Goal: Information Seeking & Learning: Find contact information

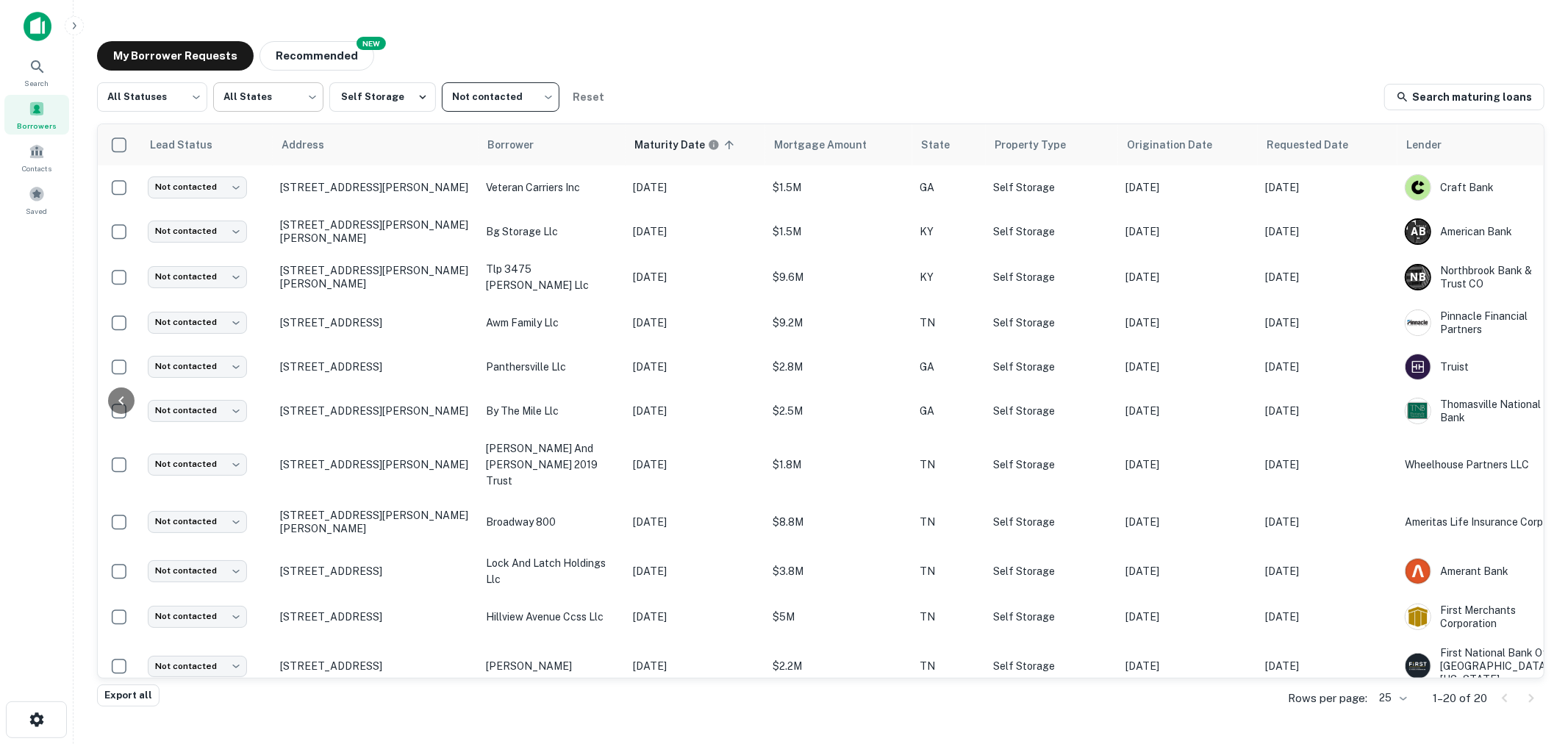
scroll to position [0, 145]
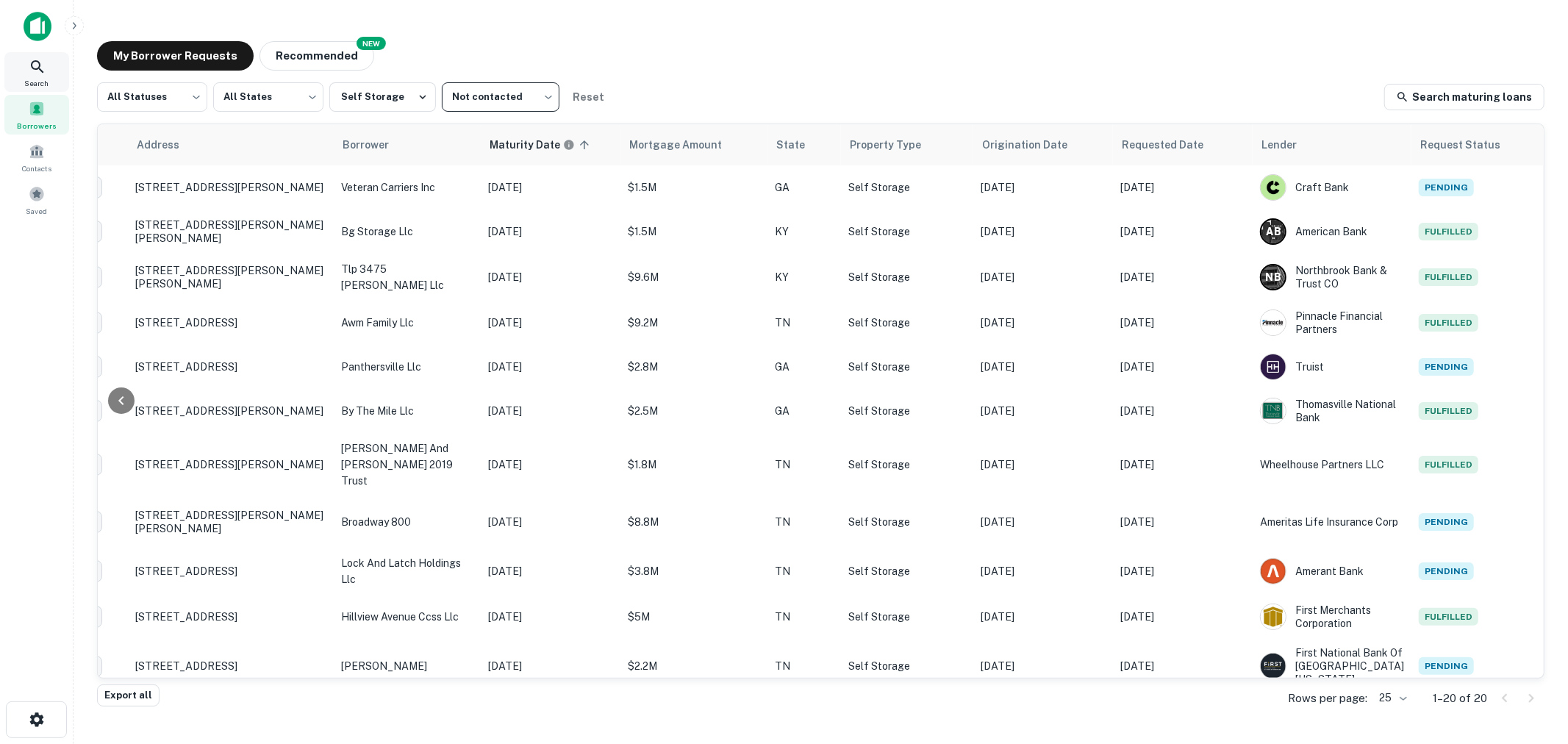
click at [42, 74] on icon at bounding box center [37, 66] width 18 height 18
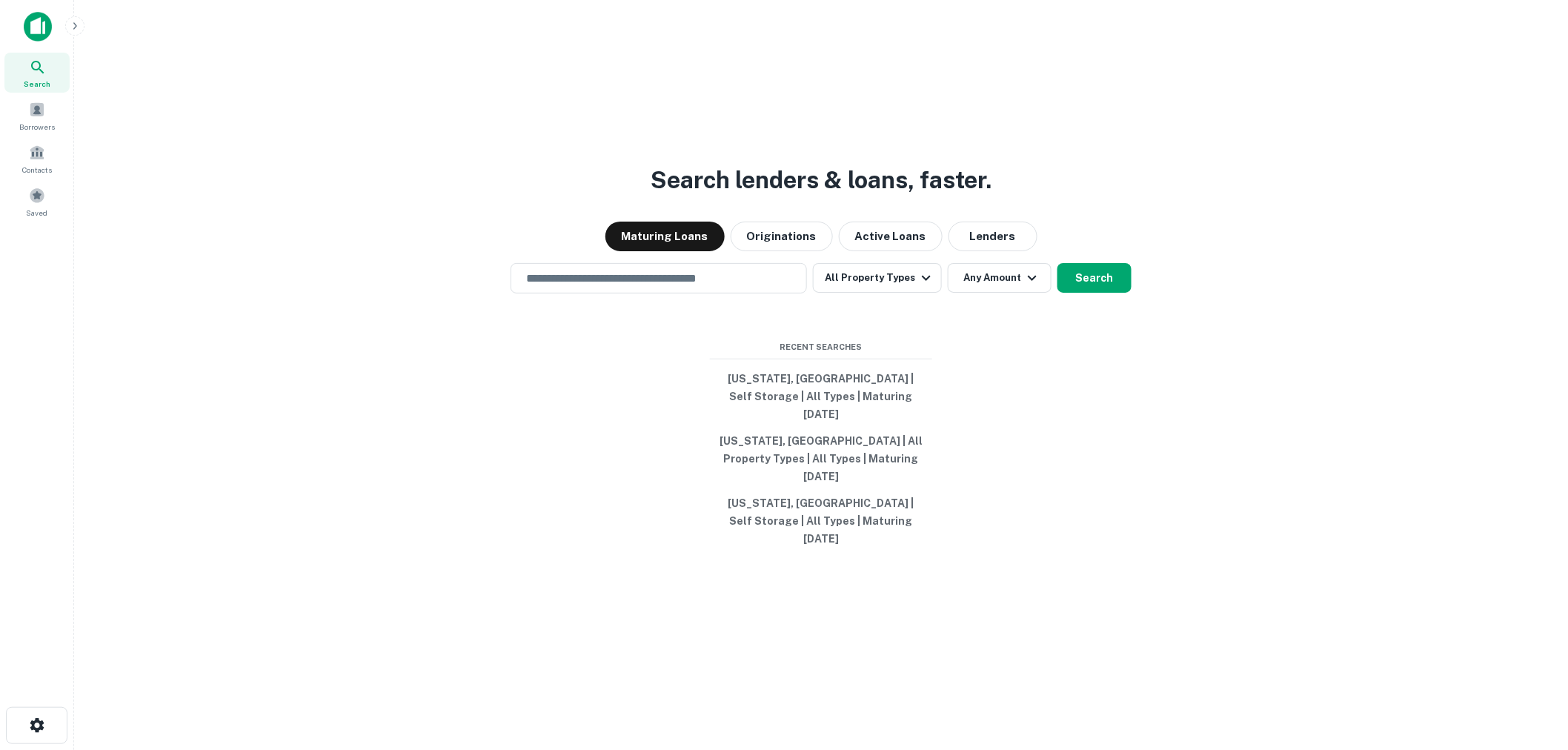
click at [1053, 40] on div "Search lenders & loans, faster. Maturing Loans Originations Active Loans Lender…" at bounding box center [821, 410] width 1470 height 750
click at [618, 293] on div "​" at bounding box center [659, 278] width 297 height 30
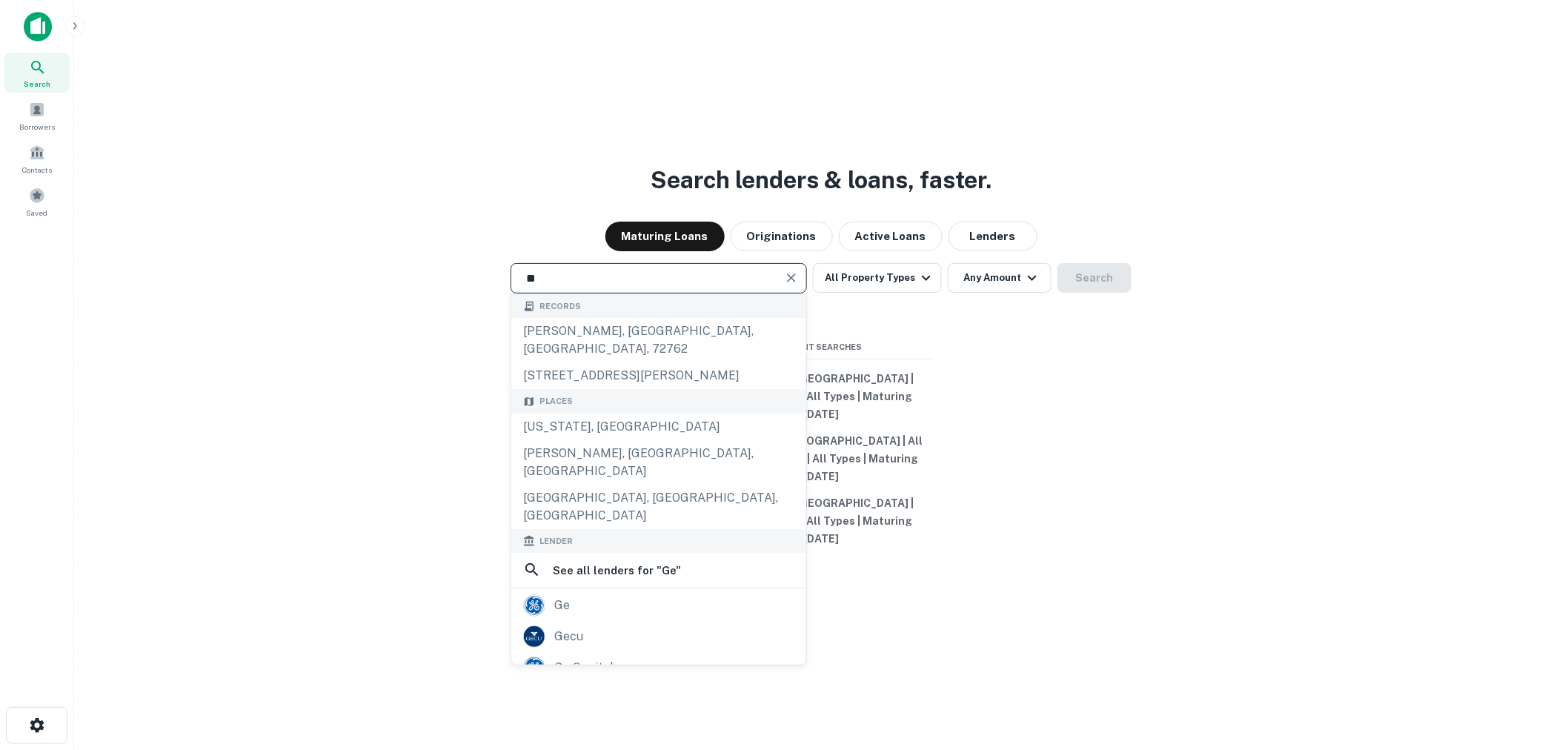
type input "**********"
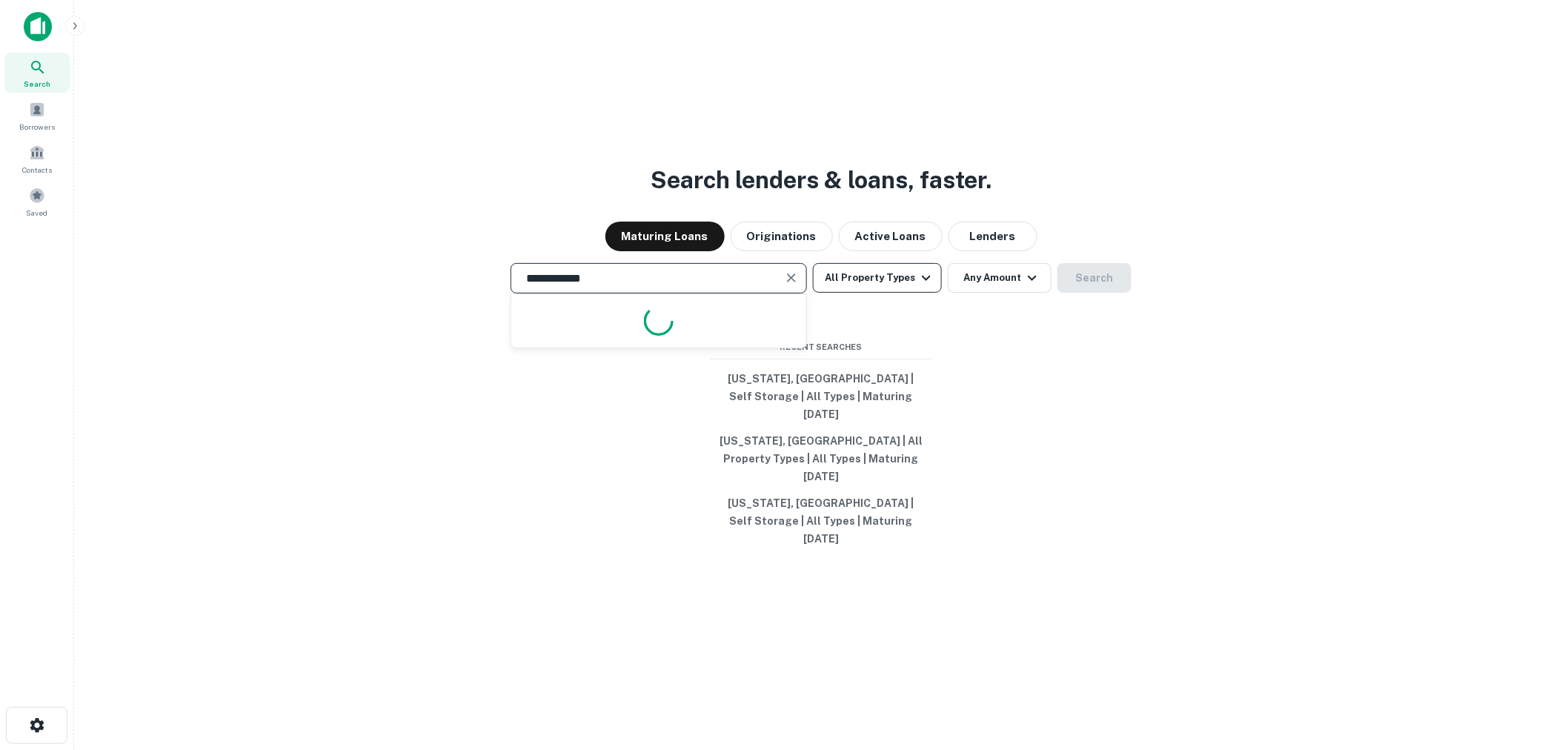
click at [870, 292] on button "All Property Types" at bounding box center [877, 277] width 129 height 29
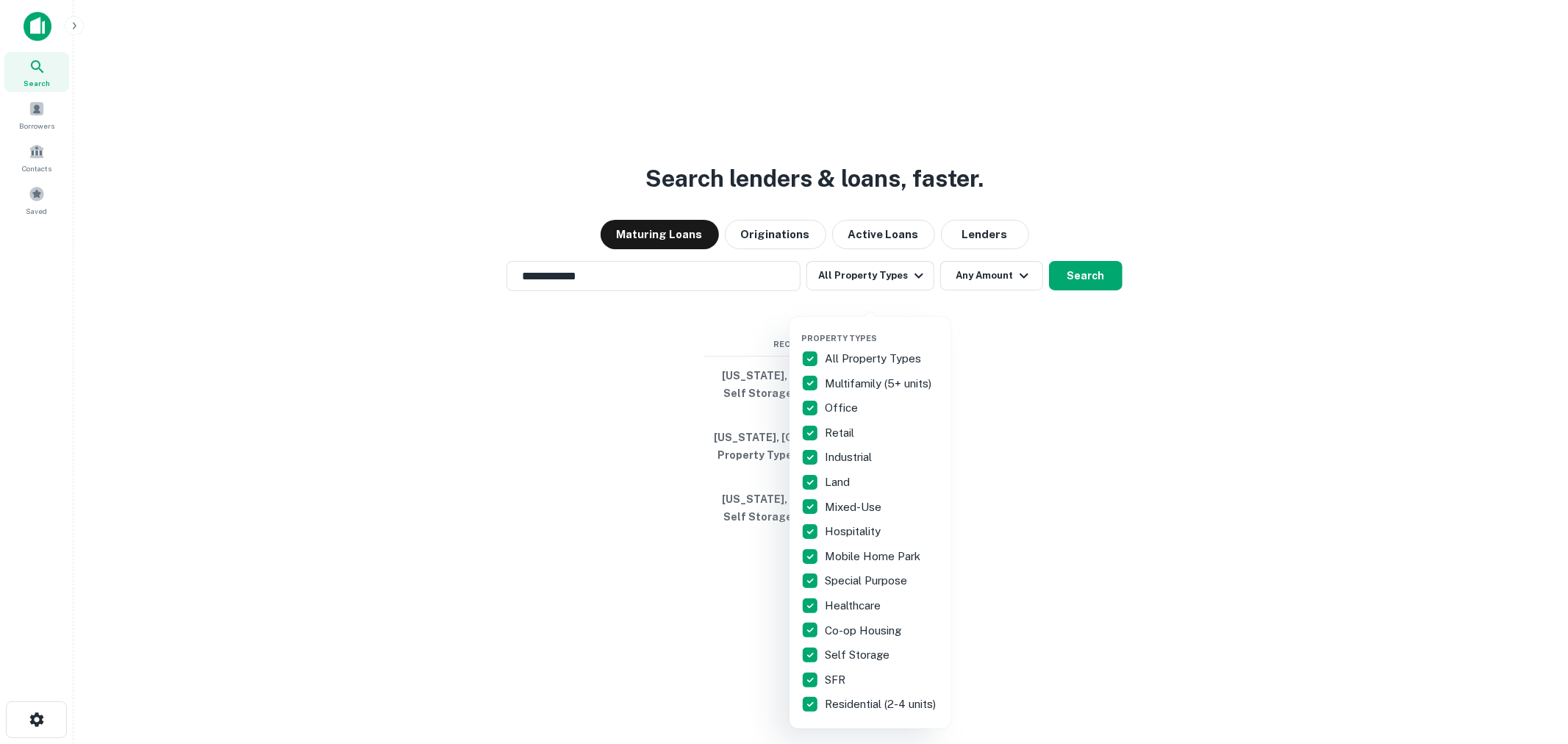
click at [853, 350] on p "All Property Types" at bounding box center [874, 359] width 99 height 18
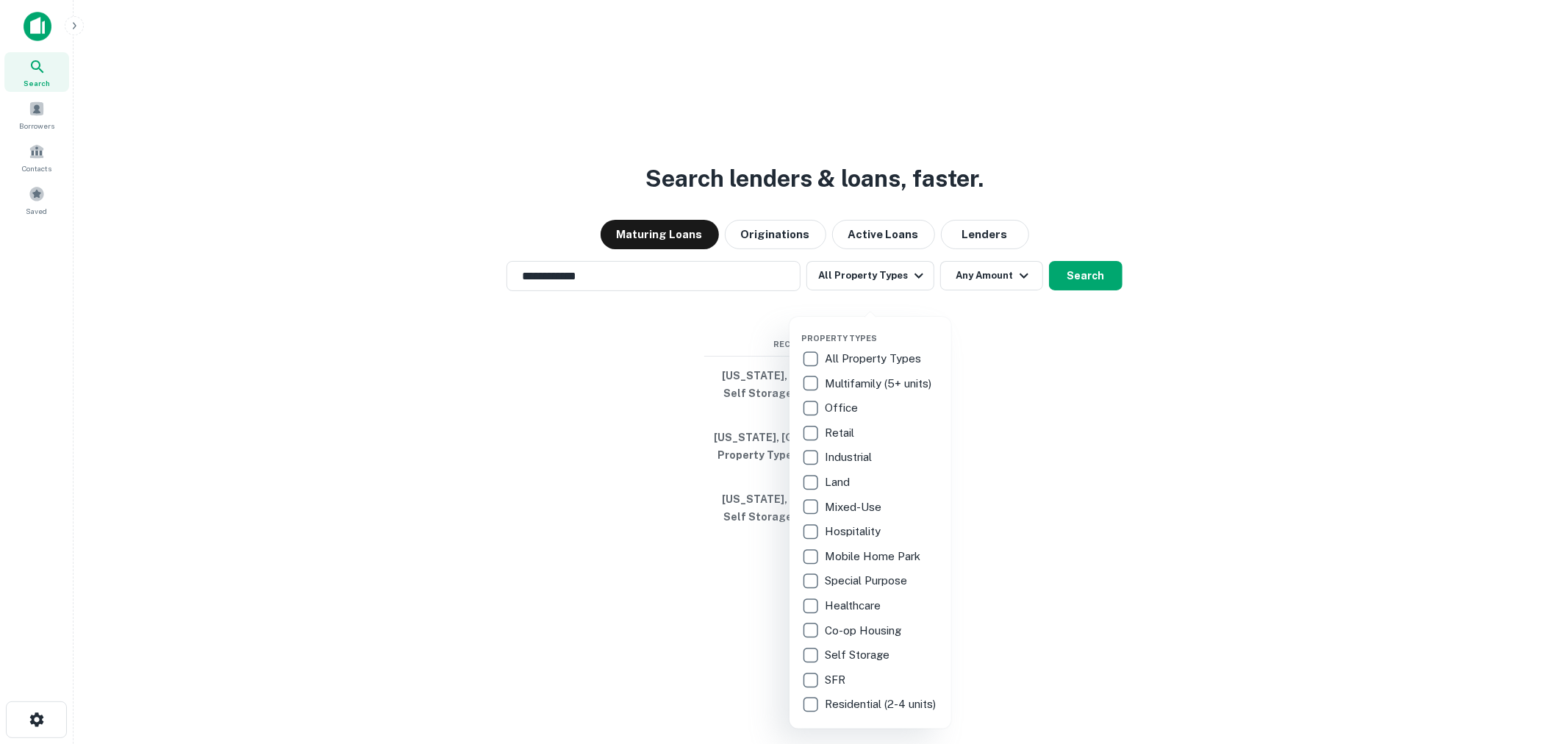
click at [866, 641] on div "Co-op Housing" at bounding box center [870, 631] width 138 height 25
click at [996, 316] on div at bounding box center [784, 372] width 1568 height 744
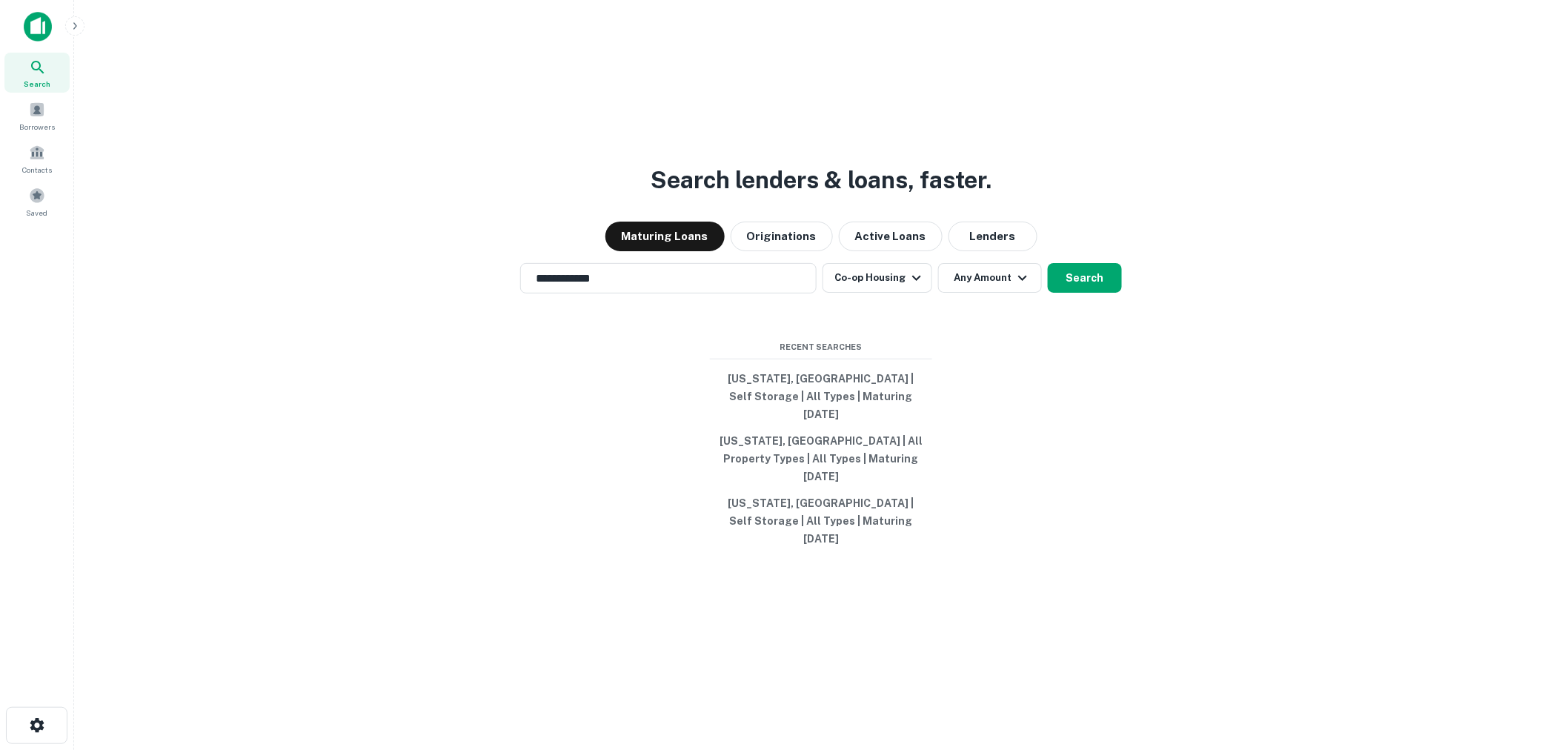
click at [1000, 302] on div "Property Types All Property Types Multifamily (5+ units) Office Retail Industri…" at bounding box center [784, 375] width 1568 height 750
click at [1000, 292] on button "Any Amount" at bounding box center [989, 277] width 104 height 29
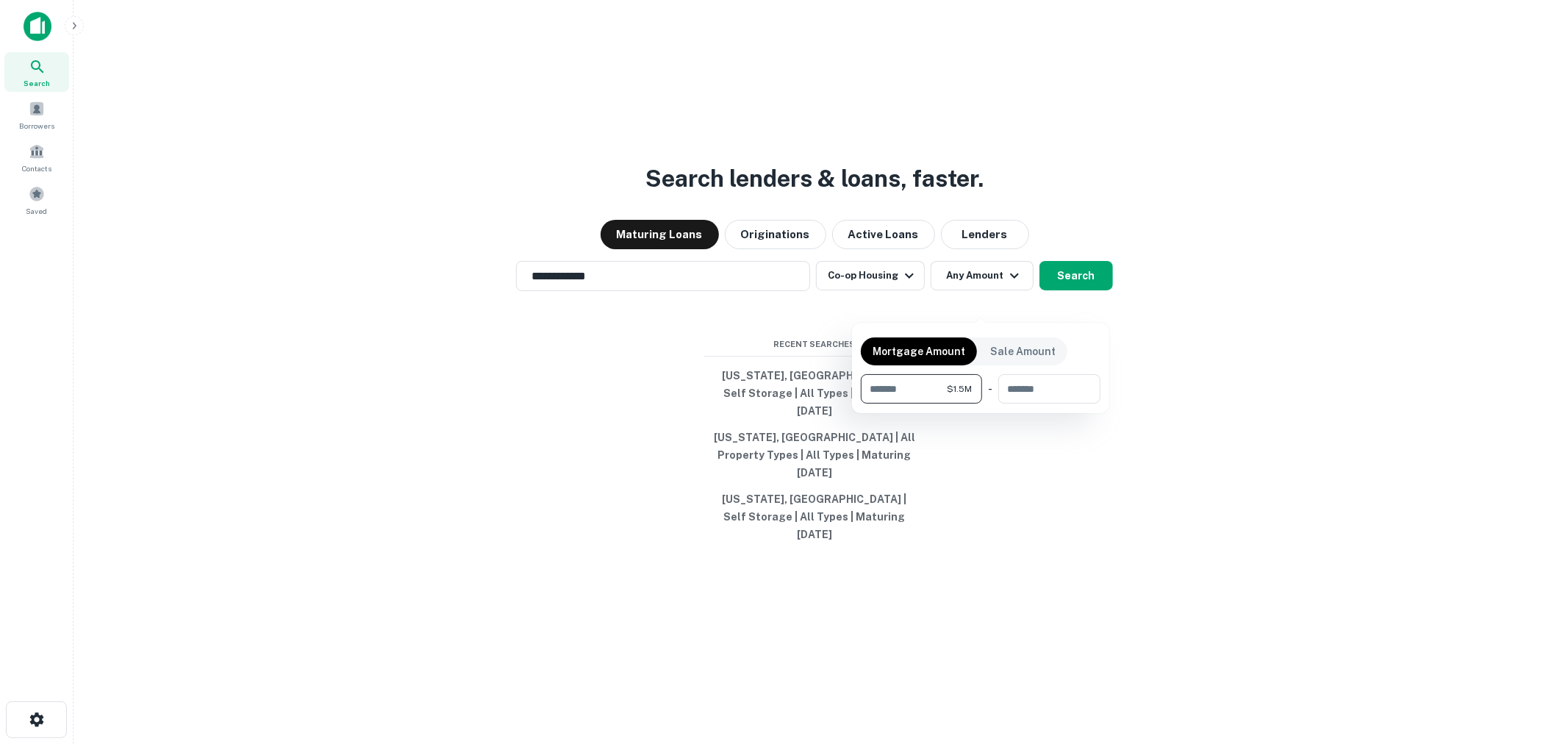
type input "*******"
click at [1063, 308] on div at bounding box center [784, 372] width 1568 height 744
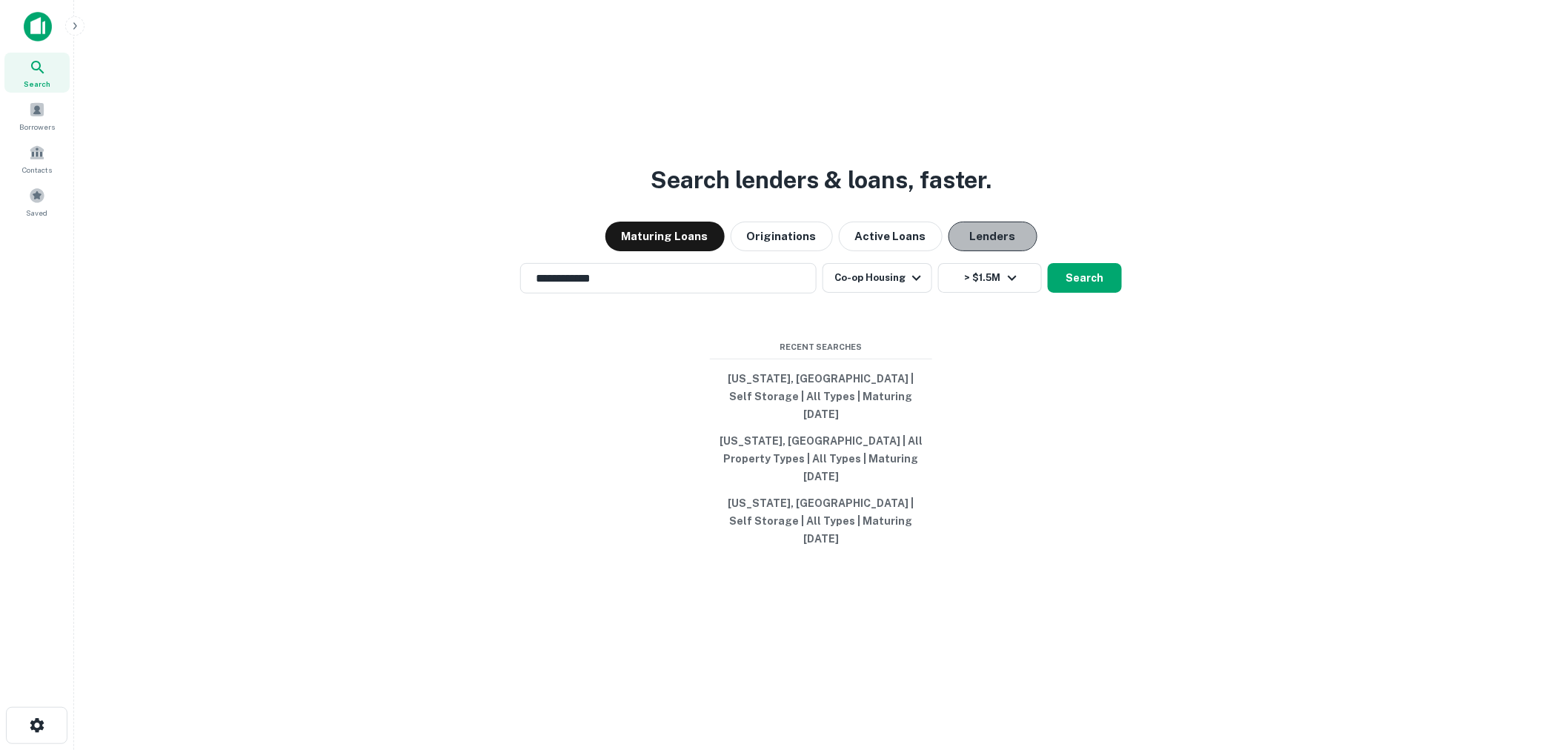
click at [964, 251] on button "Lenders" at bounding box center [993, 236] width 89 height 29
click at [1084, 292] on button "Search" at bounding box center [1084, 277] width 74 height 29
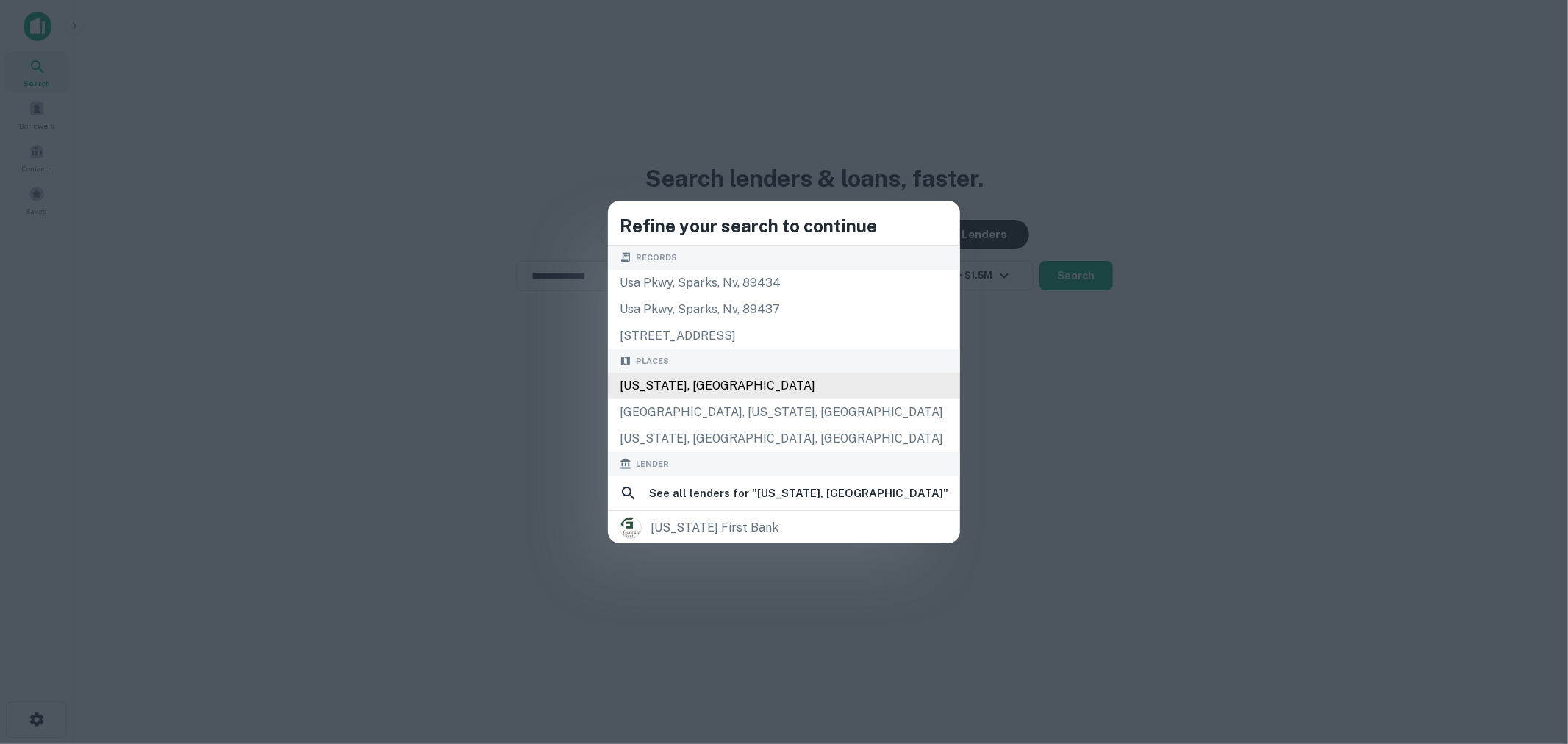
click at [746, 387] on div "Georgia, USA" at bounding box center [783, 386] width 352 height 27
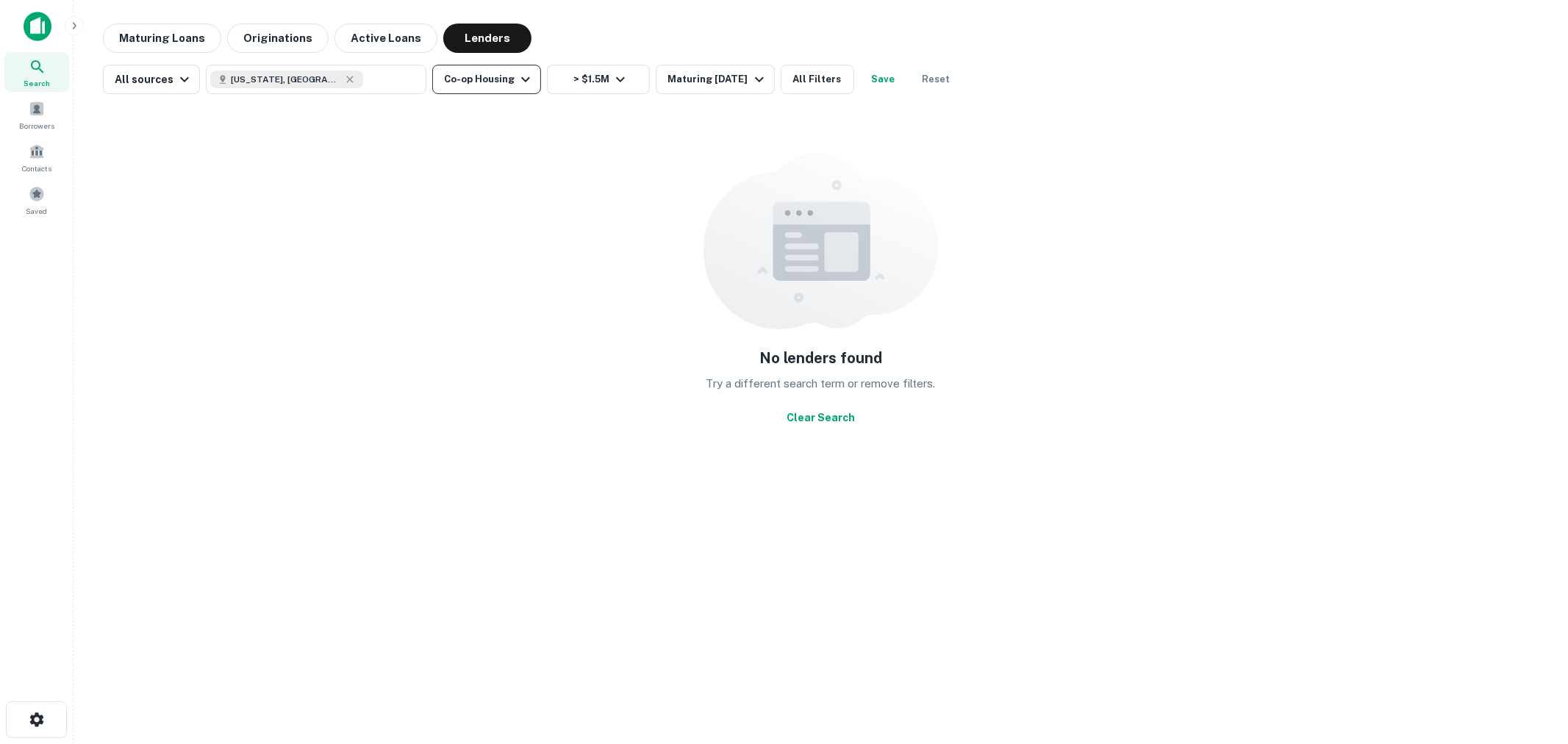
click at [488, 68] on button "Co-op Housing" at bounding box center [486, 79] width 109 height 29
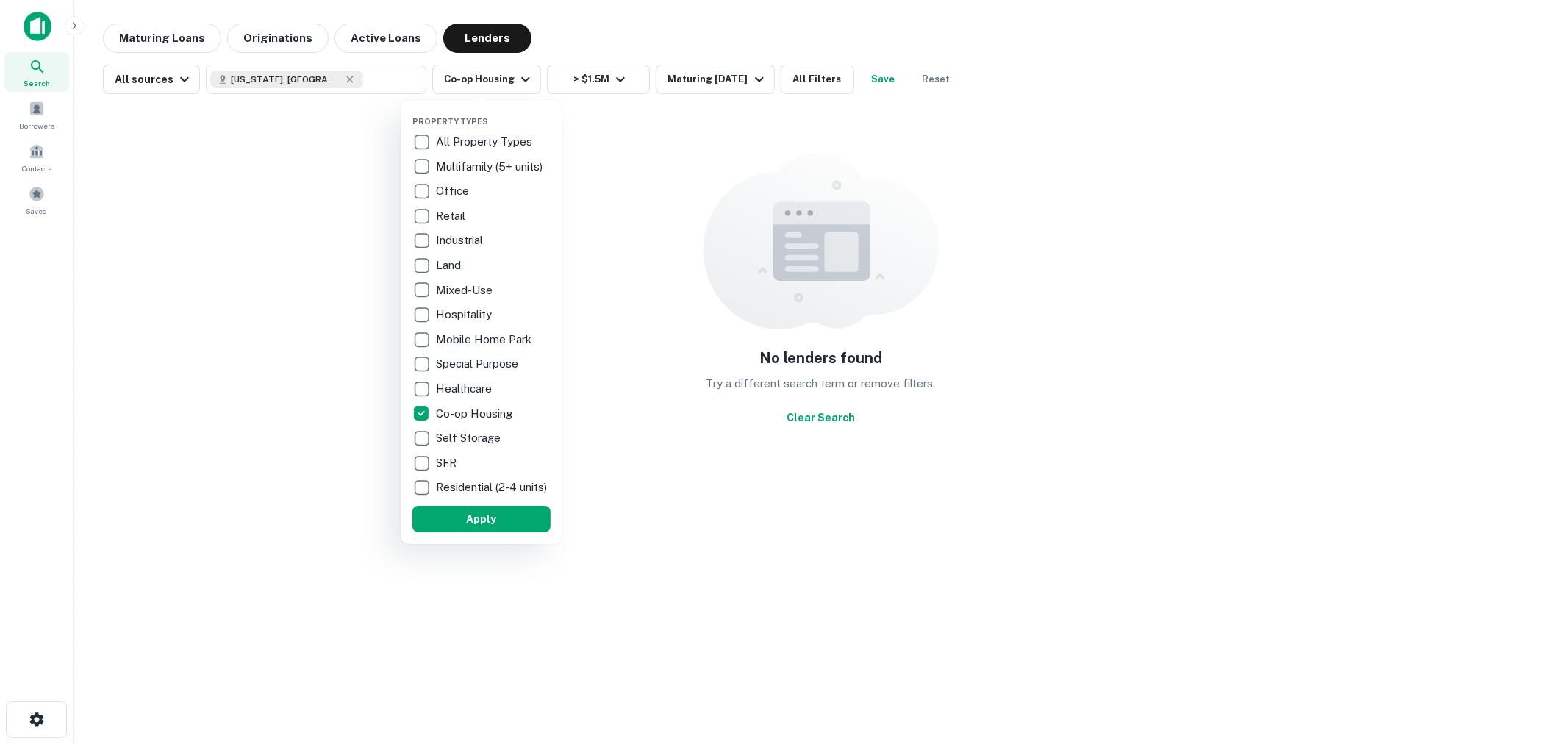
drag, startPoint x: 452, startPoint y: 409, endPoint x: 454, endPoint y: 434, distance: 25.1
click at [452, 410] on p "Co-op Housing" at bounding box center [475, 414] width 79 height 18
click at [454, 435] on p "Self Storage" at bounding box center [478, 438] width 68 height 18
click at [654, 158] on div at bounding box center [784, 372] width 1568 height 744
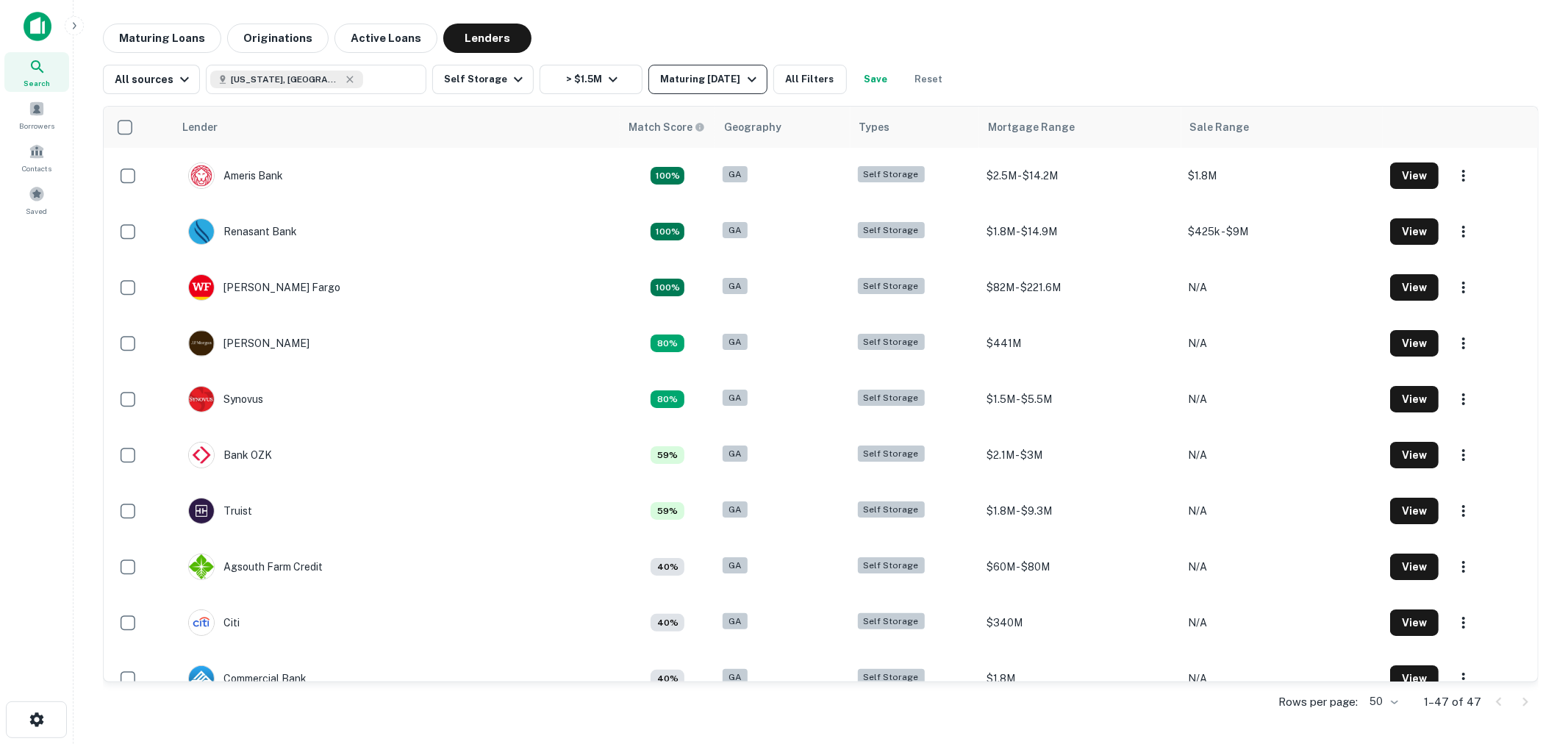
click at [697, 78] on div "Maturing In 1 Year" at bounding box center [710, 79] width 100 height 18
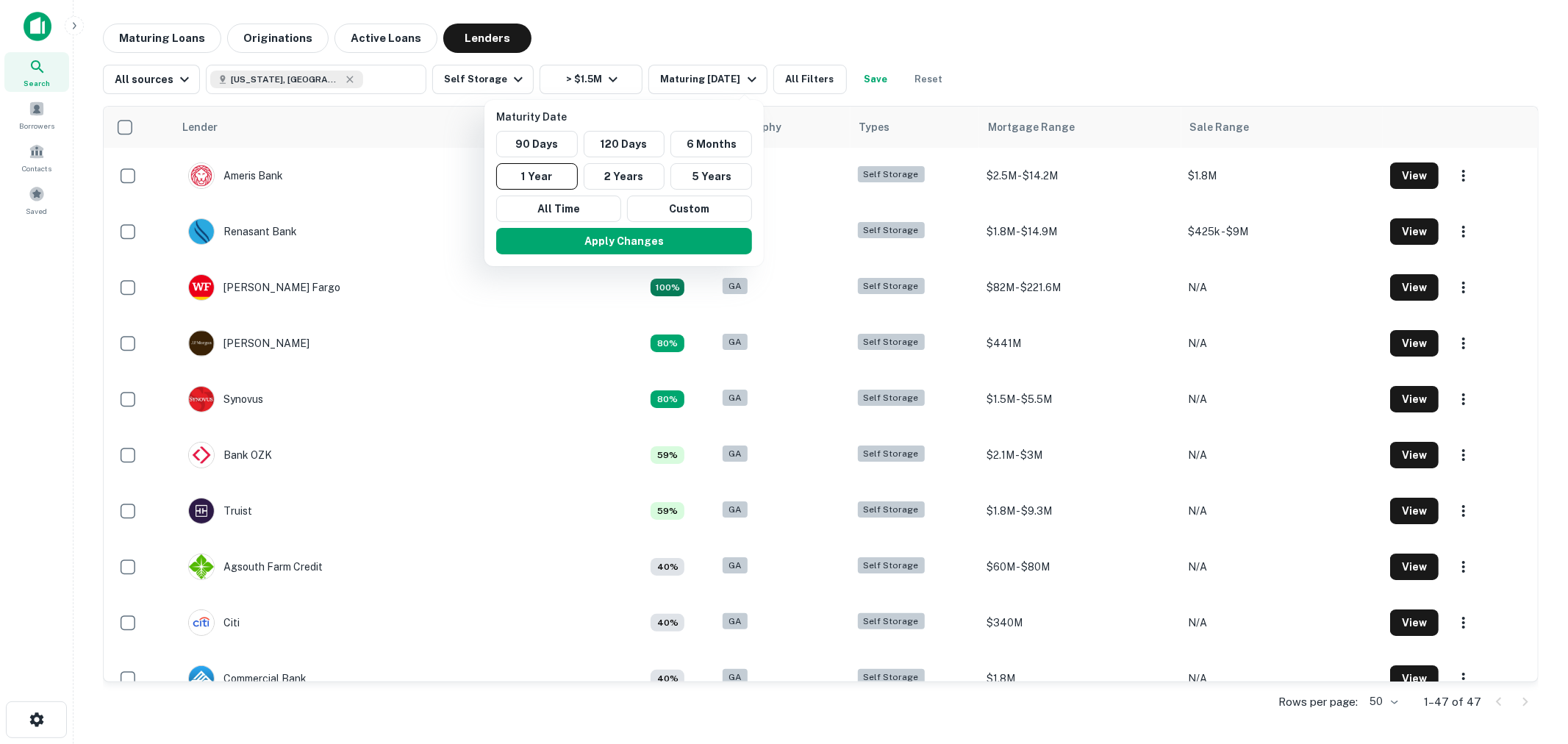
click at [259, 37] on div at bounding box center [784, 372] width 1568 height 744
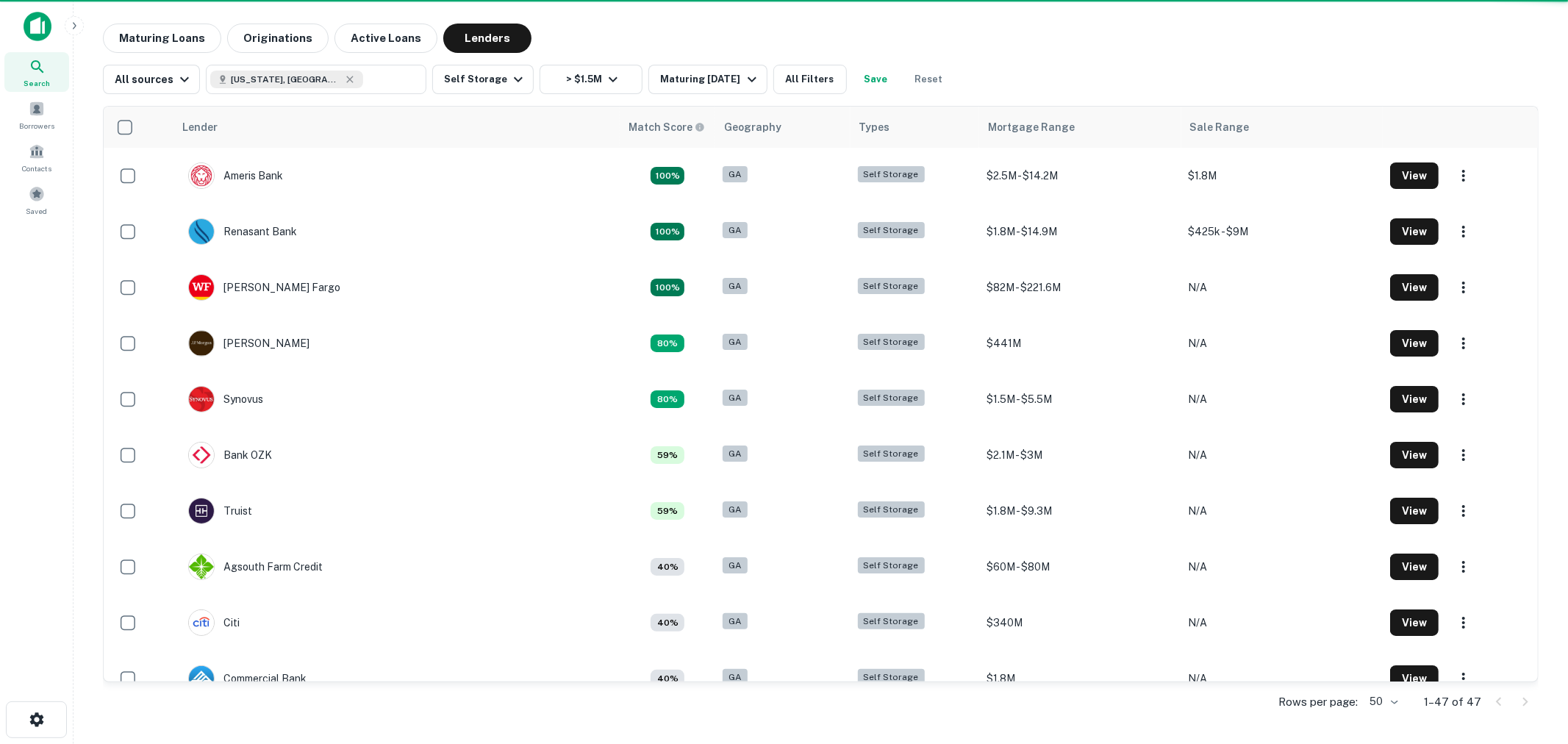
click at [280, 38] on div "Maturity Date 90 Days 120 Days 6 Months 1 Year 2 Years 5 Years All Time Custom …" at bounding box center [784, 372] width 1568 height 744
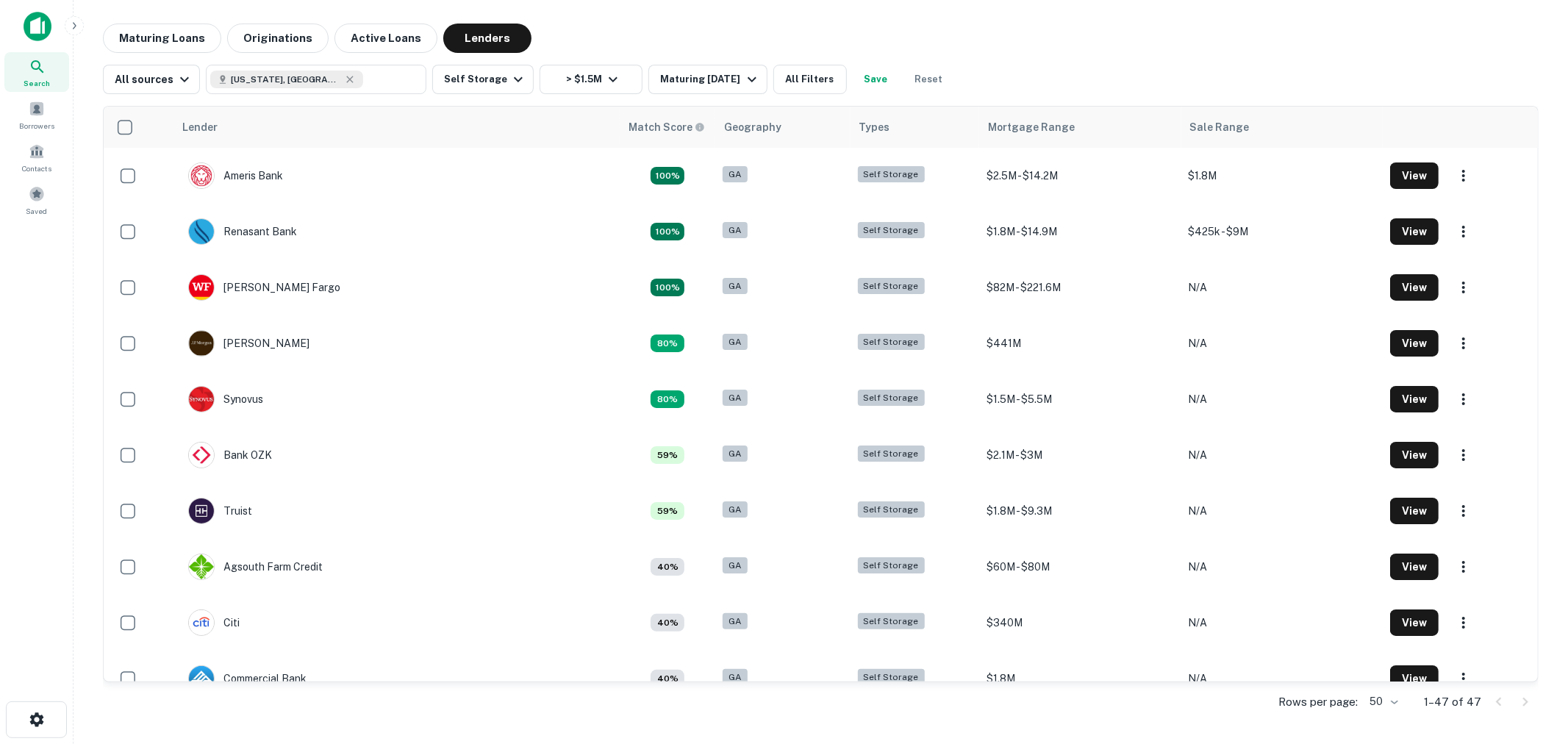
click at [280, 38] on button "Originations" at bounding box center [277, 38] width 101 height 29
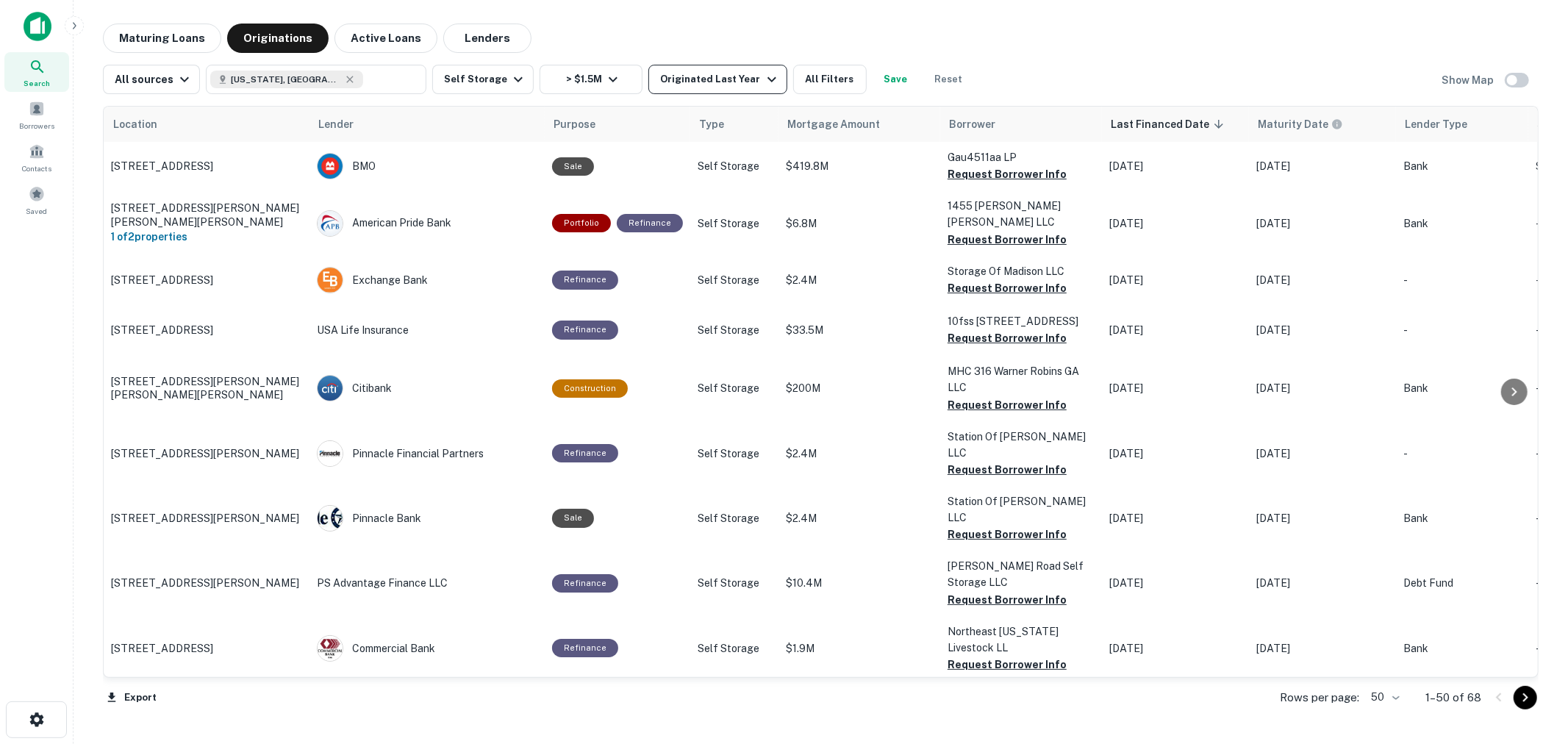
click at [717, 79] on div "Originated Last Year" at bounding box center [720, 79] width 120 height 18
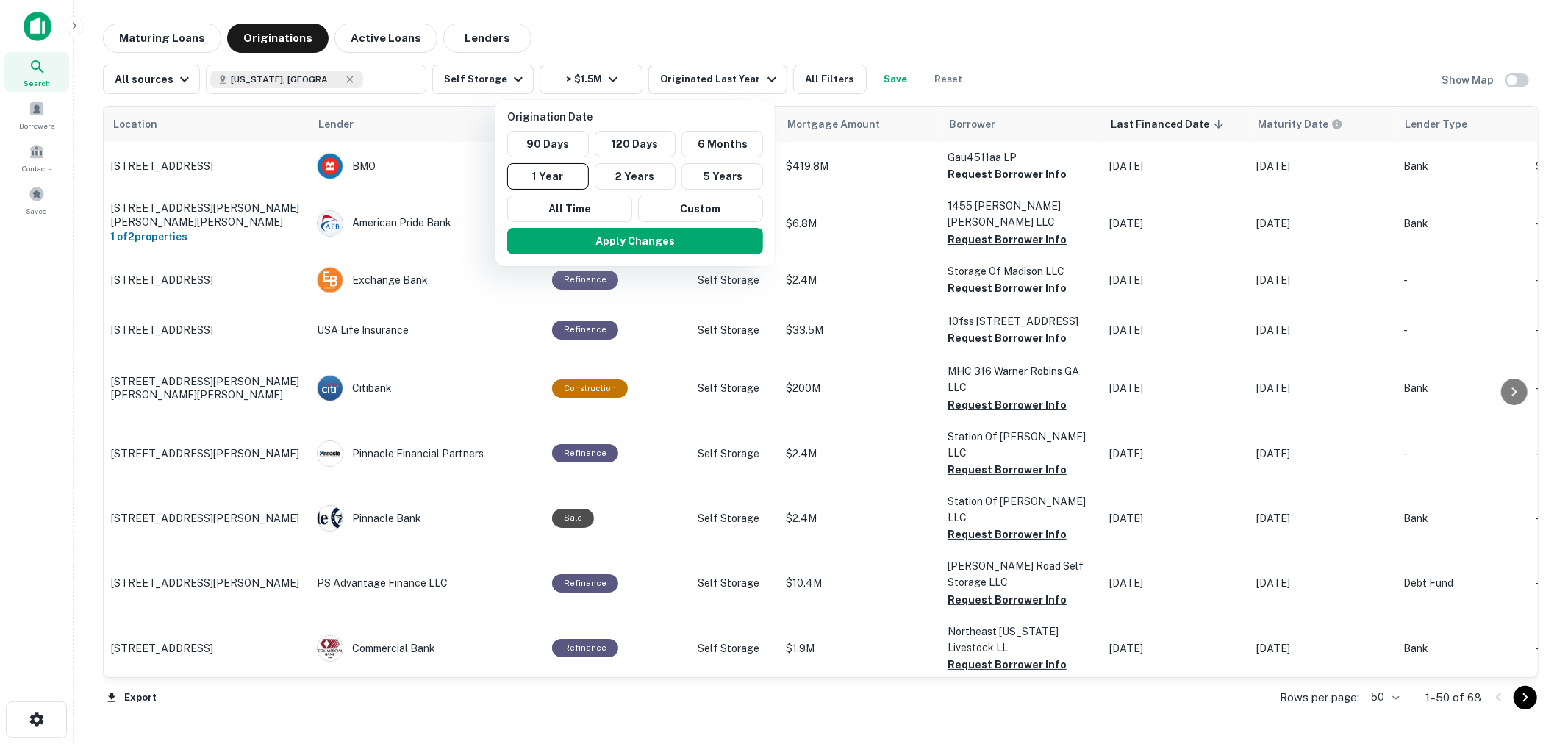
click at [474, 39] on div at bounding box center [784, 372] width 1568 height 744
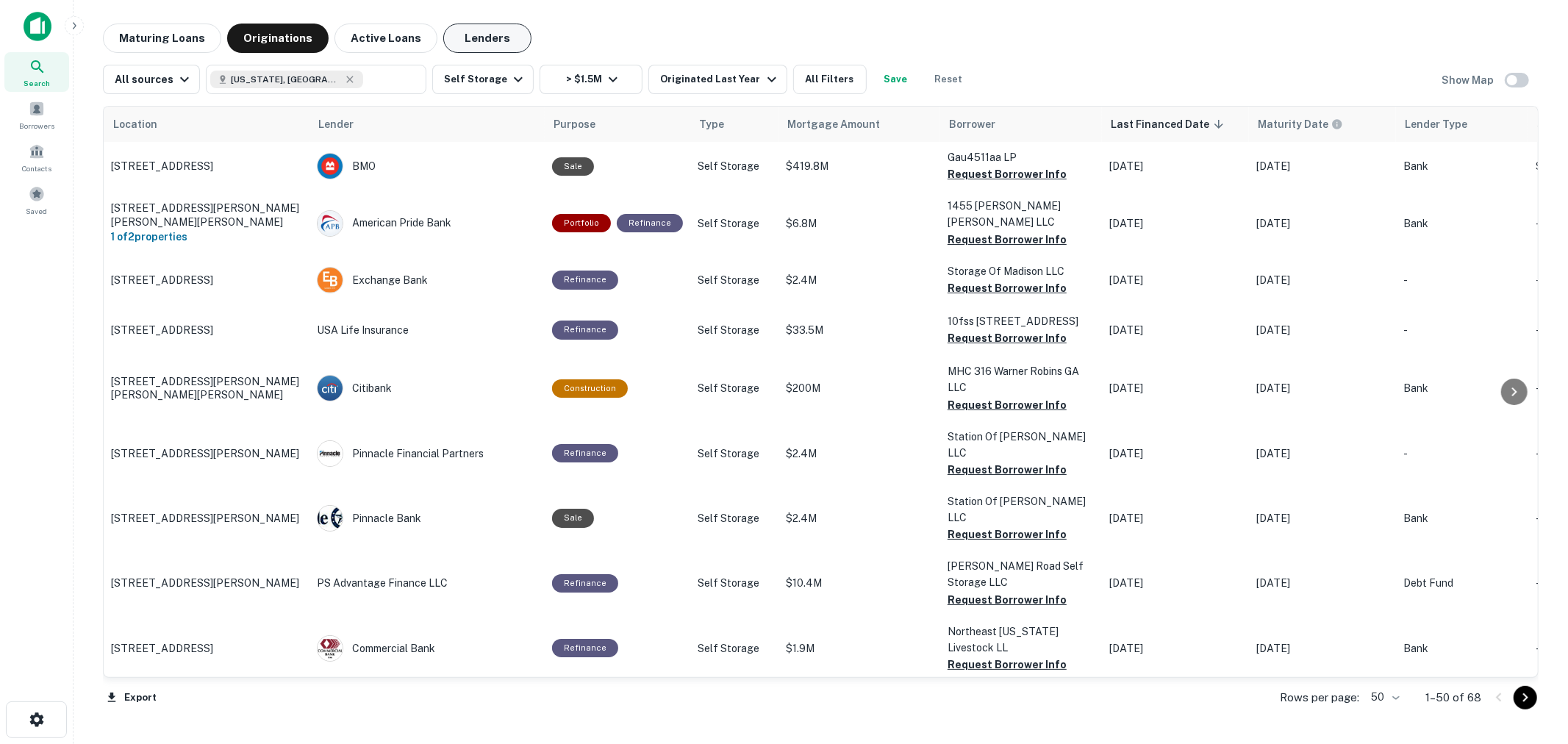
click at [472, 33] on button "Lenders" at bounding box center [487, 38] width 89 height 29
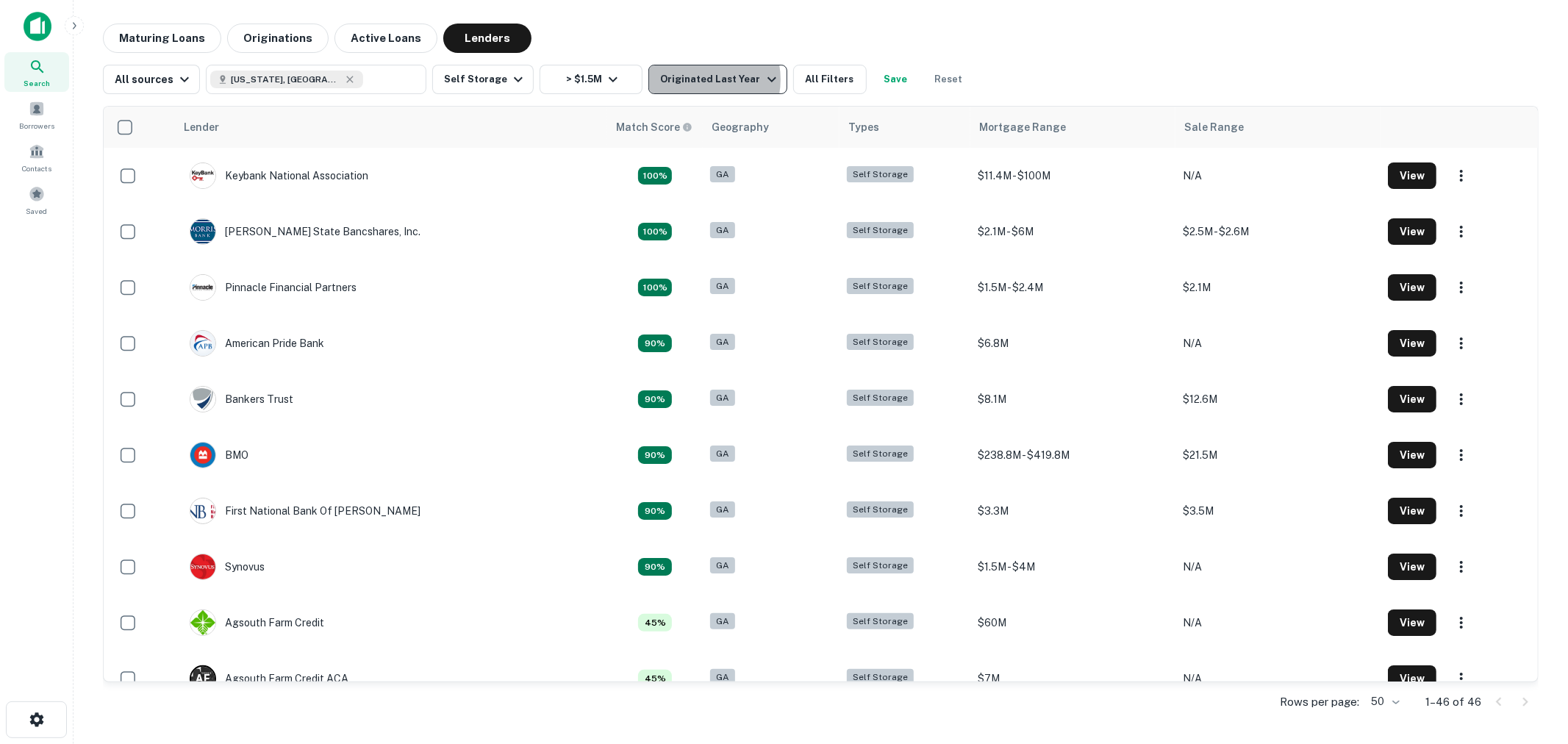
click at [691, 79] on div "Originated Last Year" at bounding box center [720, 79] width 120 height 18
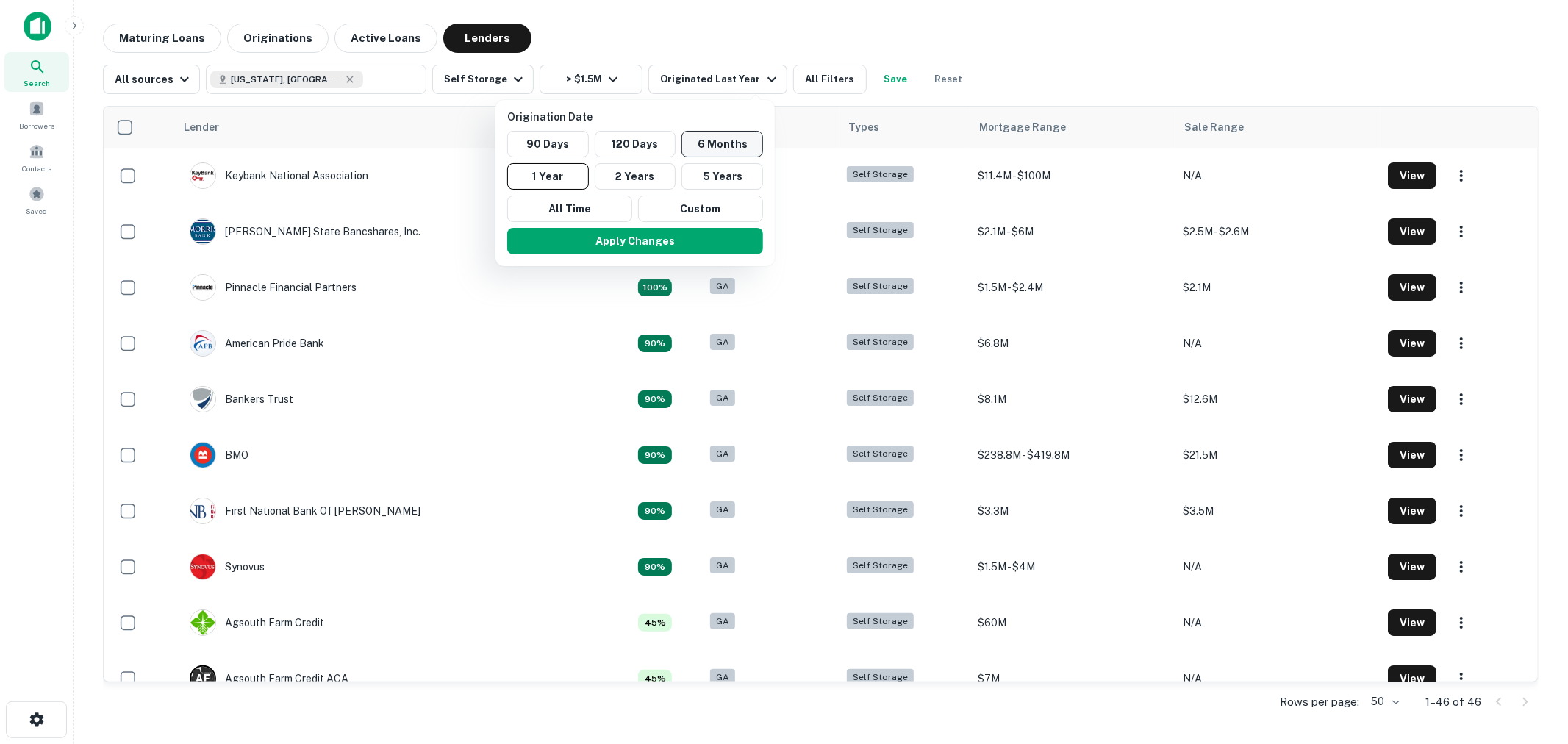
click at [707, 149] on button "6 Months" at bounding box center [722, 145] width 82 height 27
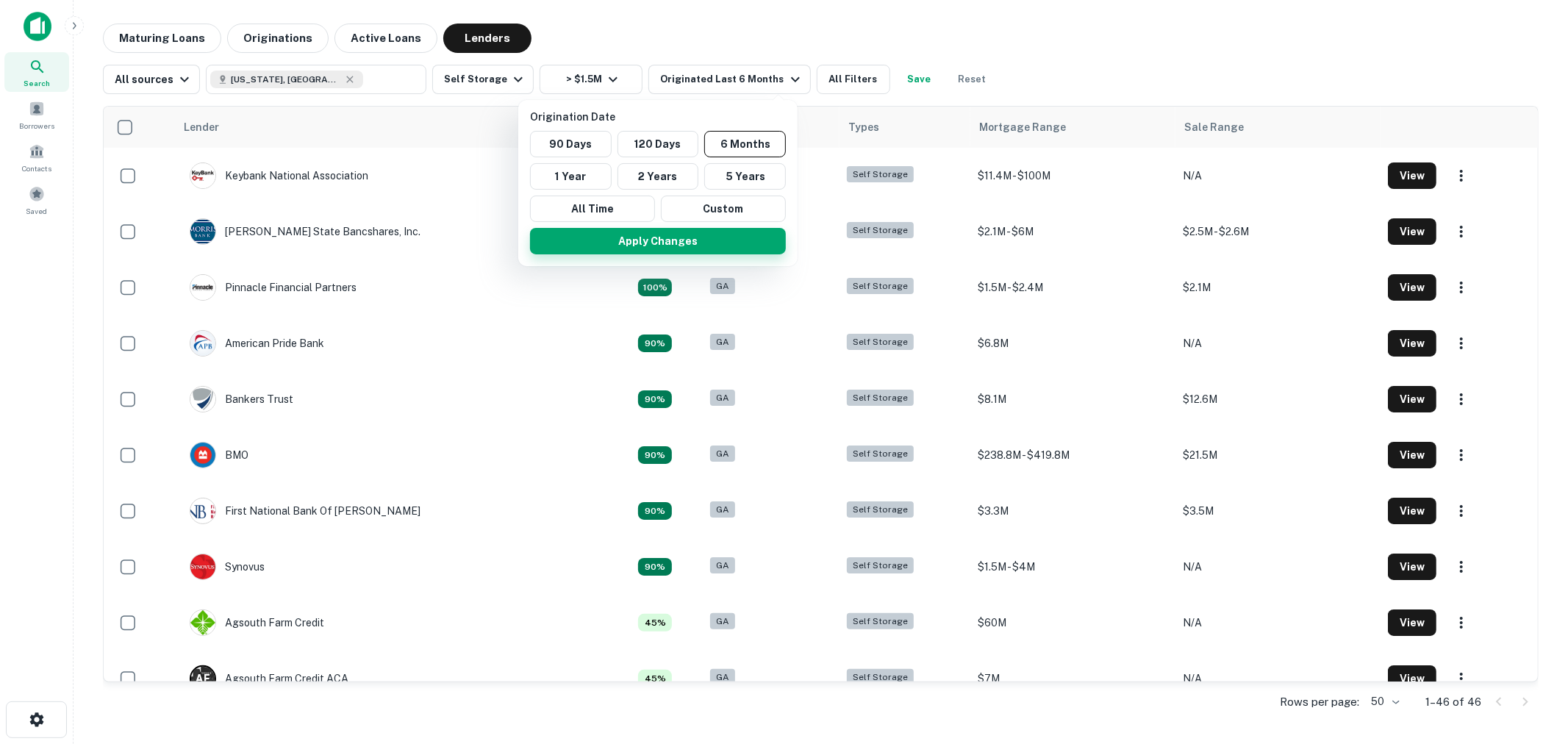
click at [621, 240] on button "Apply Changes" at bounding box center [658, 242] width 256 height 27
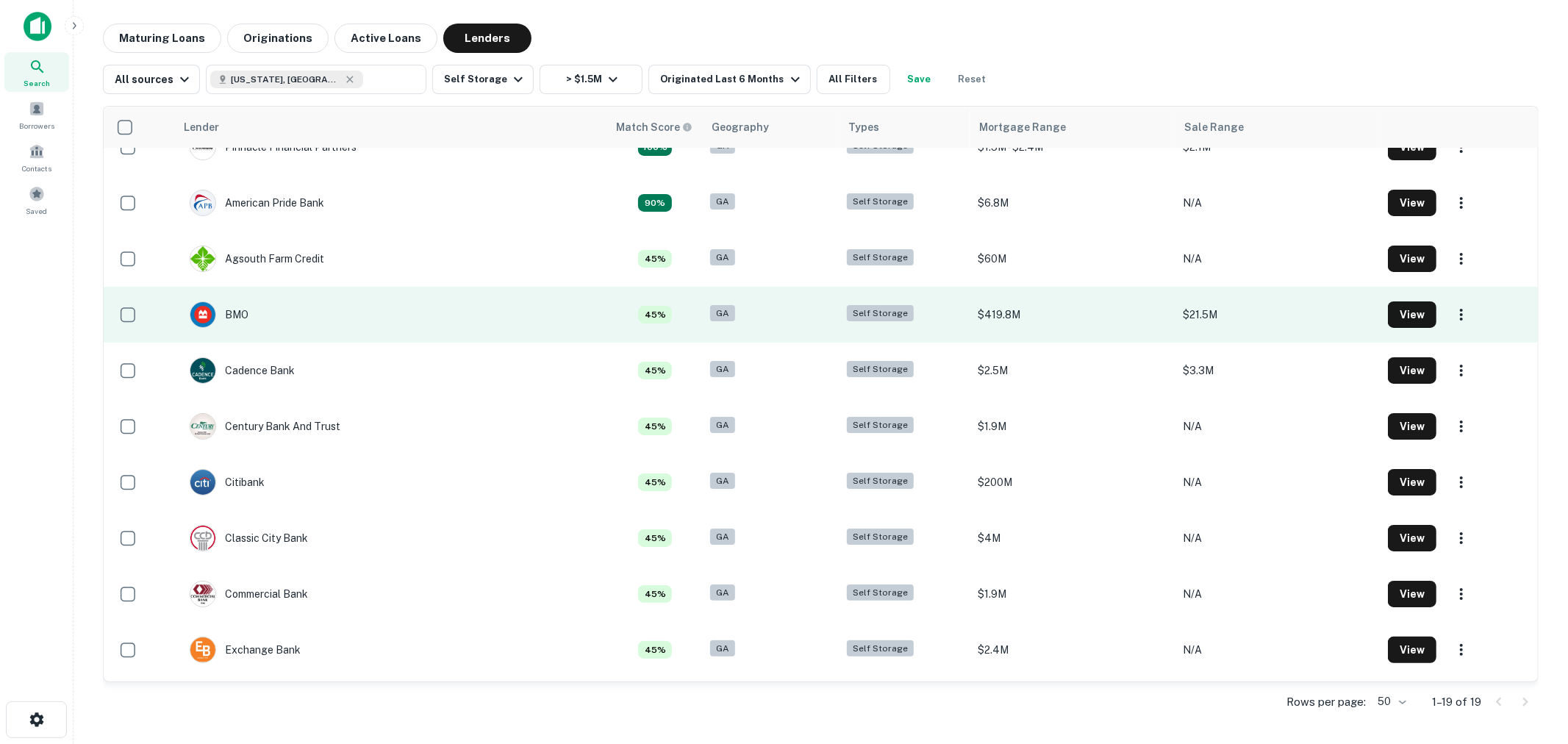
scroll to position [163, 0]
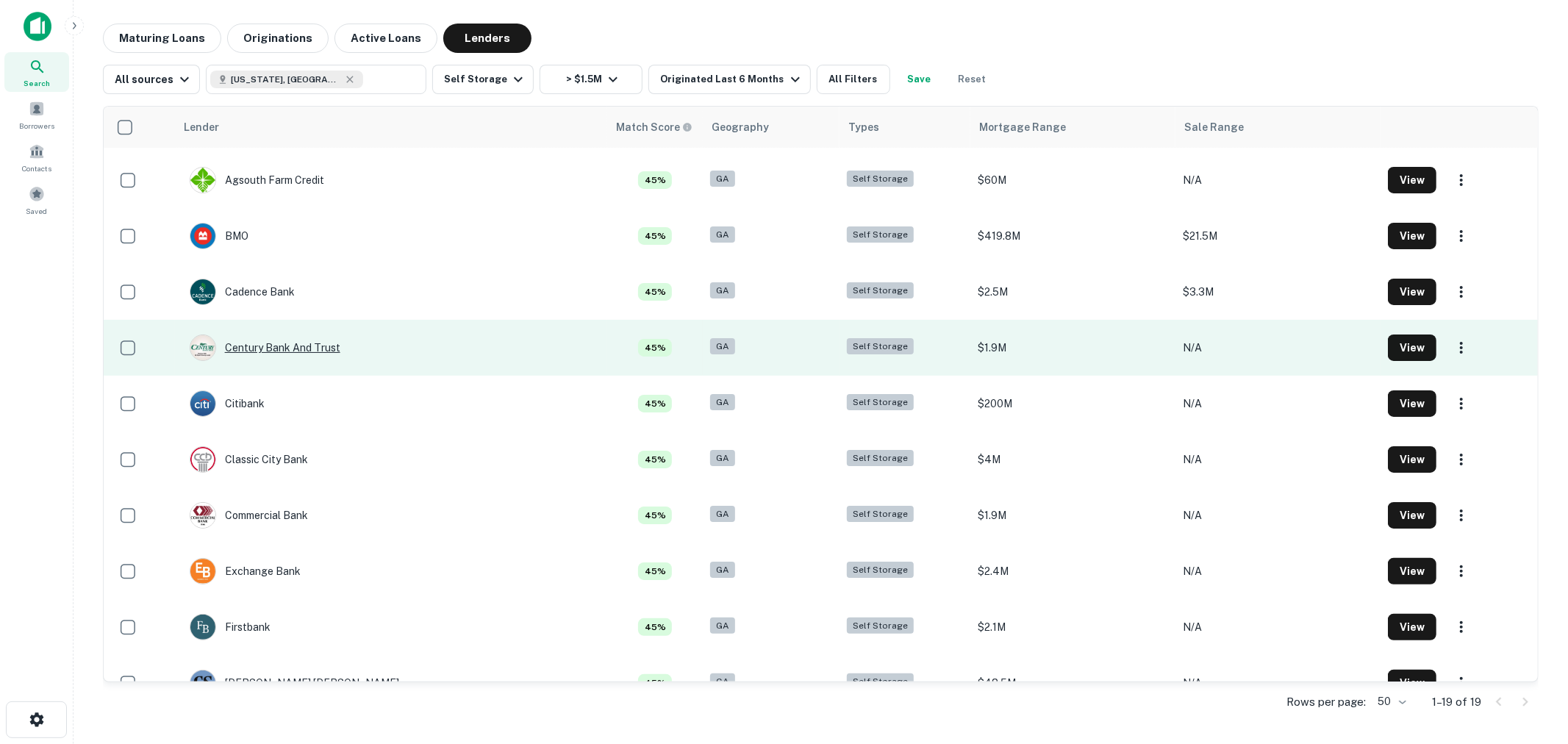
click at [290, 349] on div "Century Bank And Trust" at bounding box center [265, 348] width 150 height 27
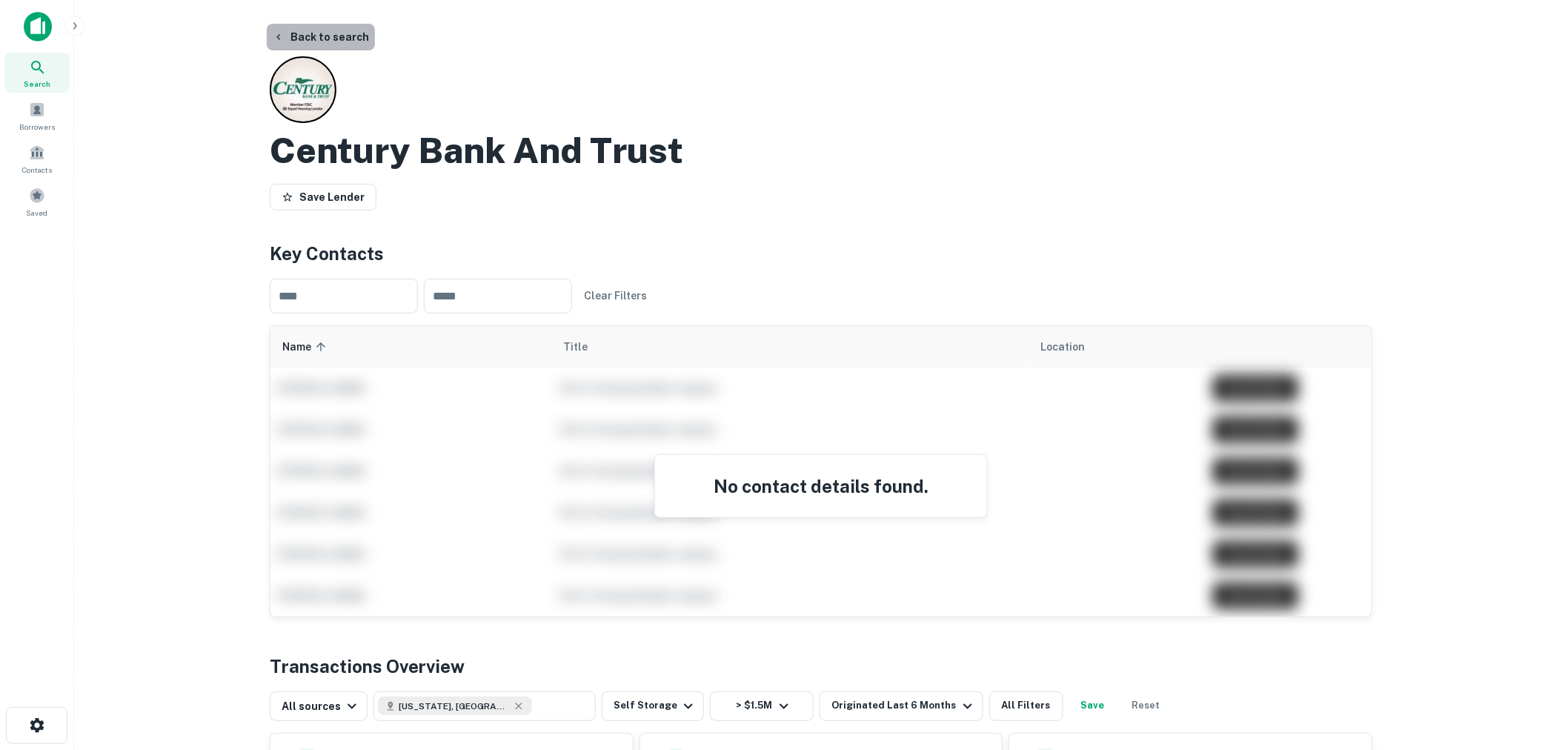
click at [320, 30] on button "Back to search" at bounding box center [321, 37] width 108 height 27
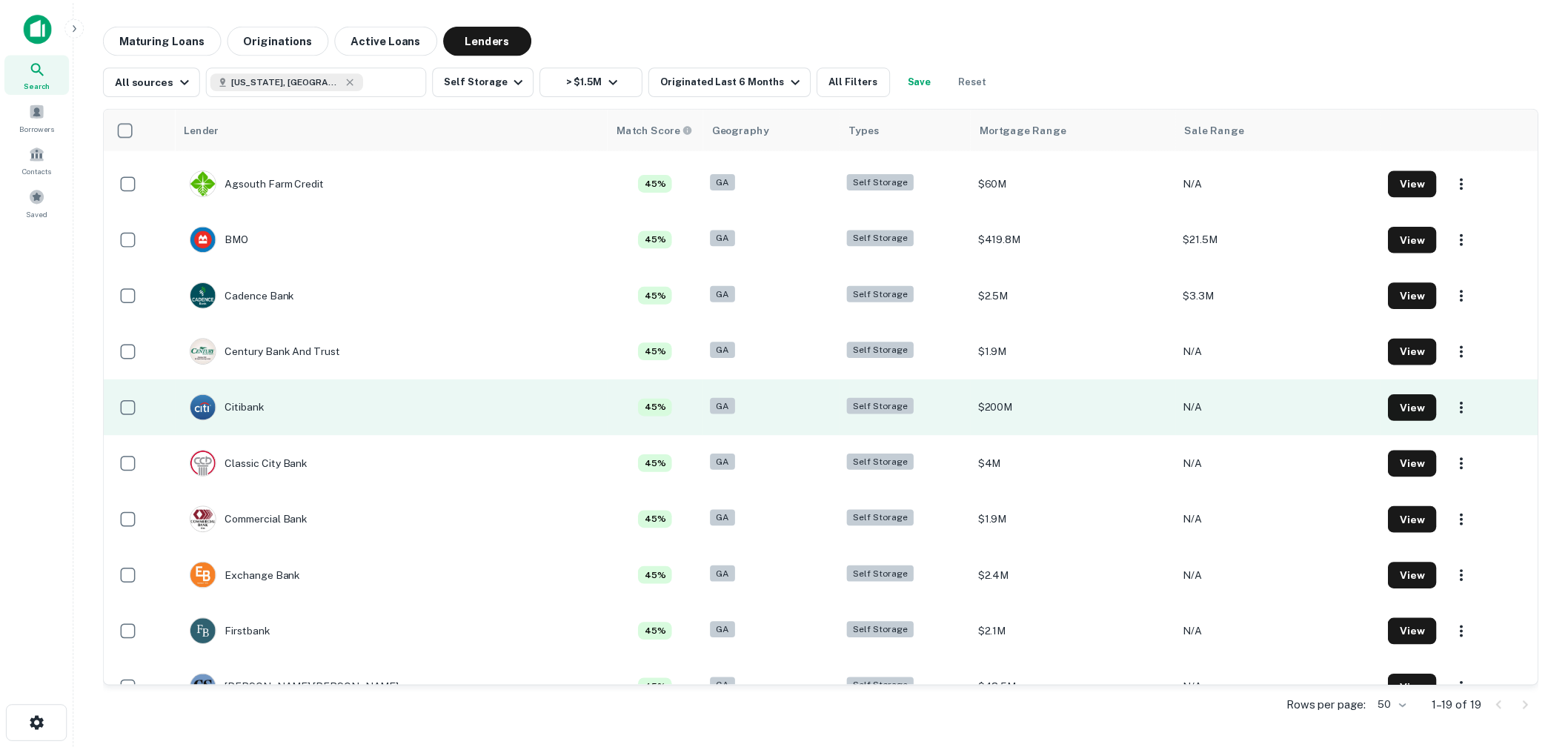
scroll to position [164, 0]
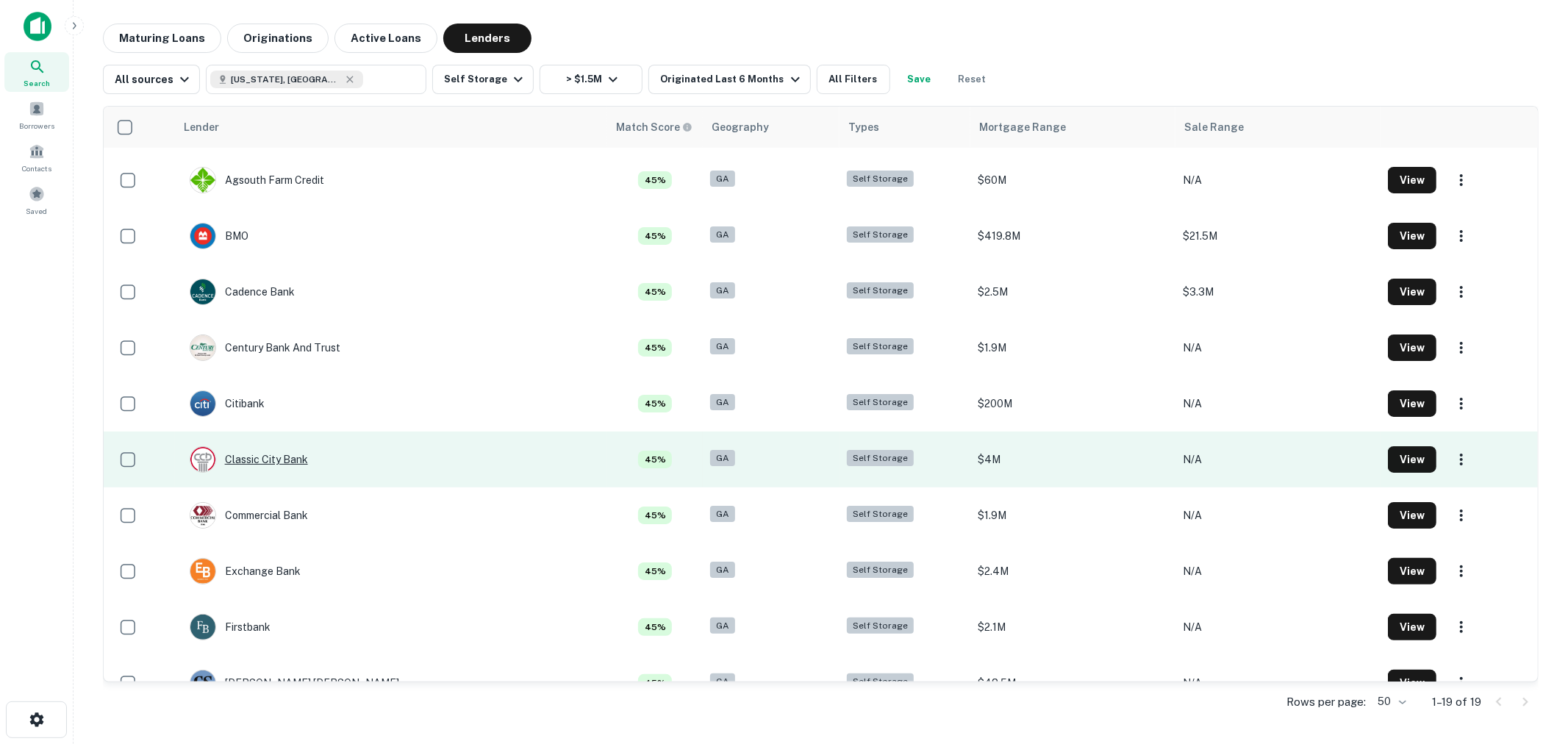
click at [277, 447] on div "Classic City Bank" at bounding box center [249, 460] width 119 height 27
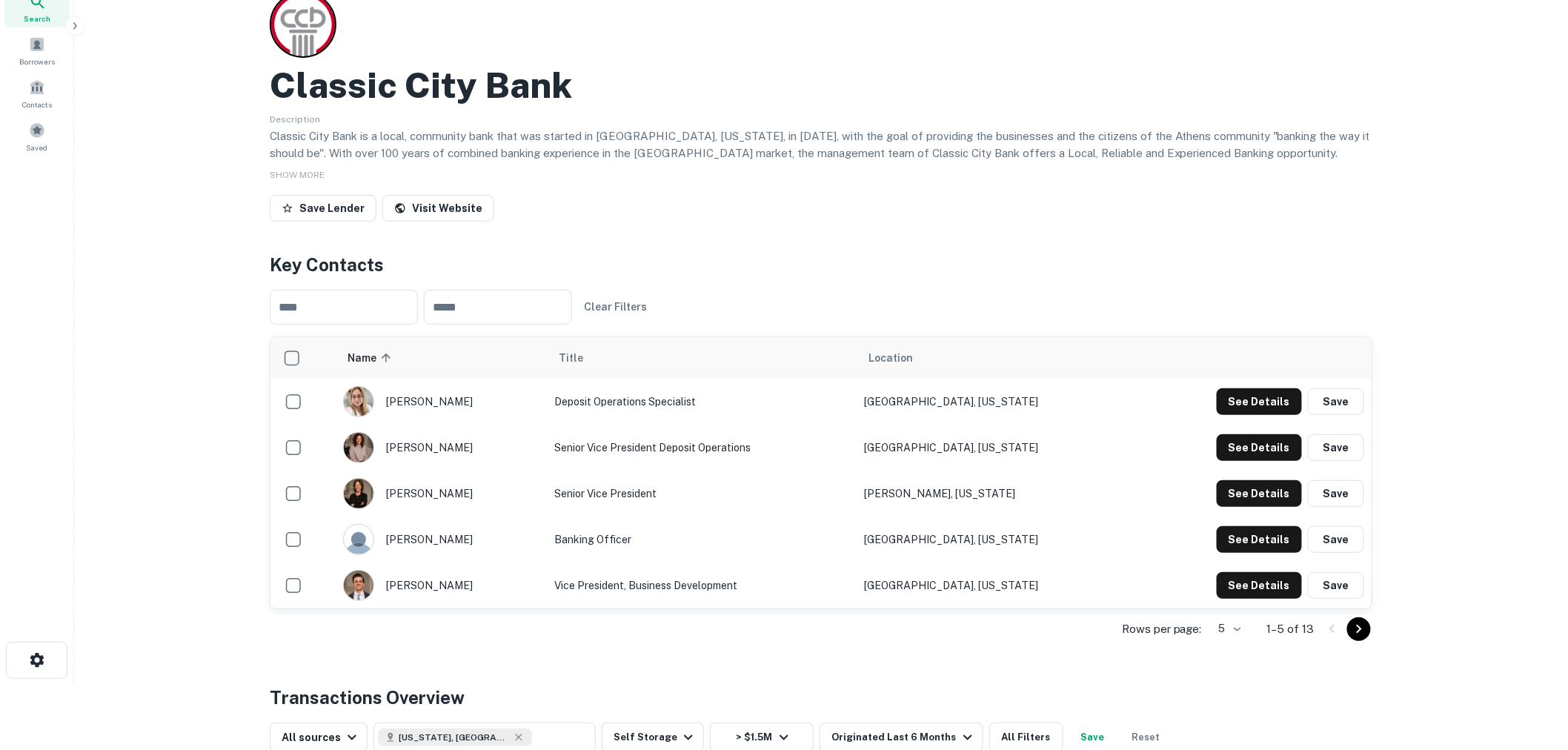
scroll to position [164, 0]
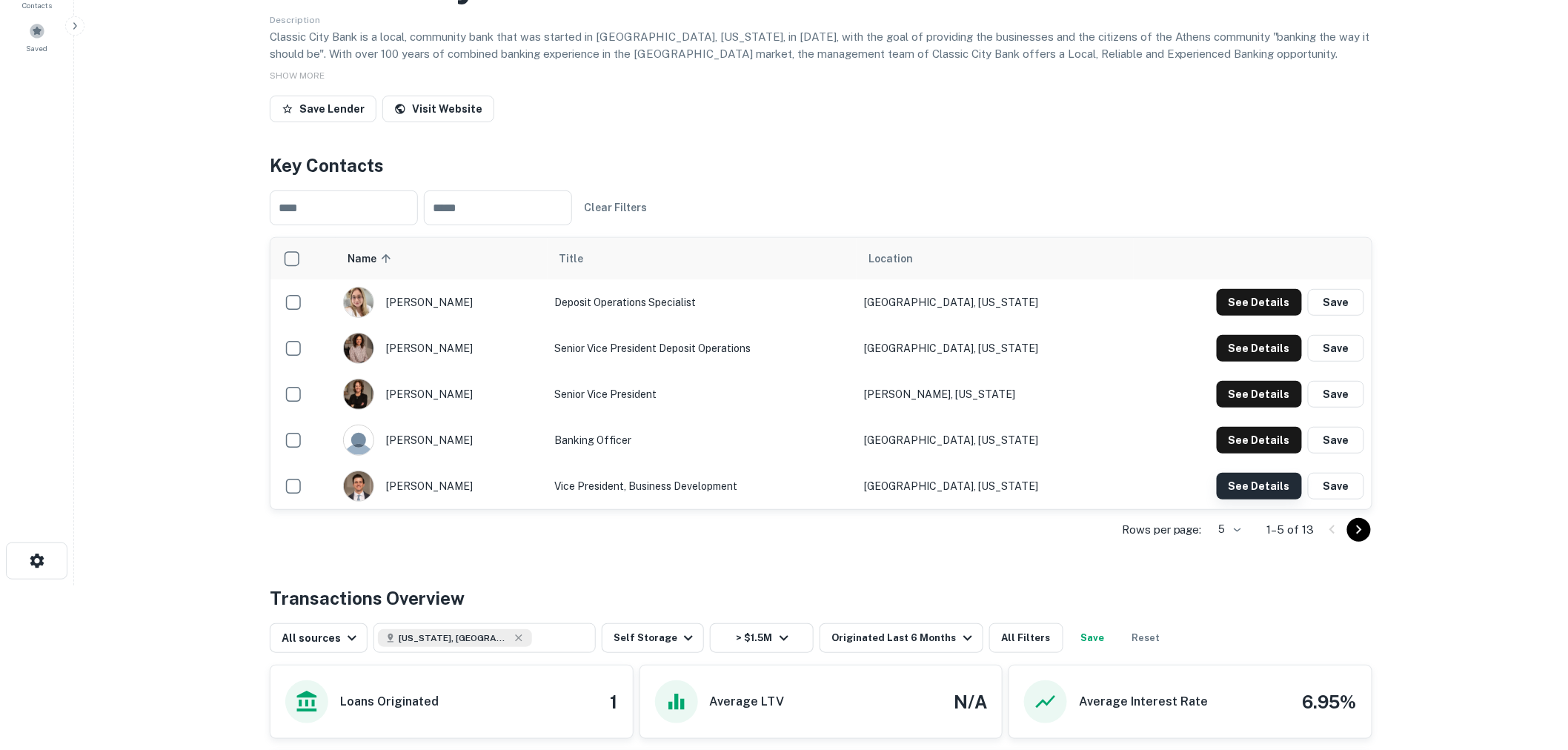
click at [1236, 316] on button "See Details" at bounding box center [1259, 303] width 85 height 27
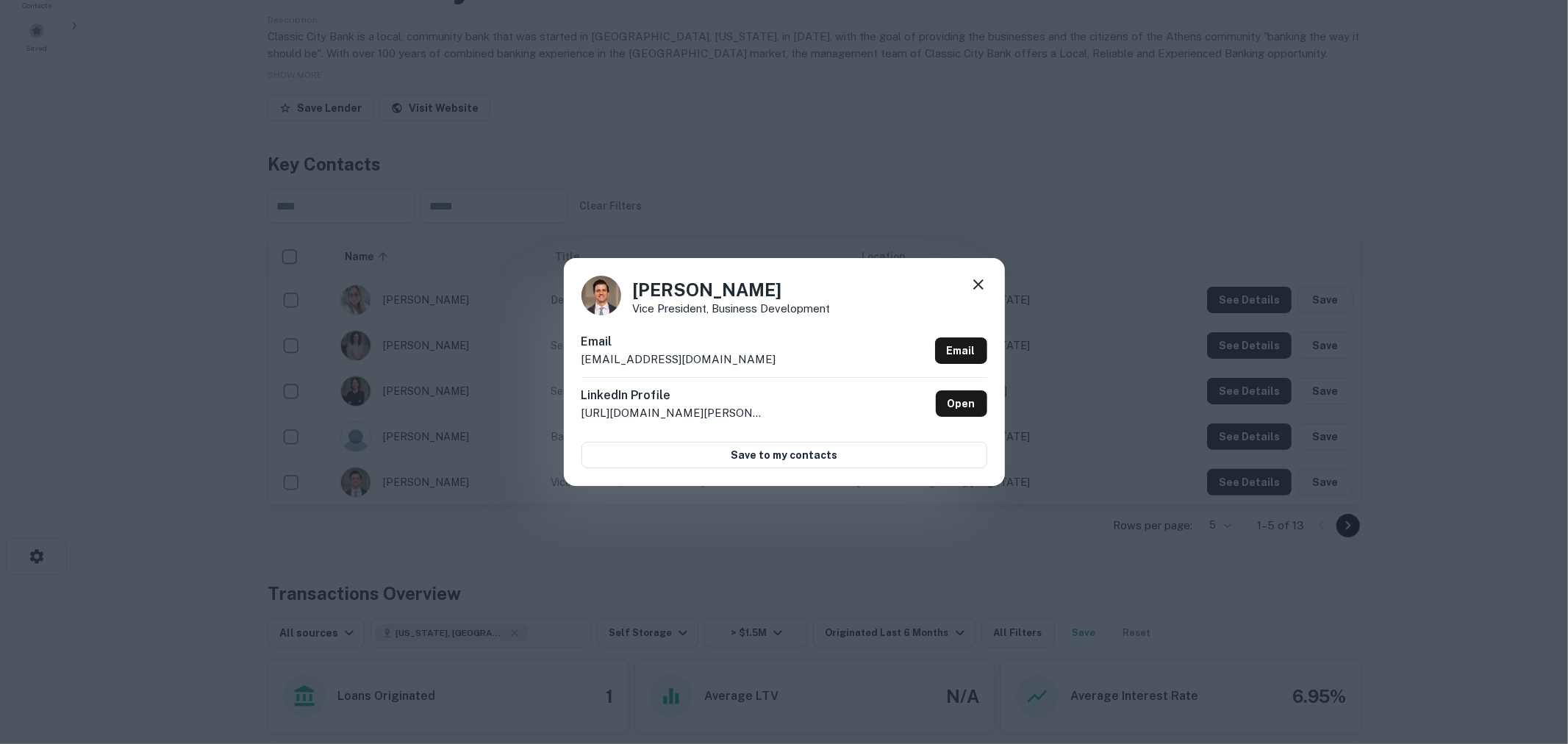
drag, startPoint x: 776, startPoint y: 362, endPoint x: 426, endPoint y: 368, distance: 350.1
click at [426, 368] on div "Garrett Clements Vice President, Business Development Email gclements@classicci…" at bounding box center [784, 372] width 1568 height 744
copy p "gclements@classiccitybank.com"
click at [972, 277] on icon at bounding box center [978, 284] width 18 height 18
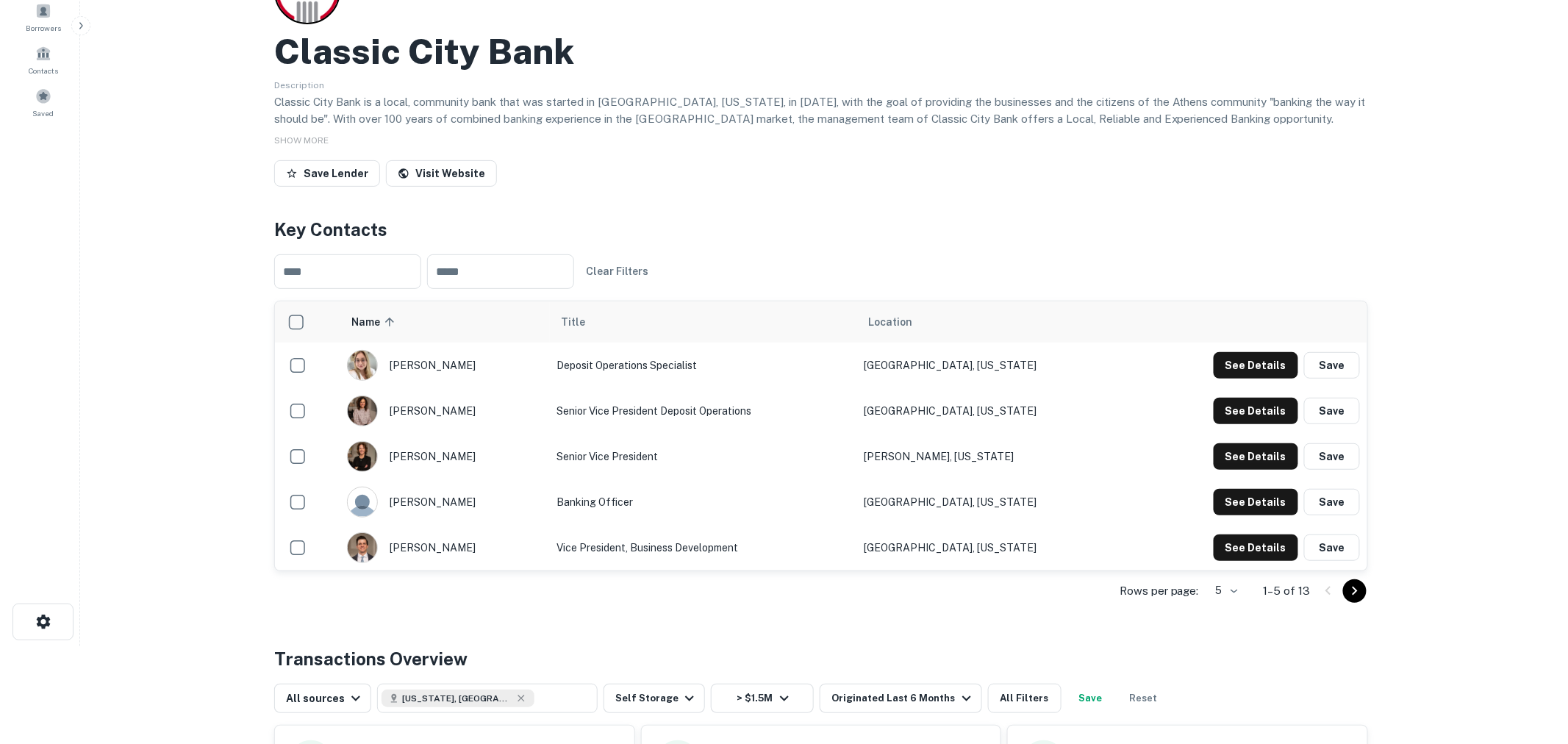
scroll to position [0, 0]
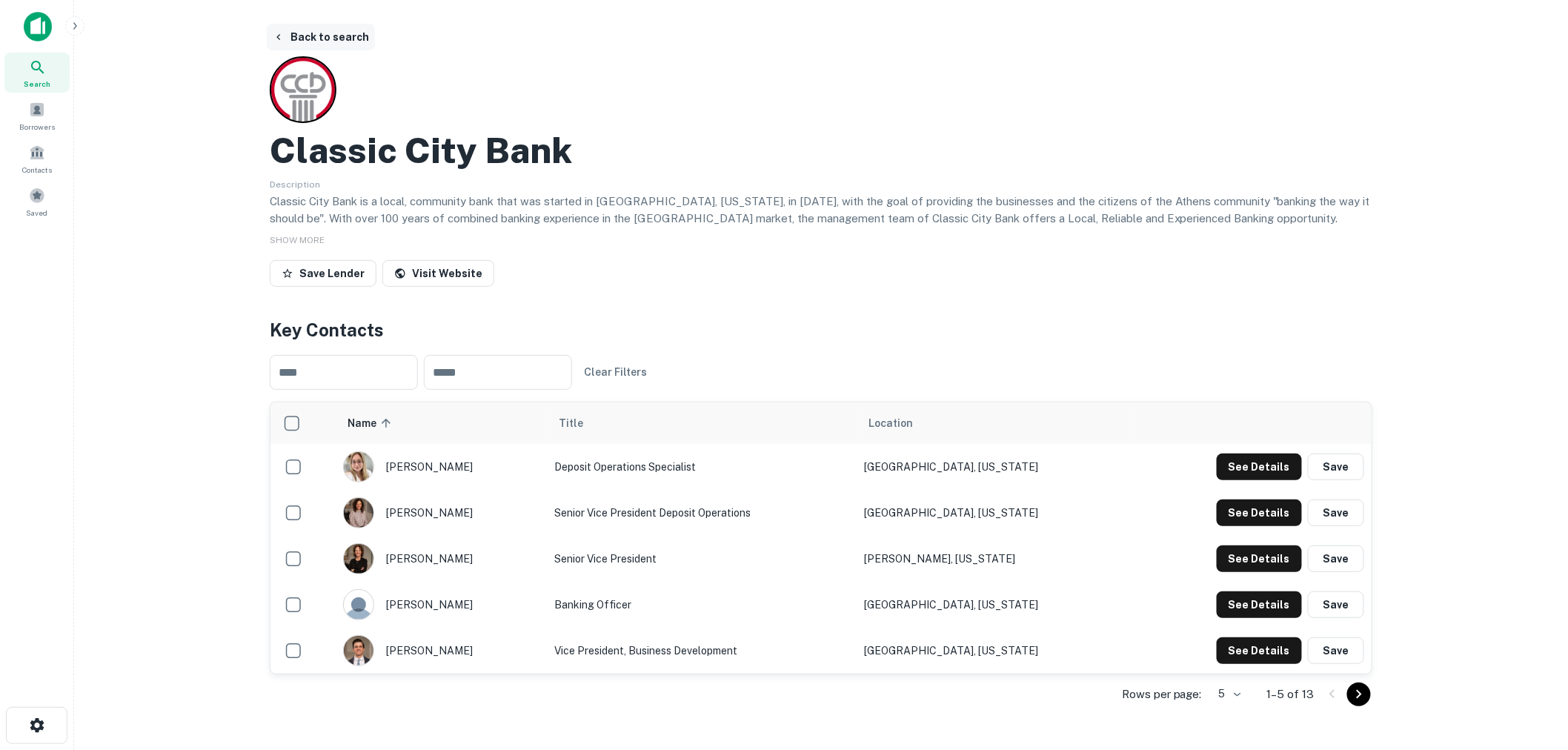
click at [317, 25] on button "Back to search" at bounding box center [321, 37] width 108 height 27
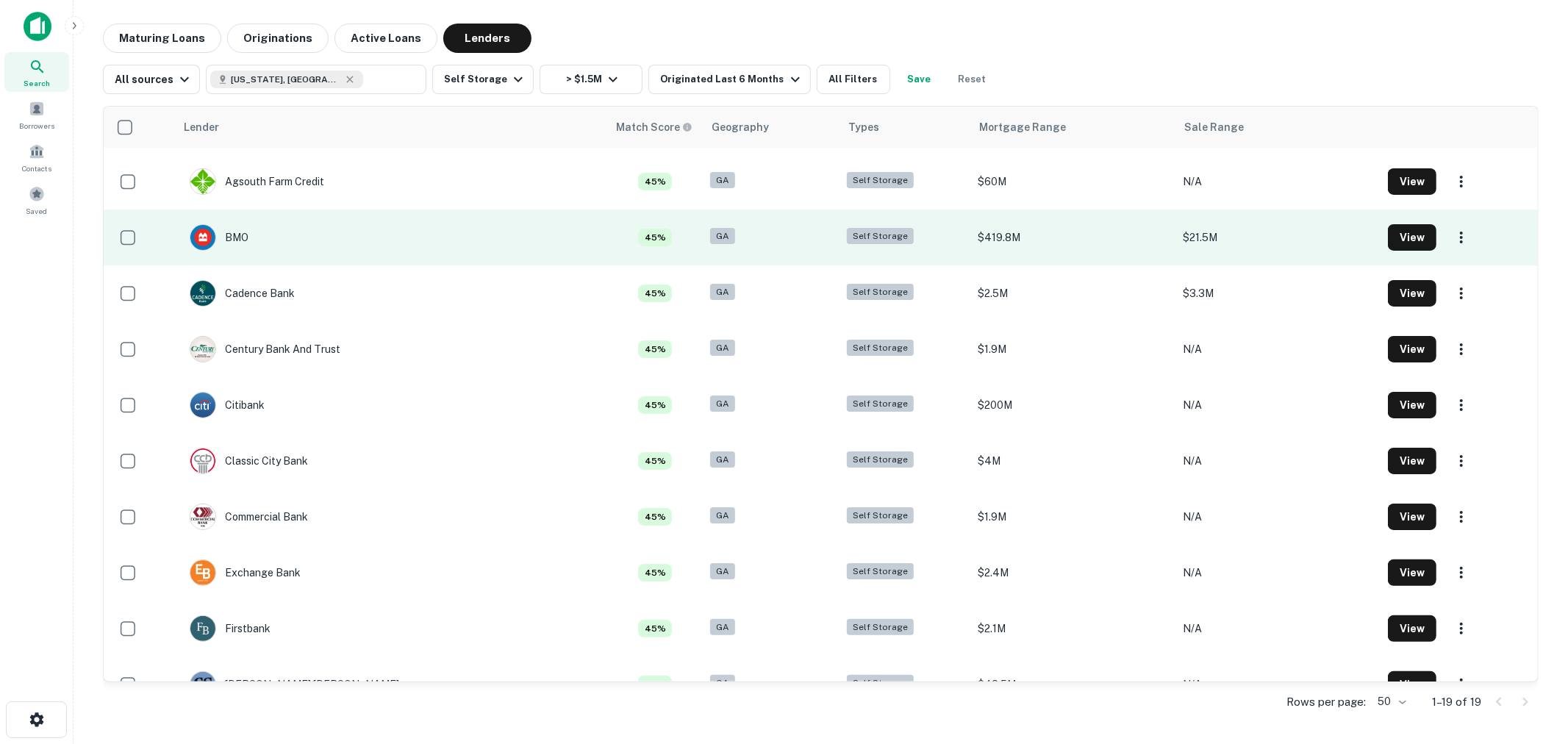
scroll to position [163, 0]
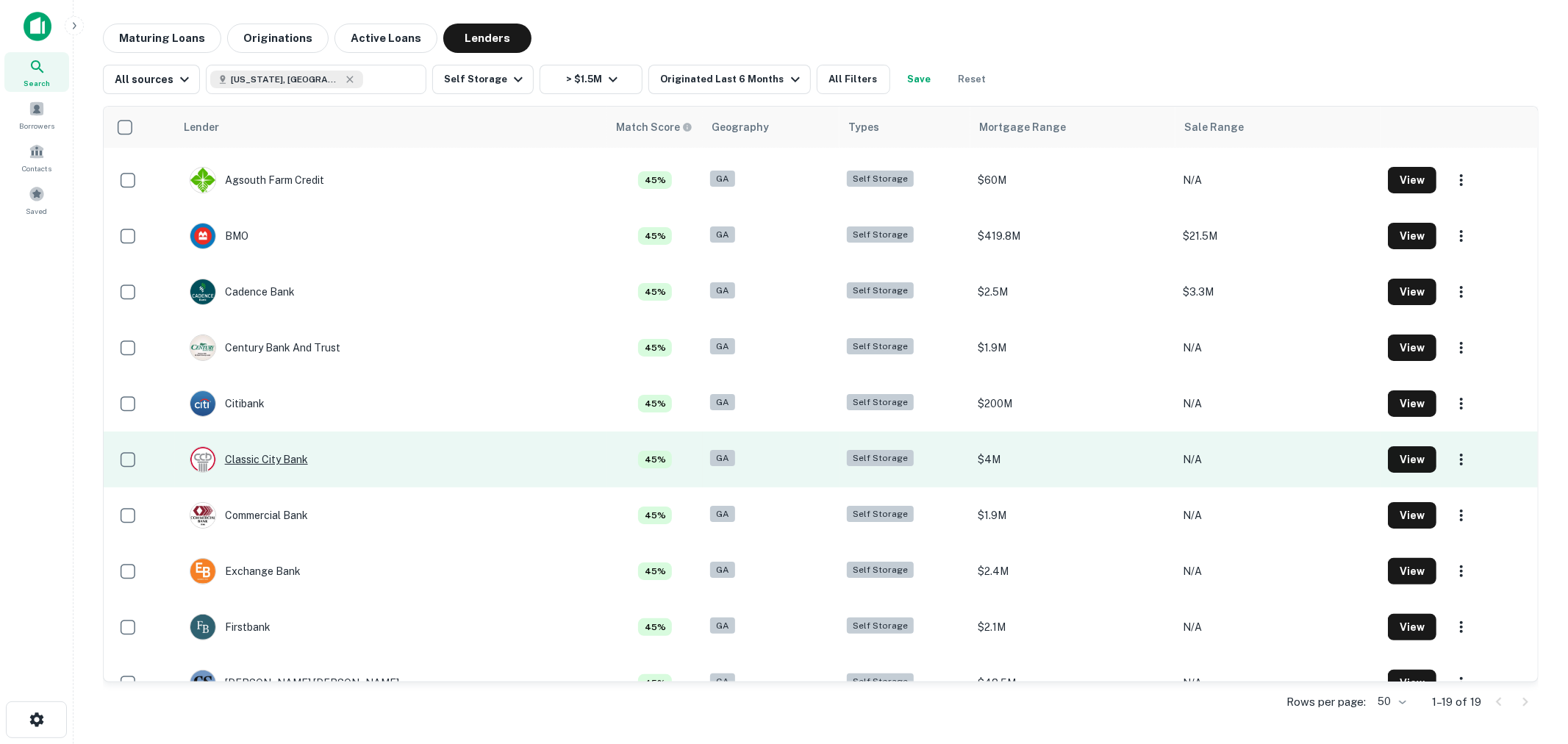
click at [252, 461] on div "Classic City Bank" at bounding box center [249, 460] width 119 height 27
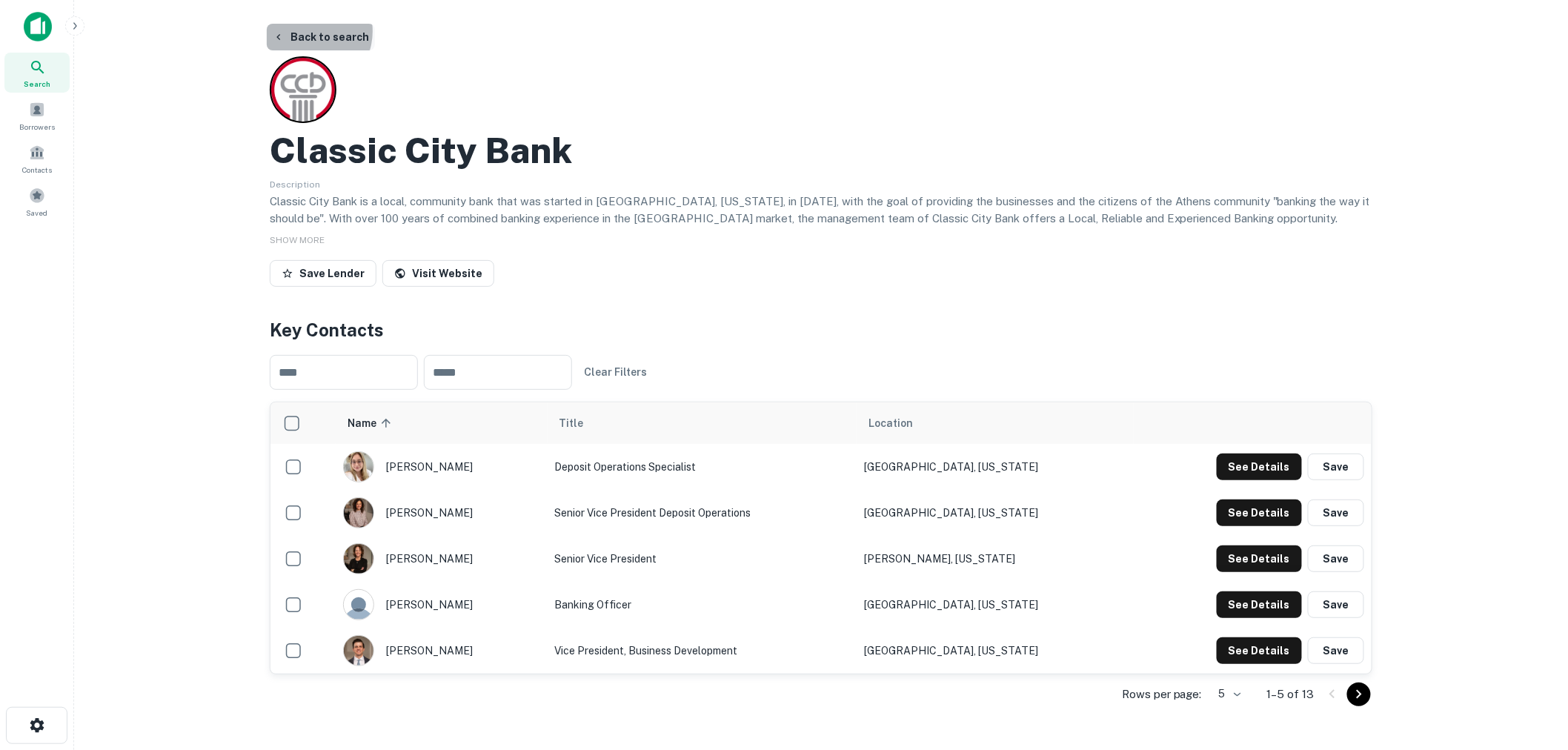
click at [305, 31] on button "Back to search" at bounding box center [321, 37] width 108 height 27
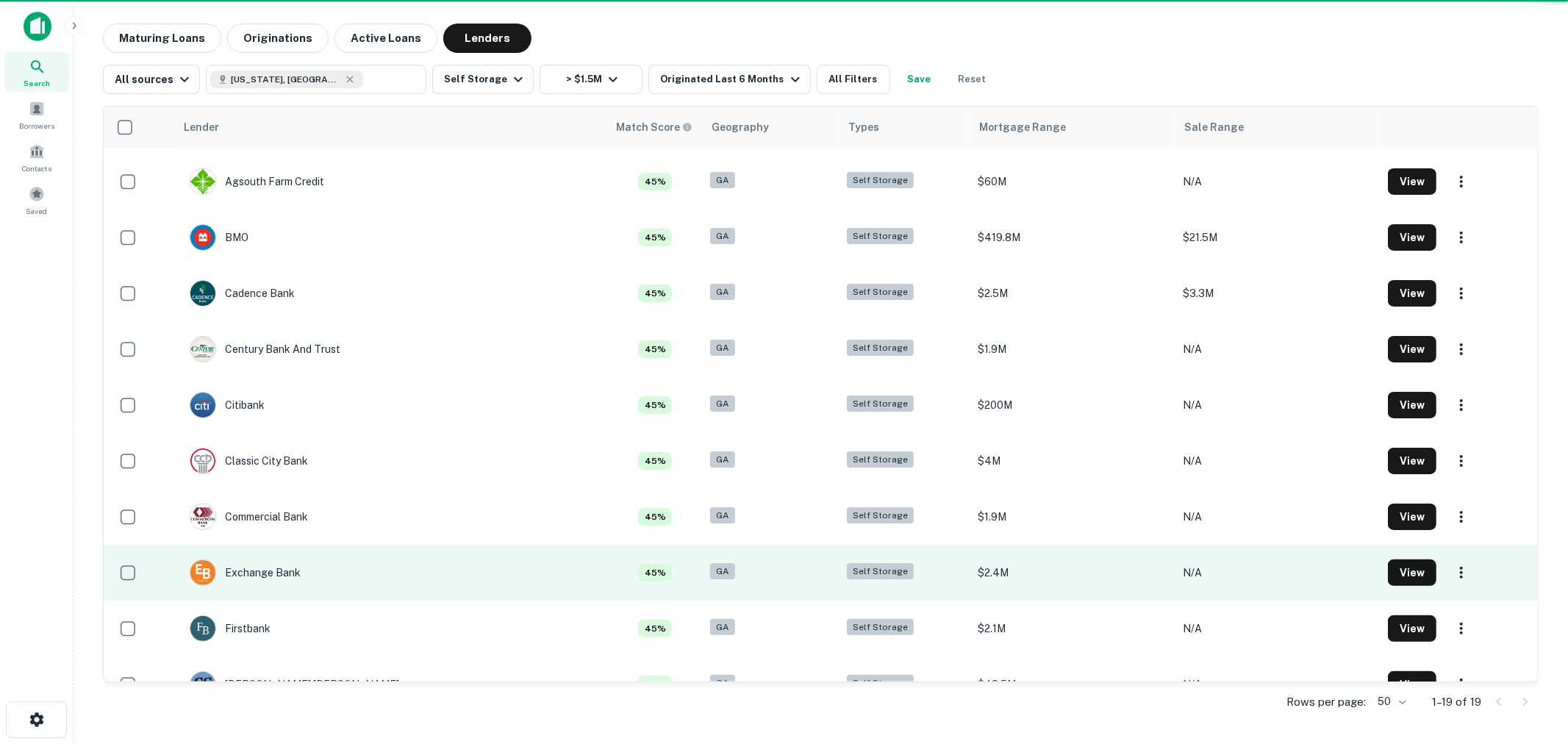
scroll to position [163, 0]
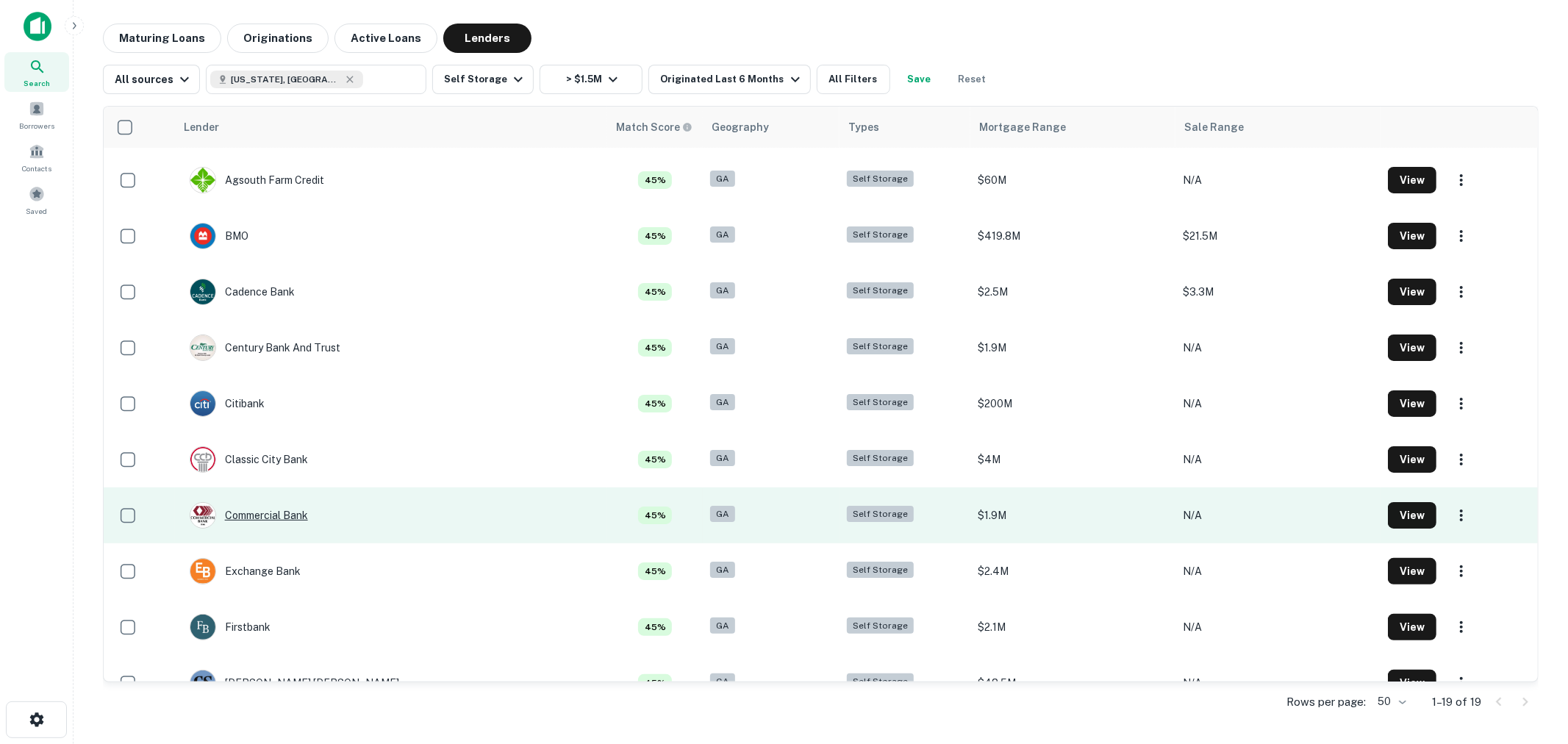
click at [273, 517] on div "Commercial Bank" at bounding box center [249, 516] width 119 height 27
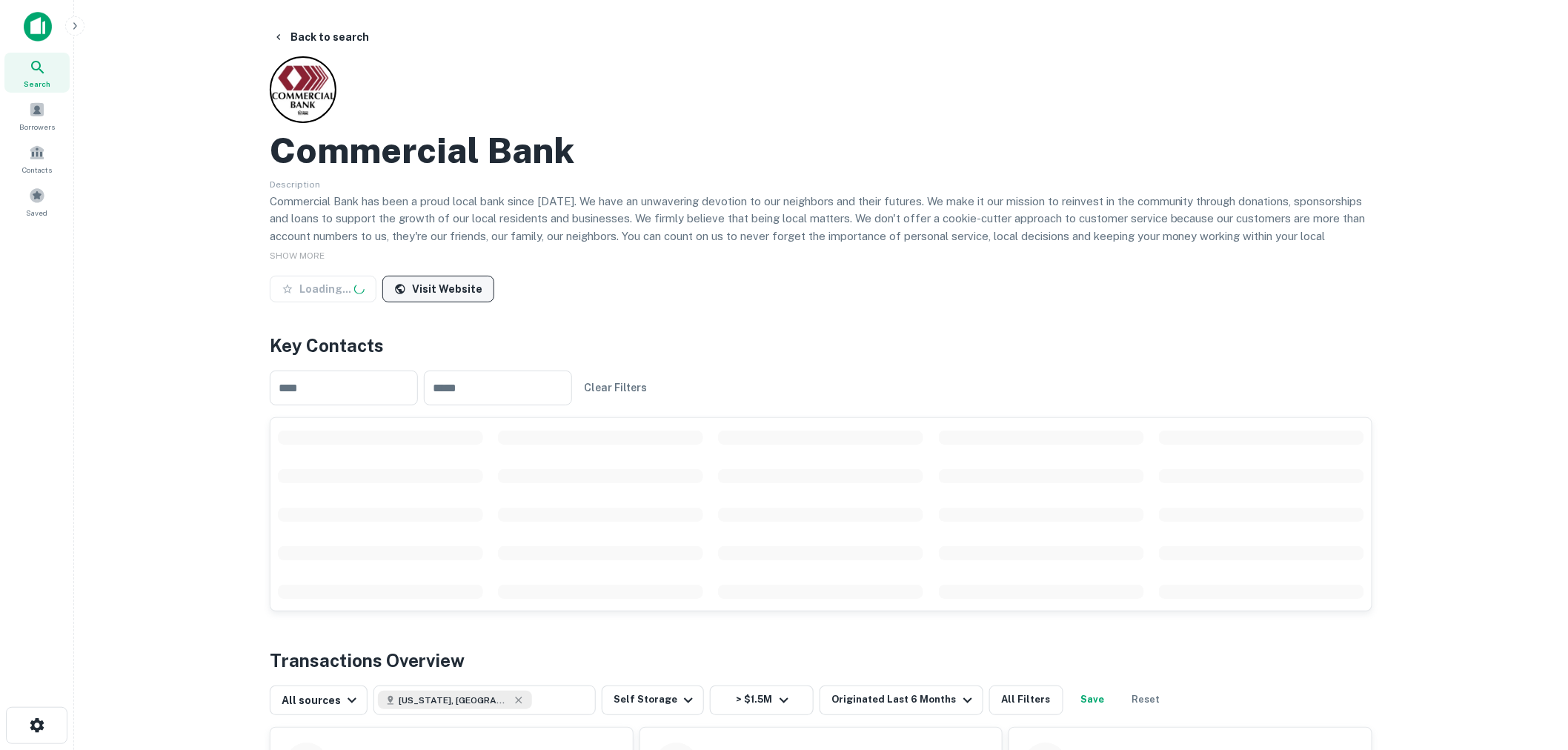
click at [439, 286] on link "Visit Website" at bounding box center [438, 289] width 112 height 27
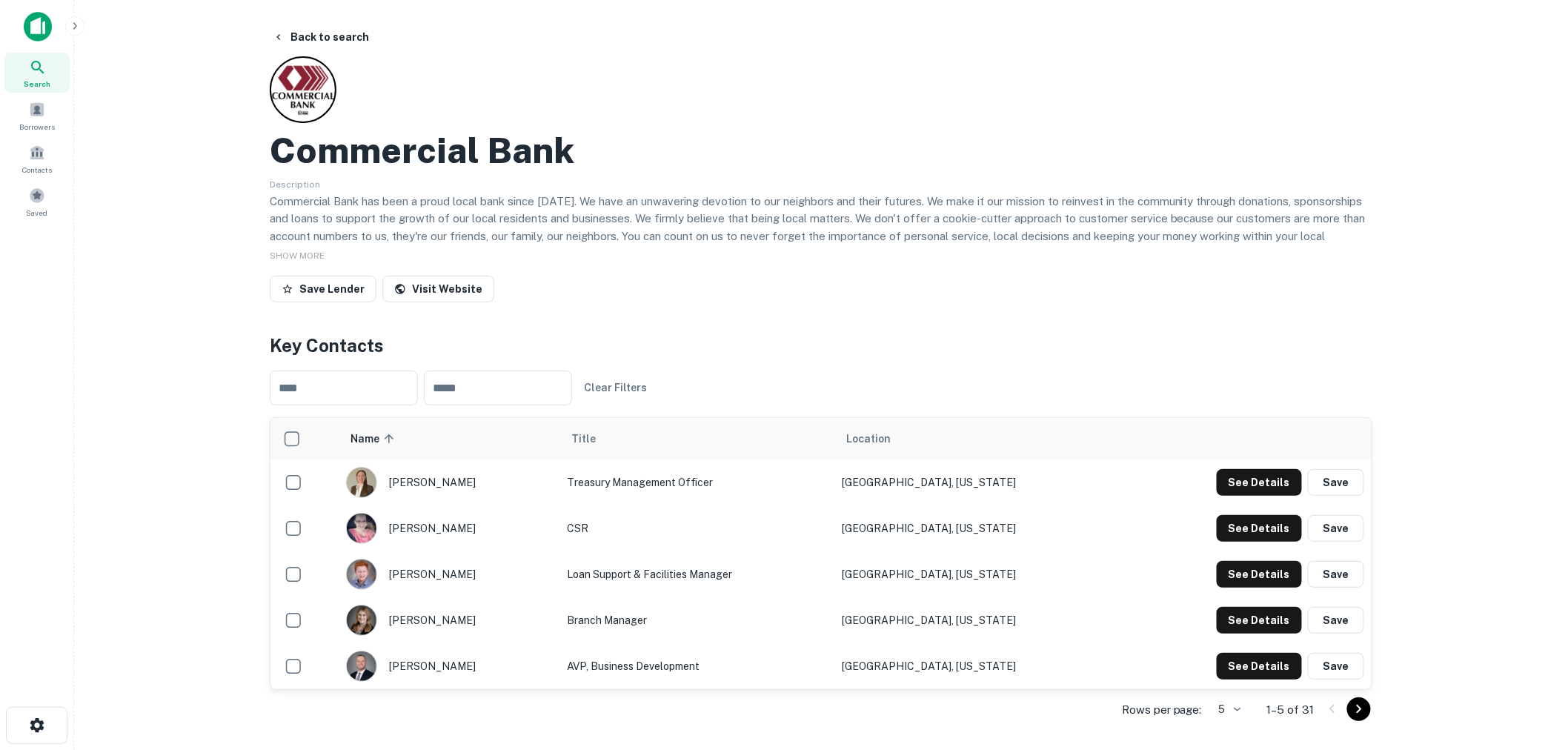
click at [1357, 715] on icon "Go to next page" at bounding box center [1358, 709] width 18 height 18
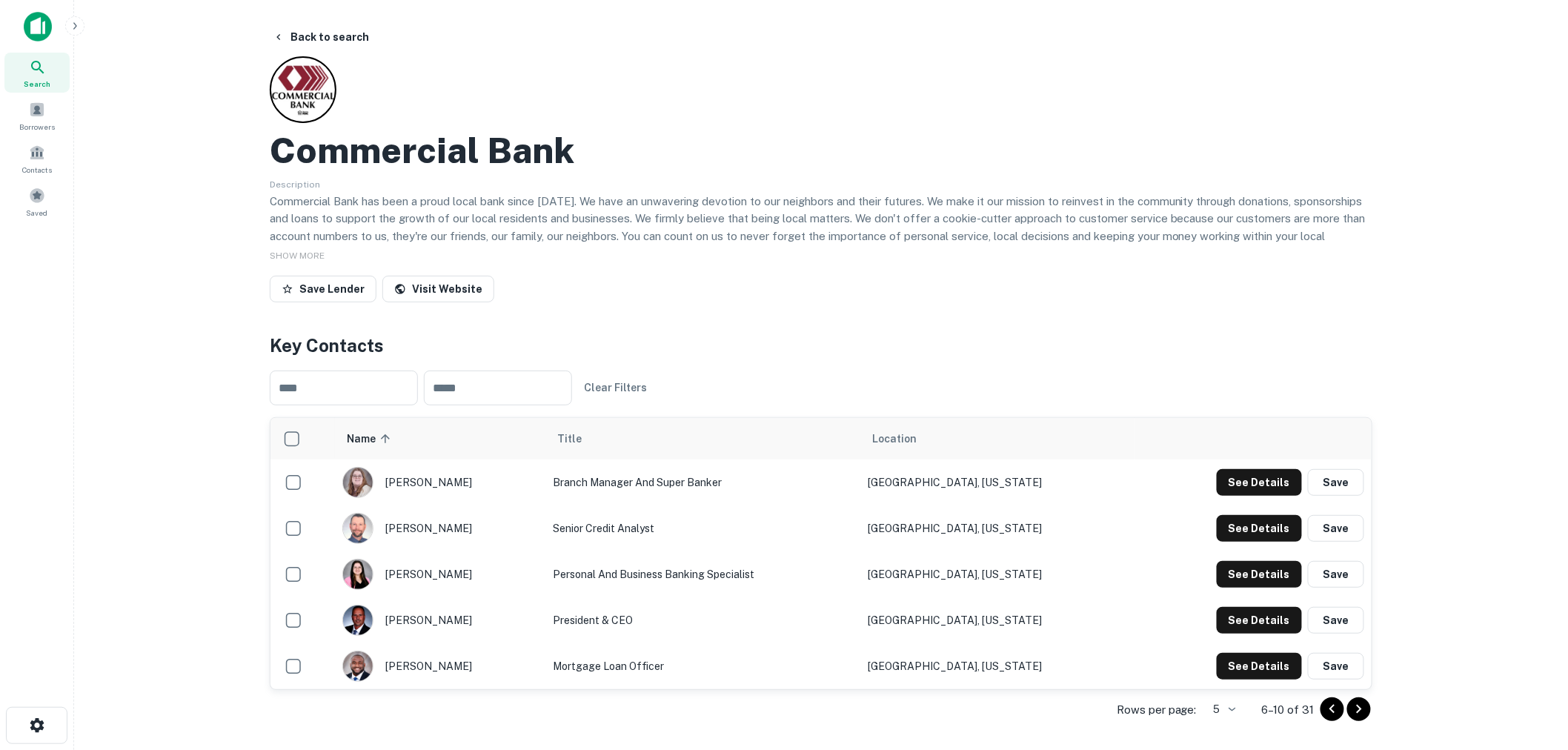
drag, startPoint x: 317, startPoint y: 46, endPoint x: 23, endPoint y: 15, distance: 295.6
click at [317, 46] on button "Back to search" at bounding box center [321, 37] width 108 height 27
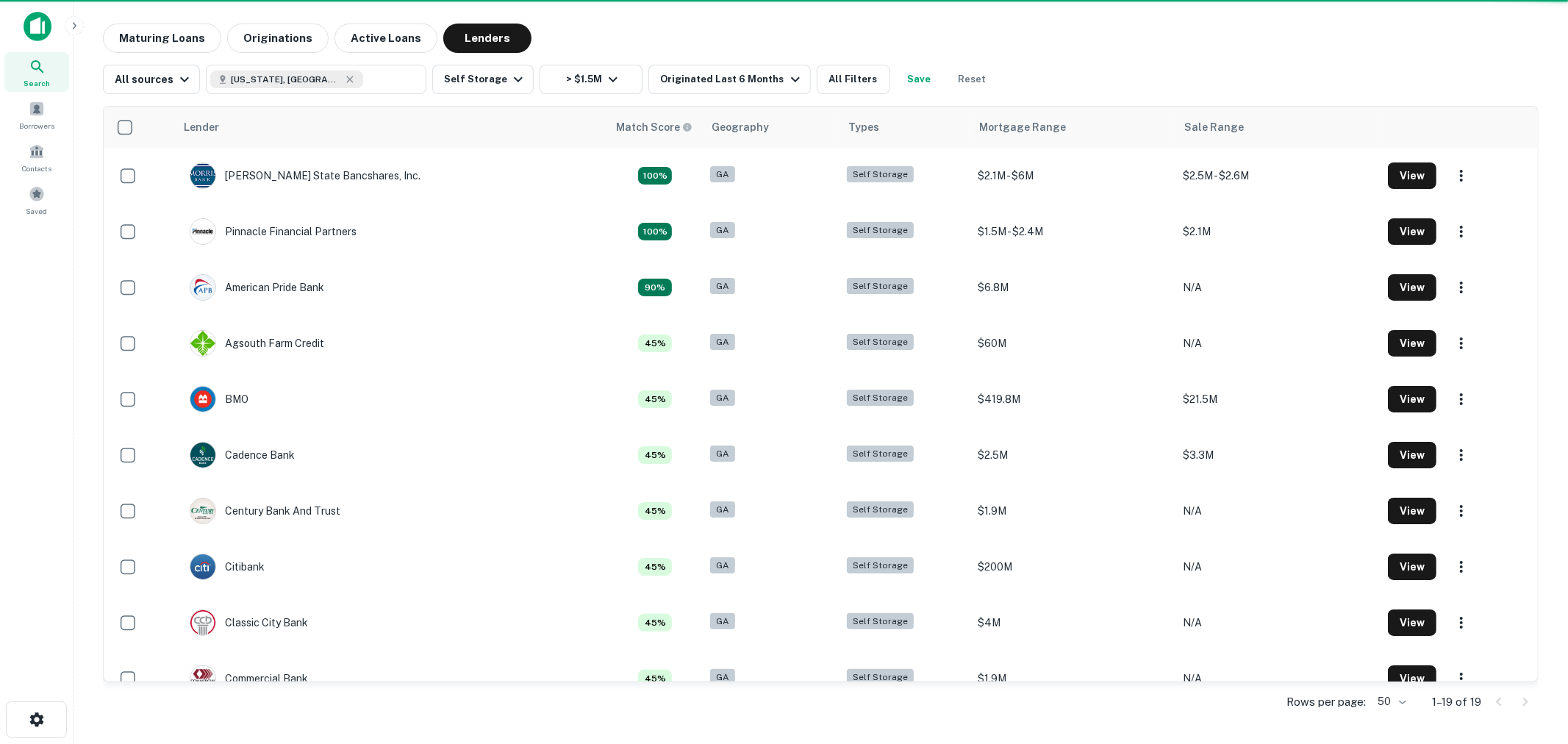
scroll to position [163, 0]
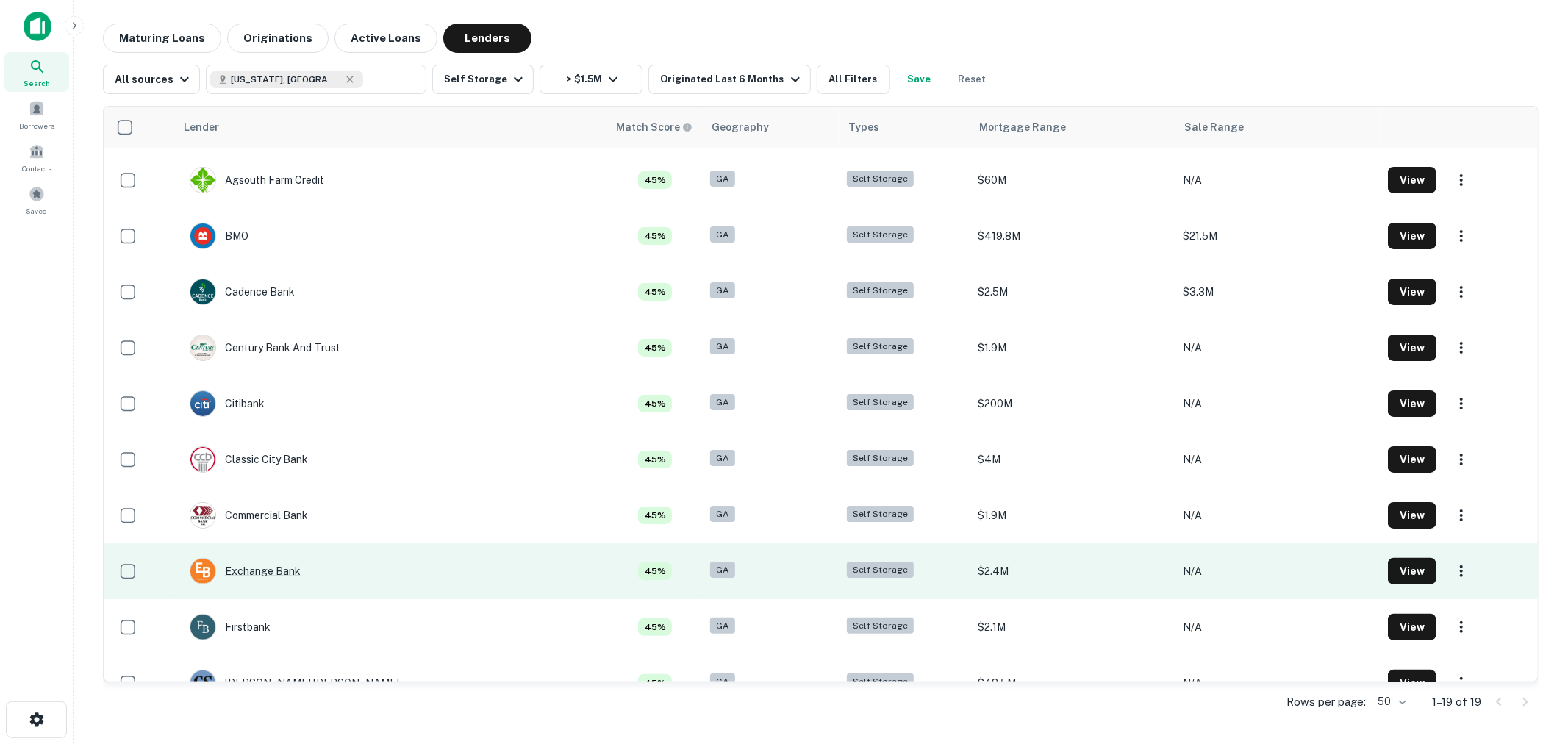
click at [280, 562] on div "Exchange Bank" at bounding box center [245, 571] width 111 height 27
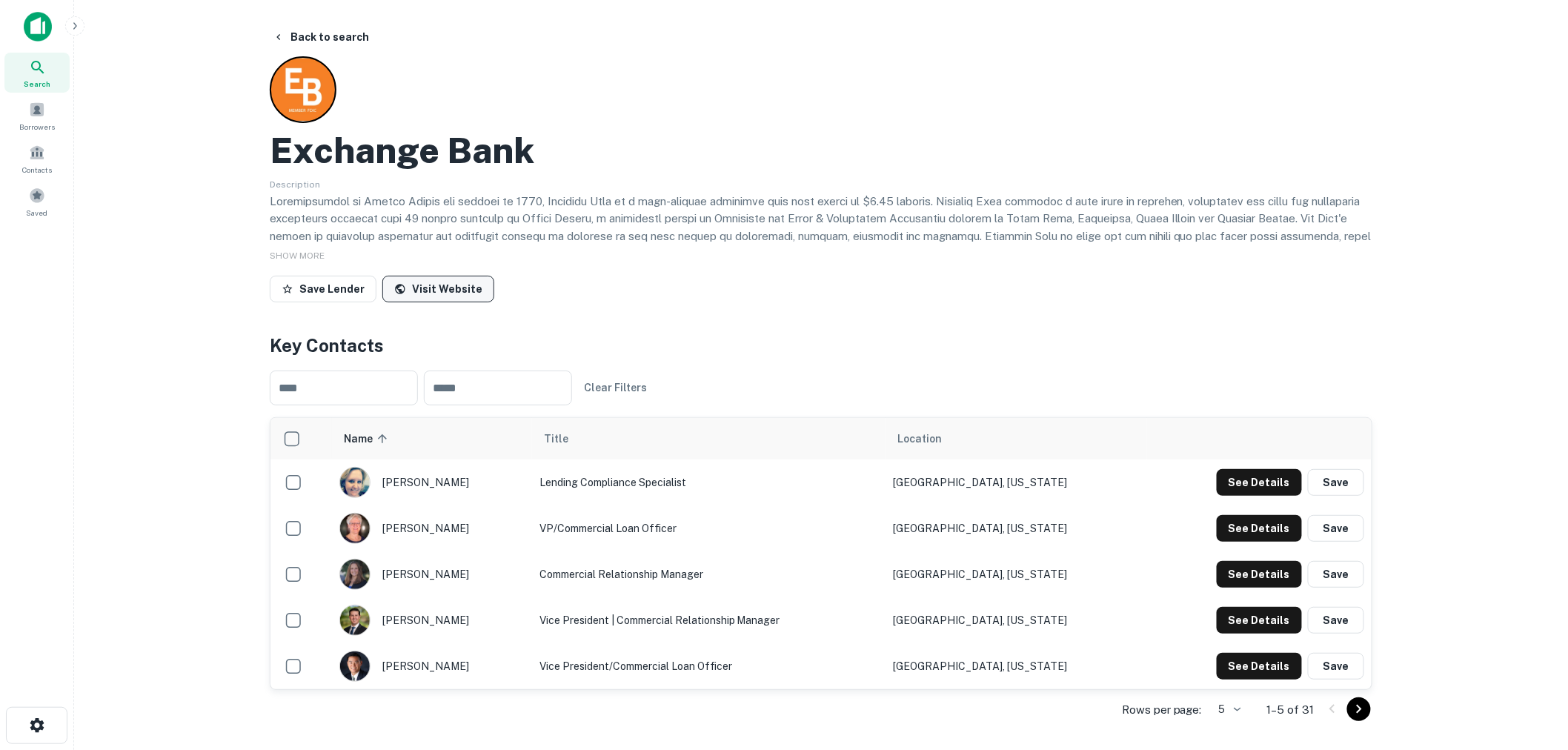
click at [430, 289] on link "Visit Website" at bounding box center [438, 289] width 112 height 27
click at [309, 28] on button "Back to search" at bounding box center [321, 37] width 108 height 27
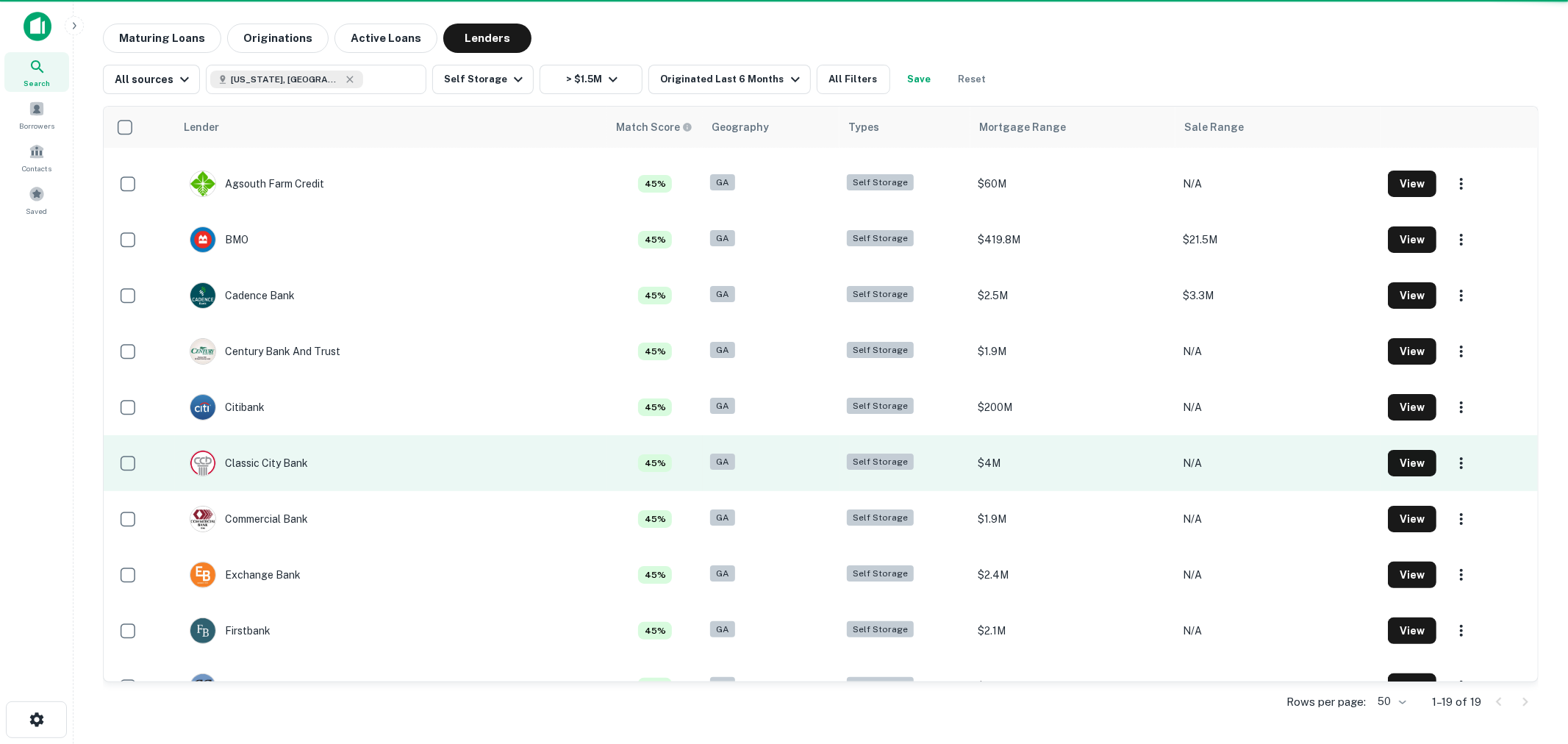
scroll to position [163, 0]
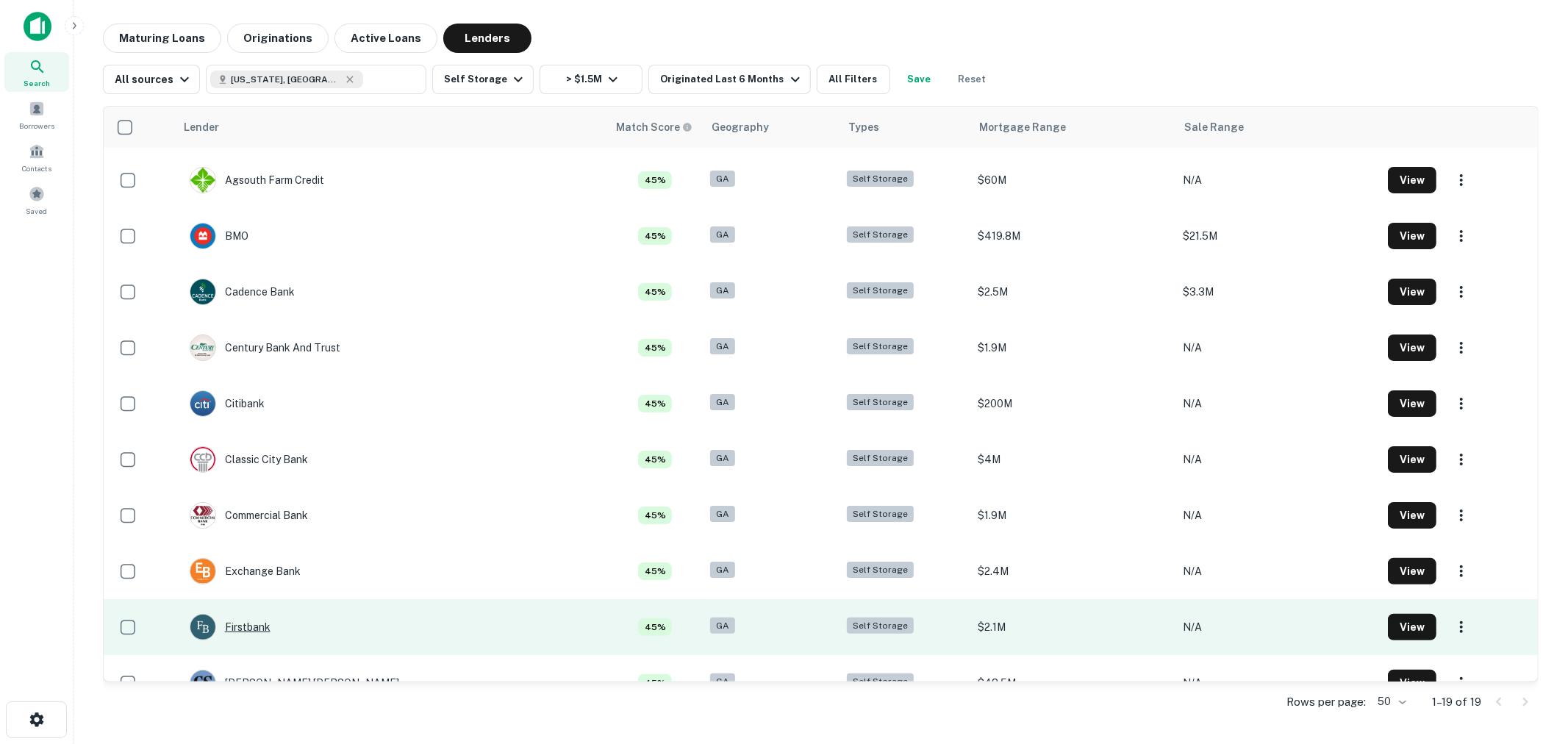
click at [253, 627] on div "Firstbank" at bounding box center [230, 627] width 81 height 27
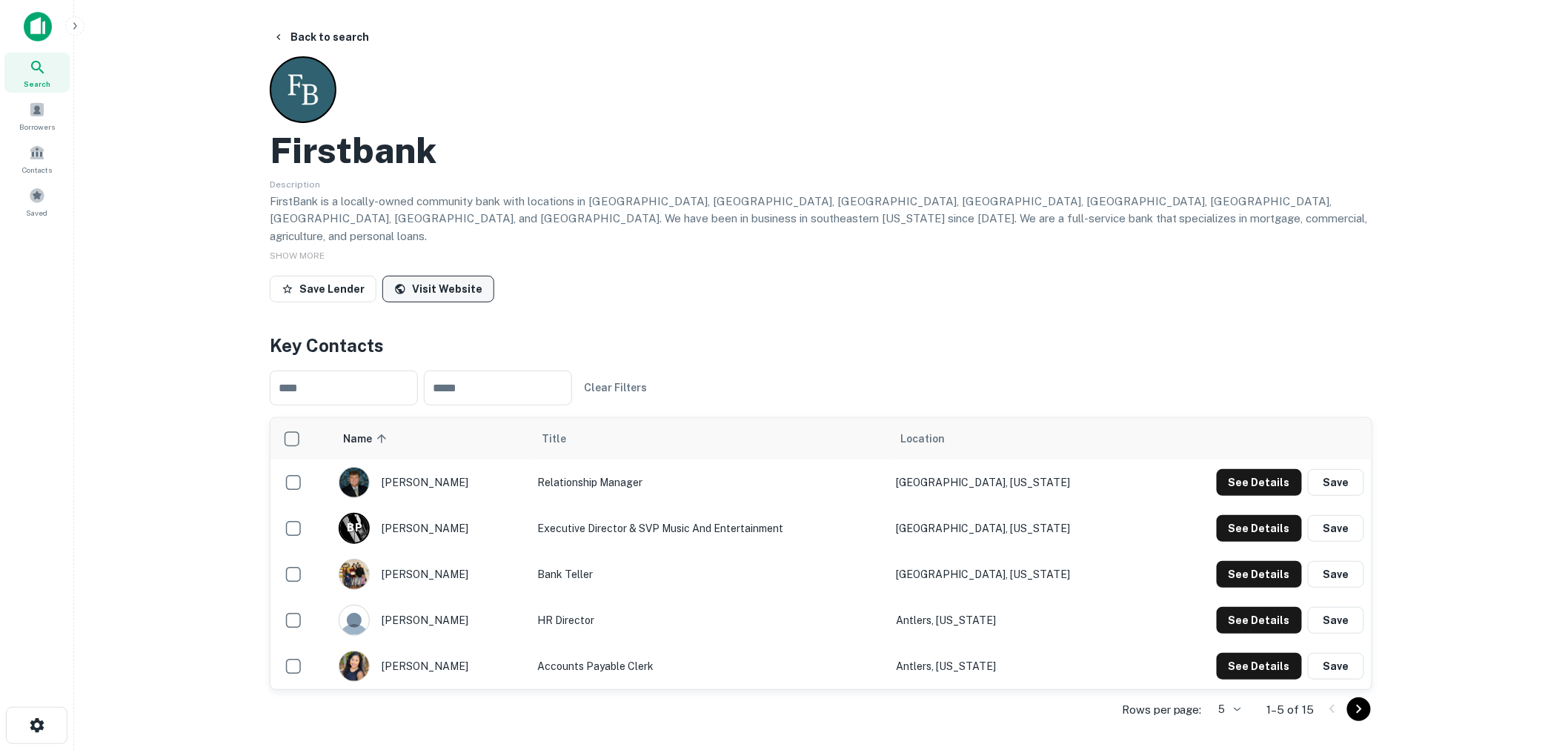
click at [447, 276] on link "Visit Website" at bounding box center [438, 289] width 112 height 27
click at [1250, 469] on button "See Details" at bounding box center [1259, 483] width 85 height 27
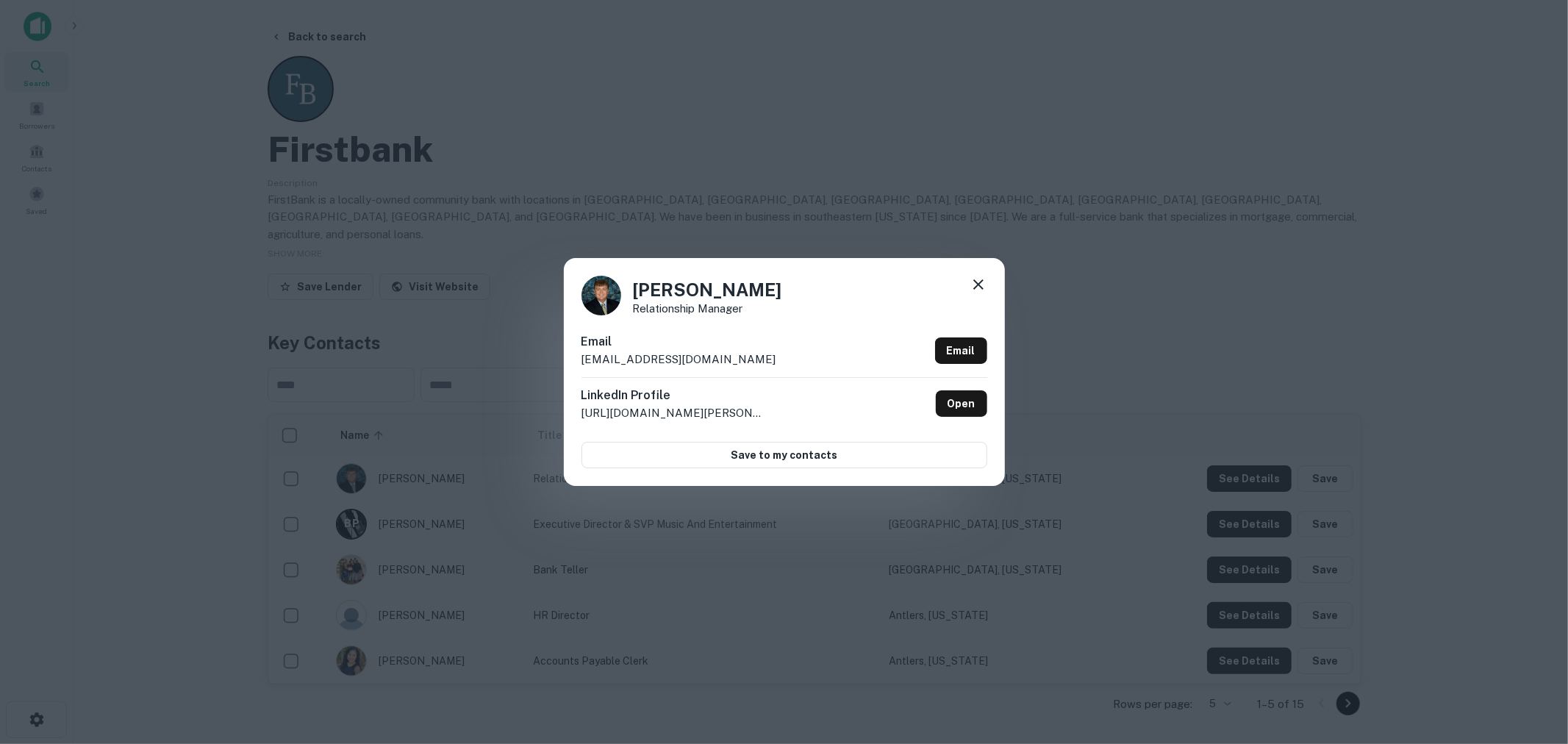
drag, startPoint x: 734, startPoint y: 363, endPoint x: 466, endPoint y: 363, distance: 268.0
click at [466, 363] on div "Brett Chaffin Relationship Manager Email brettchaffin@firstbank-ok.com Email Li…" at bounding box center [784, 372] width 1568 height 744
copy p "brettchaffin@firstbank-ok.com"
click at [973, 288] on icon at bounding box center [978, 284] width 18 height 18
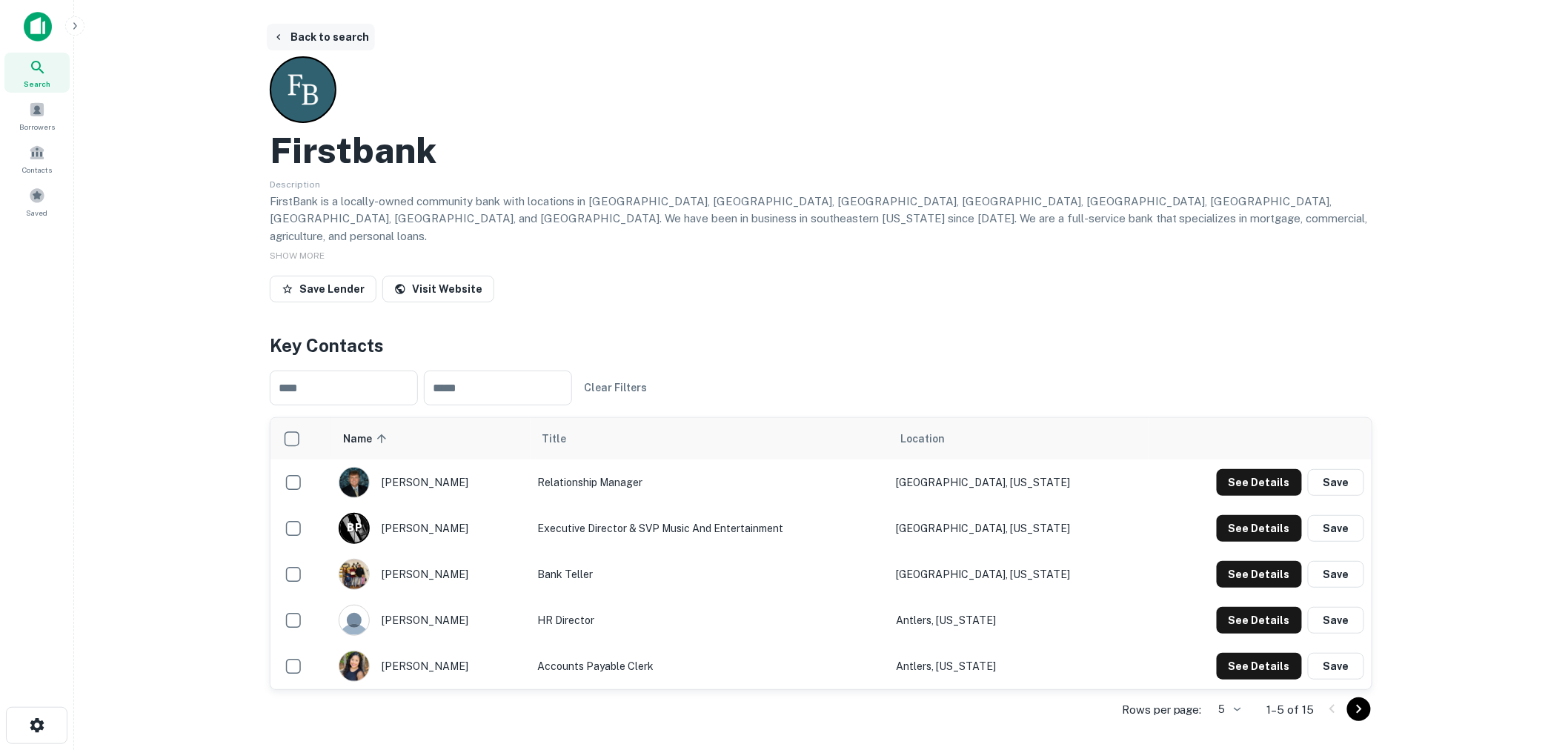
click at [318, 33] on button "Back to search" at bounding box center [321, 37] width 108 height 27
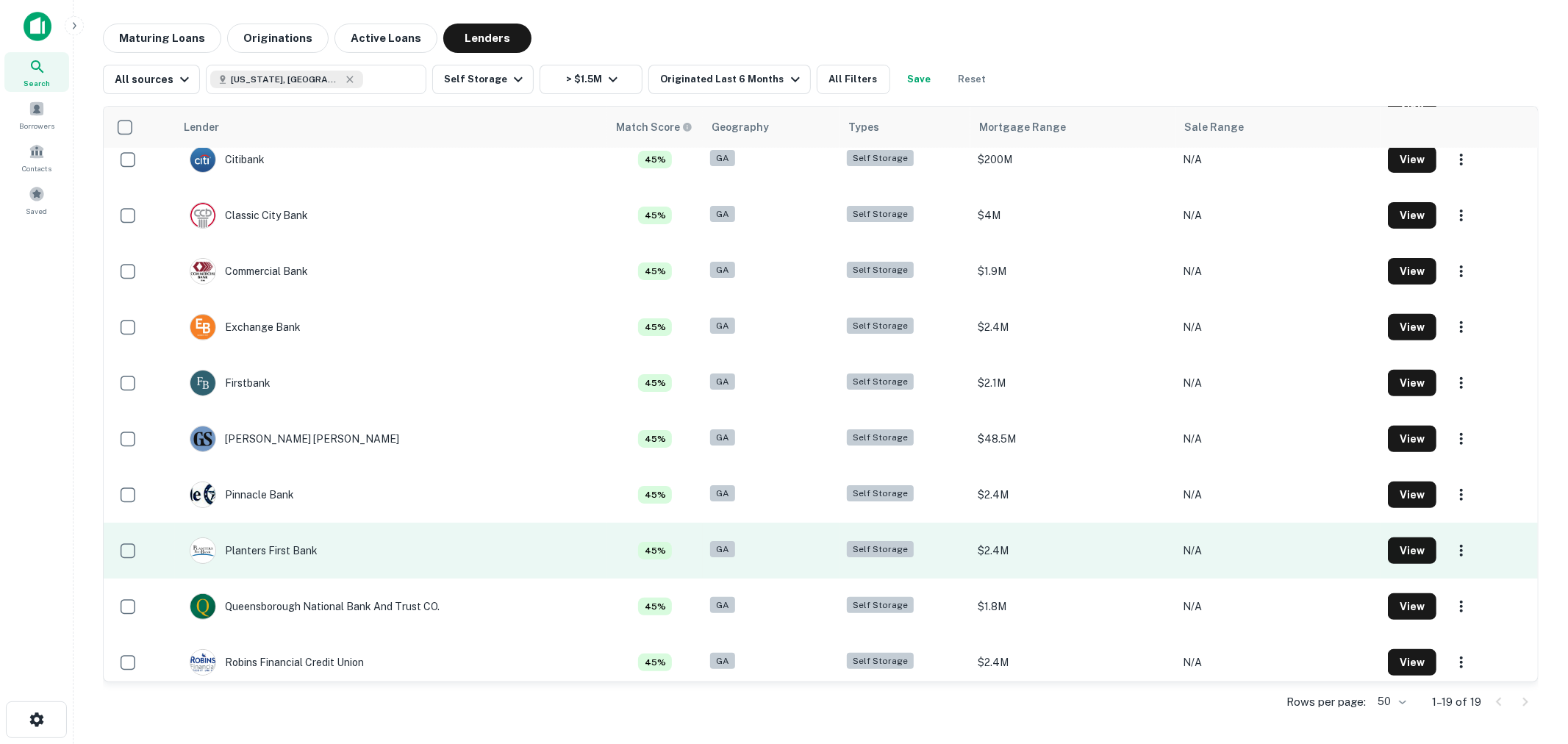
scroll to position [408, 0]
click at [271, 554] on div "Planters First Bank" at bounding box center [253, 550] width 128 height 27
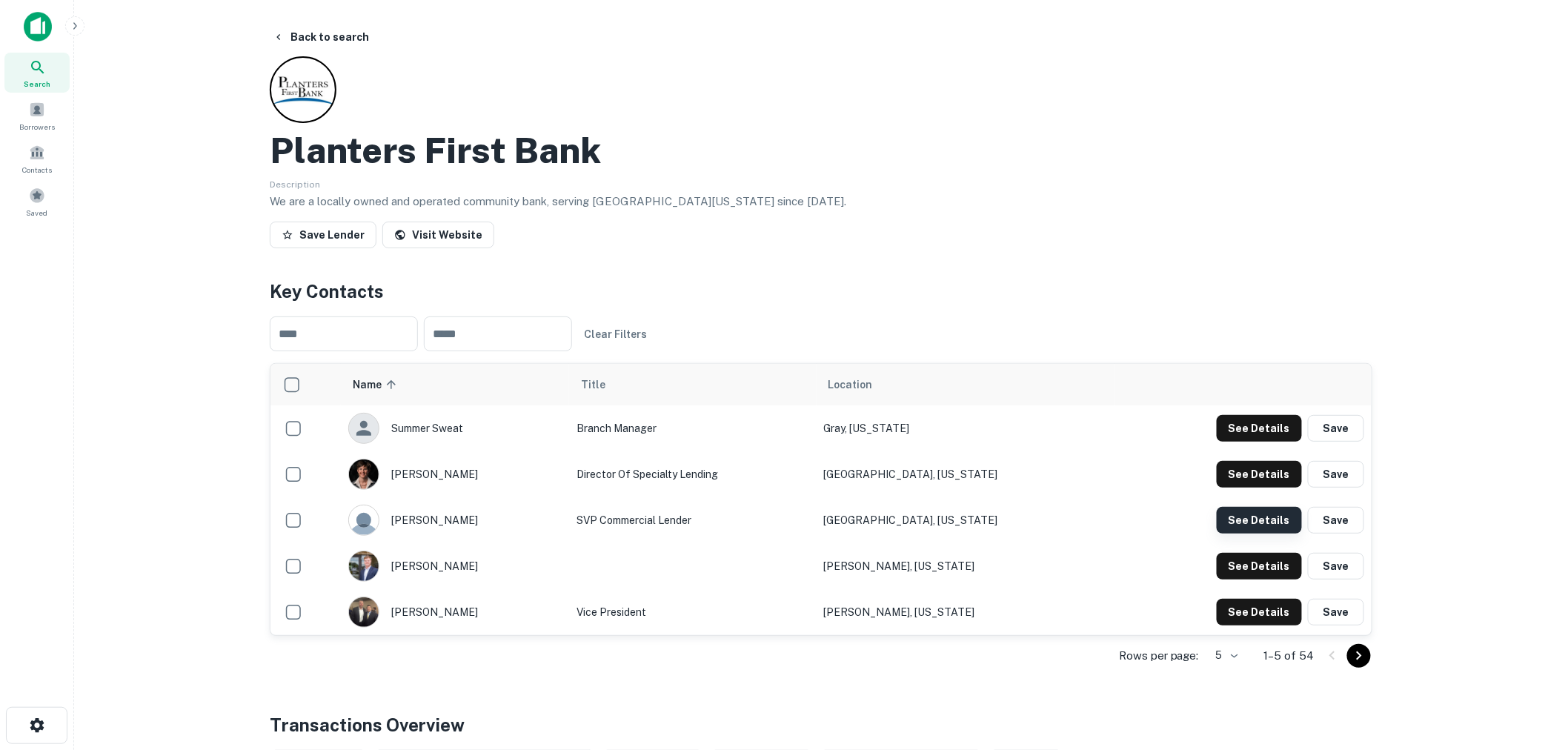
click at [1239, 442] on button "See Details" at bounding box center [1259, 428] width 85 height 27
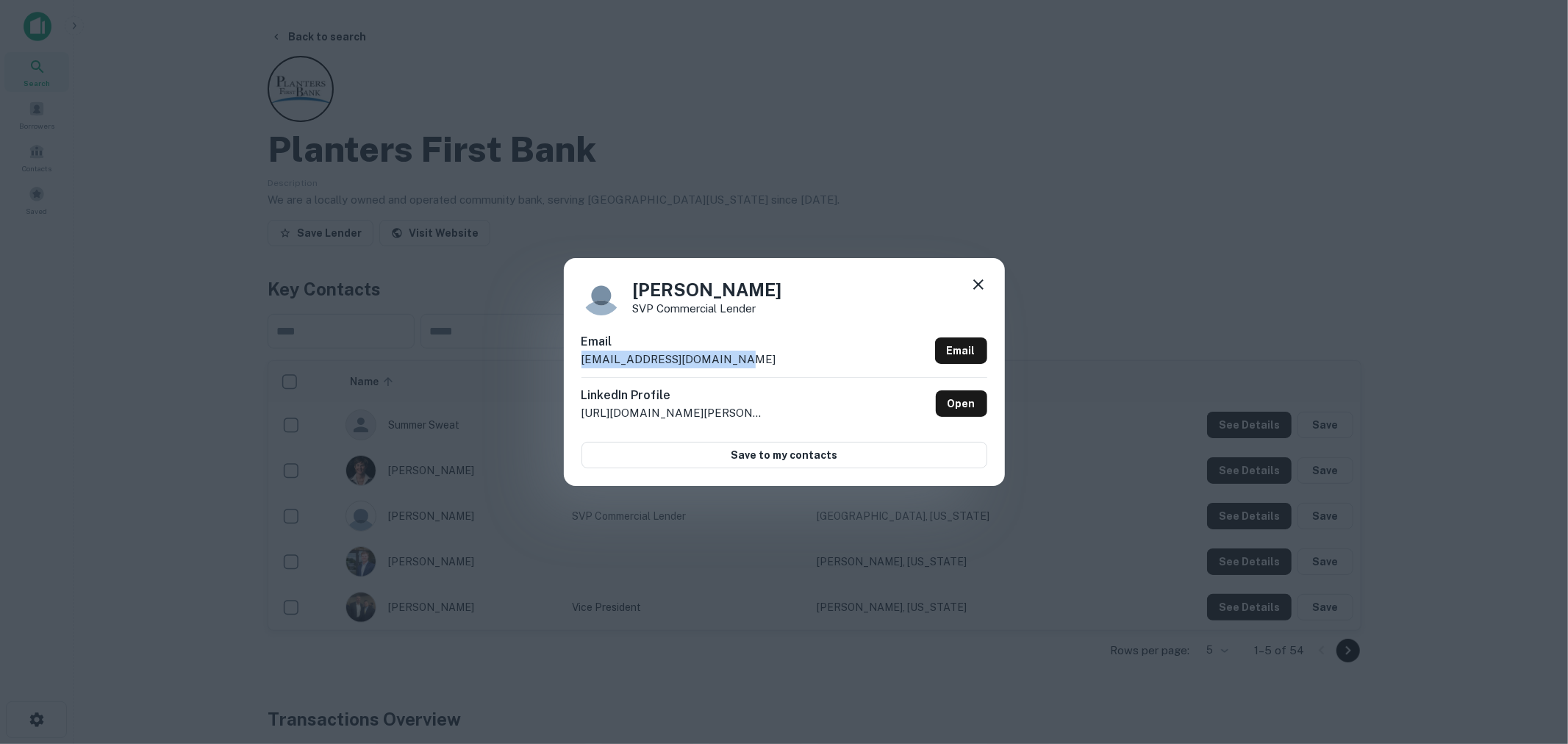
drag, startPoint x: 759, startPoint y: 359, endPoint x: 504, endPoint y: 369, distance: 255.2
click at [504, 369] on div "Robby Redmond SVP Commercial Lender Email rredmond@bankplanters.com Email Linke…" at bounding box center [784, 372] width 1568 height 744
copy p "rredmond@bankplanters.com"
drag, startPoint x: 982, startPoint y: 283, endPoint x: 466, endPoint y: 93, distance: 549.9
click at [982, 283] on icon at bounding box center [978, 284] width 18 height 18
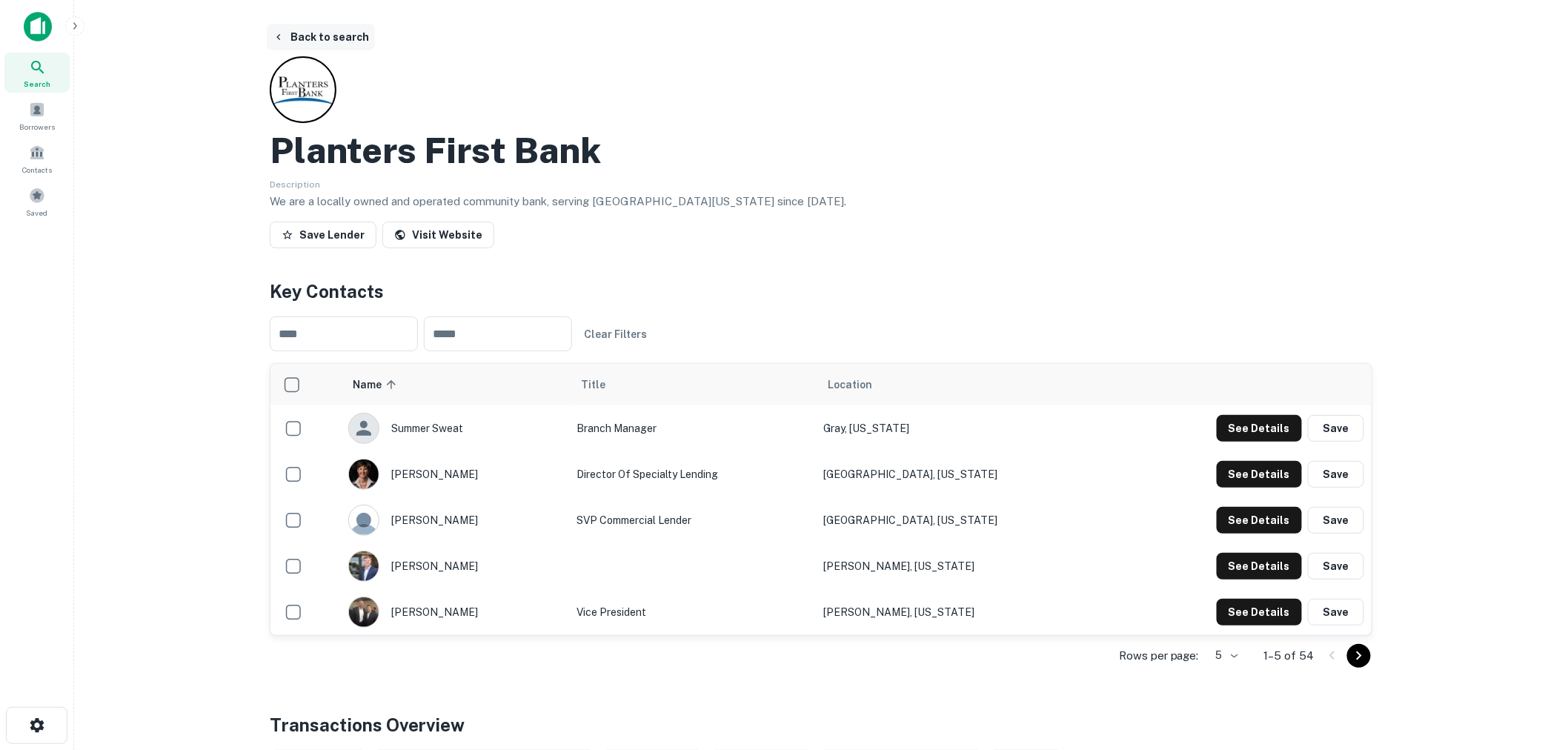
click at [345, 39] on button "Back to search" at bounding box center [321, 37] width 108 height 27
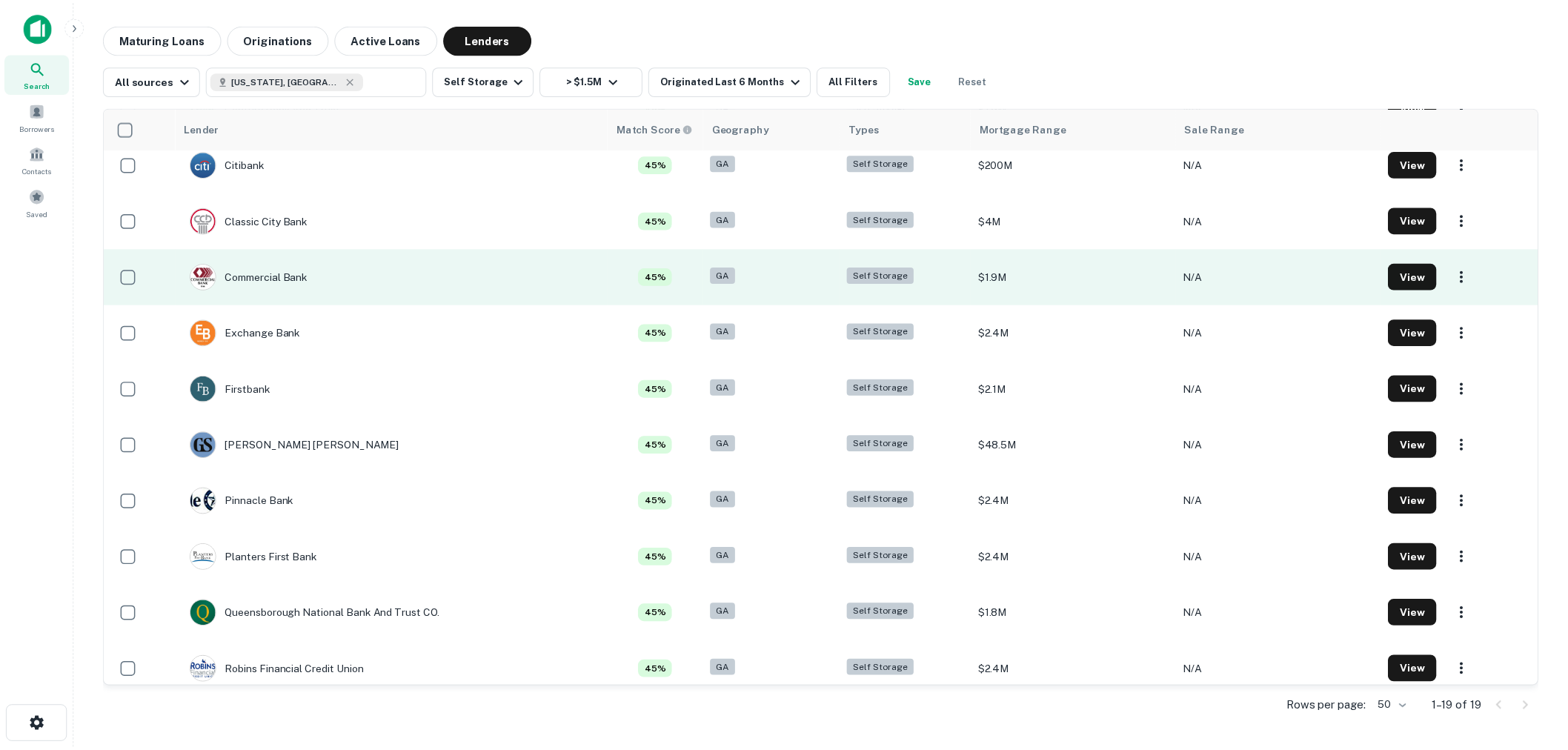
scroll to position [411, 0]
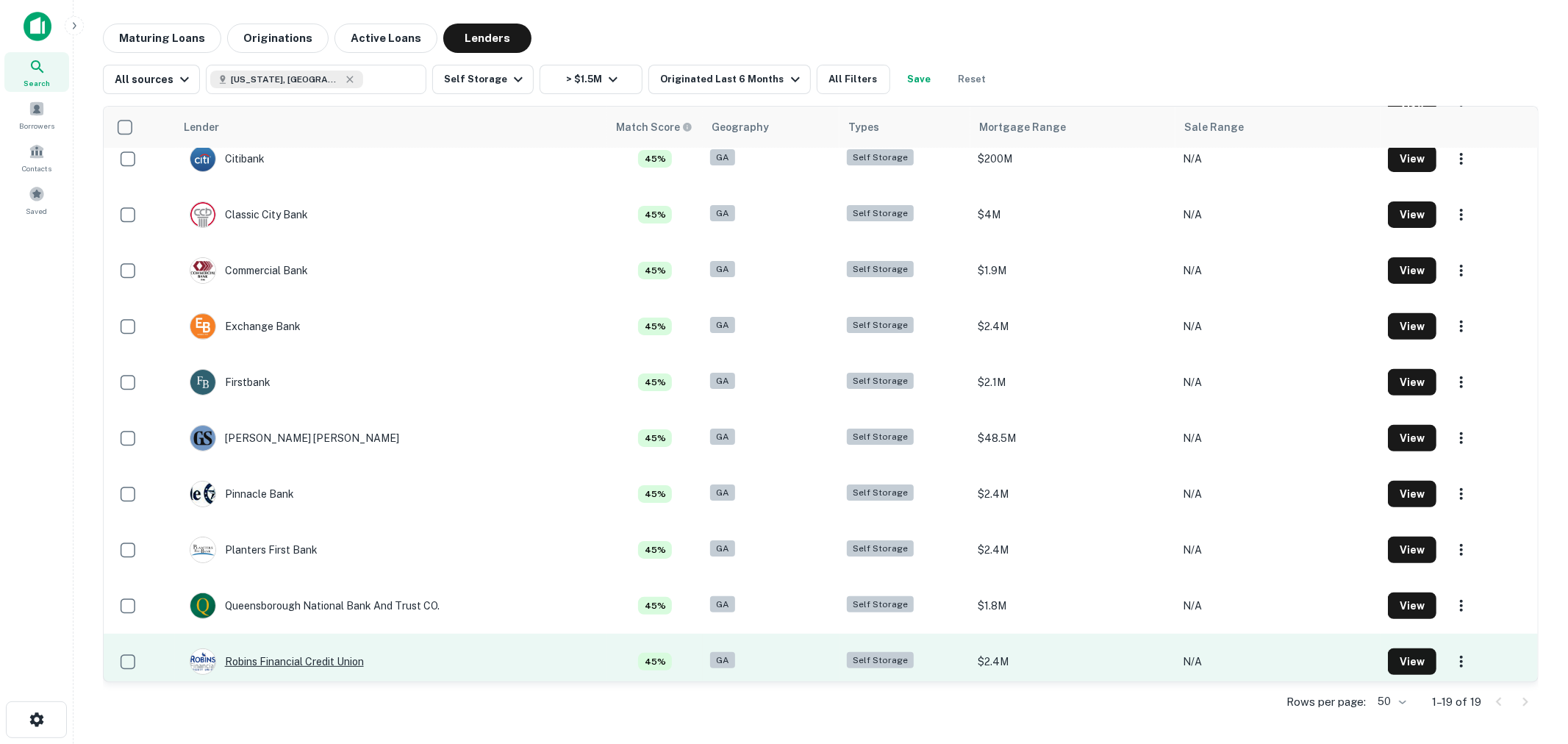
click at [308, 653] on div "Robins Financial Credit Union" at bounding box center [277, 662] width 174 height 27
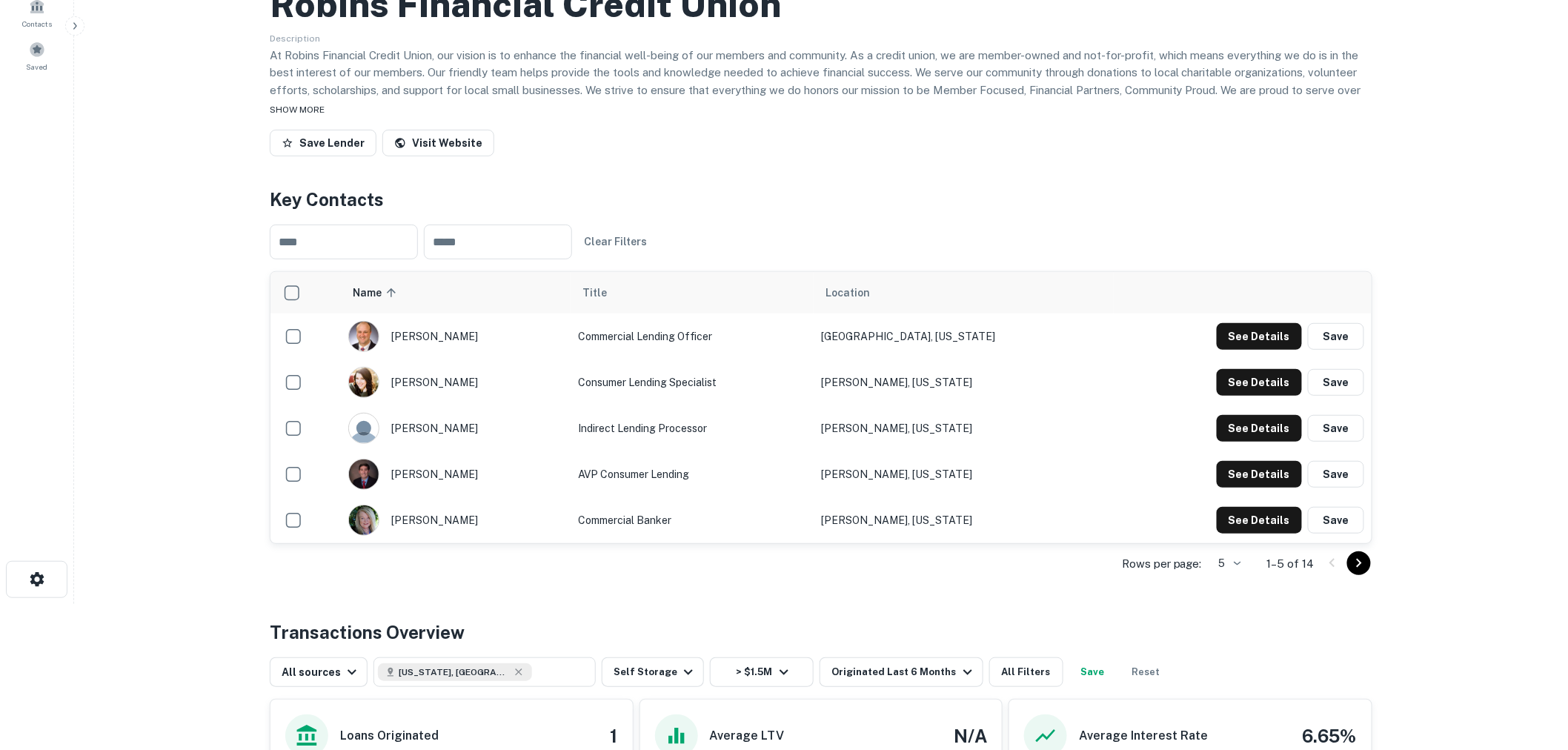
scroll to position [164, 0]
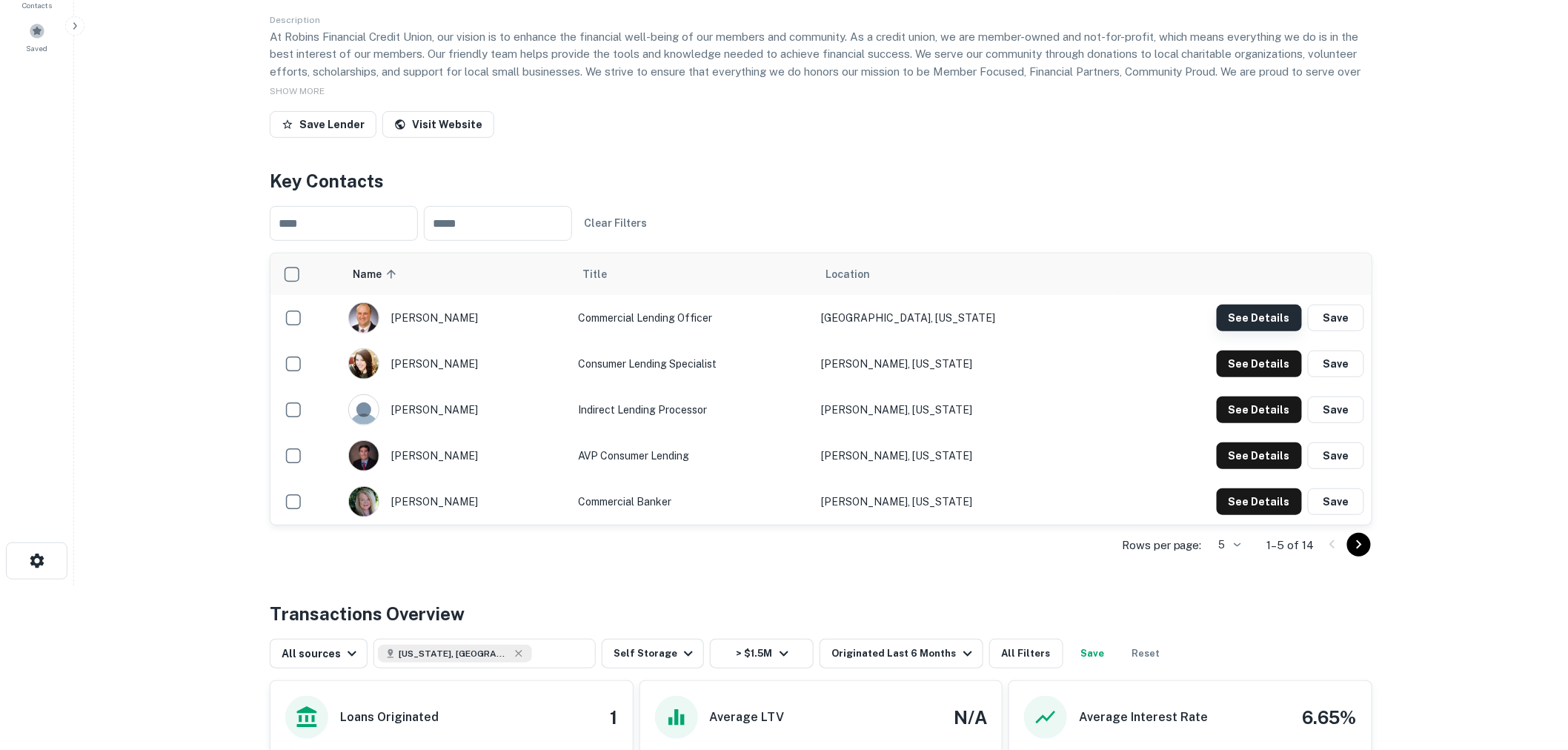
click at [1248, 313] on button "See Details" at bounding box center [1259, 318] width 85 height 27
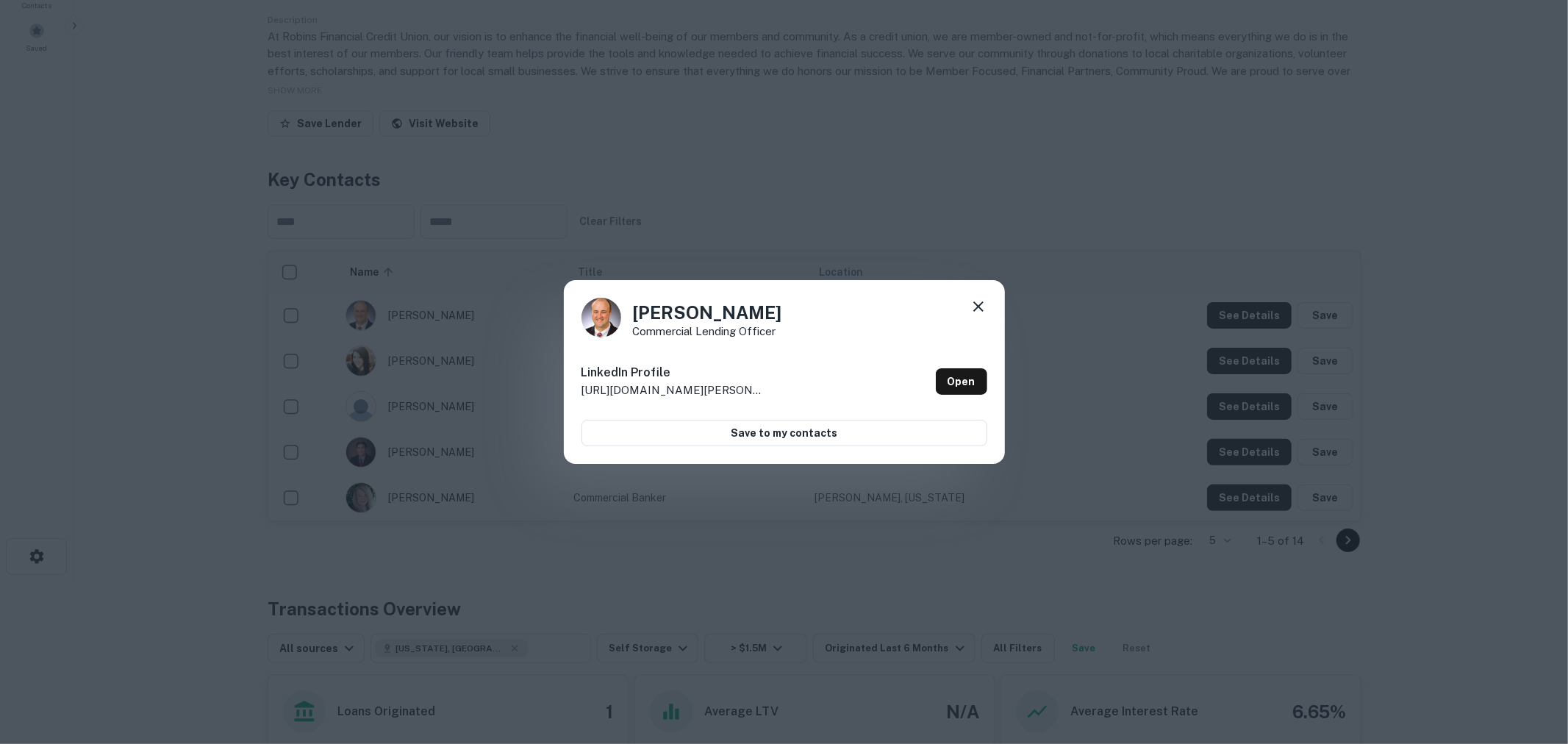
click at [981, 299] on icon at bounding box center [978, 306] width 18 height 18
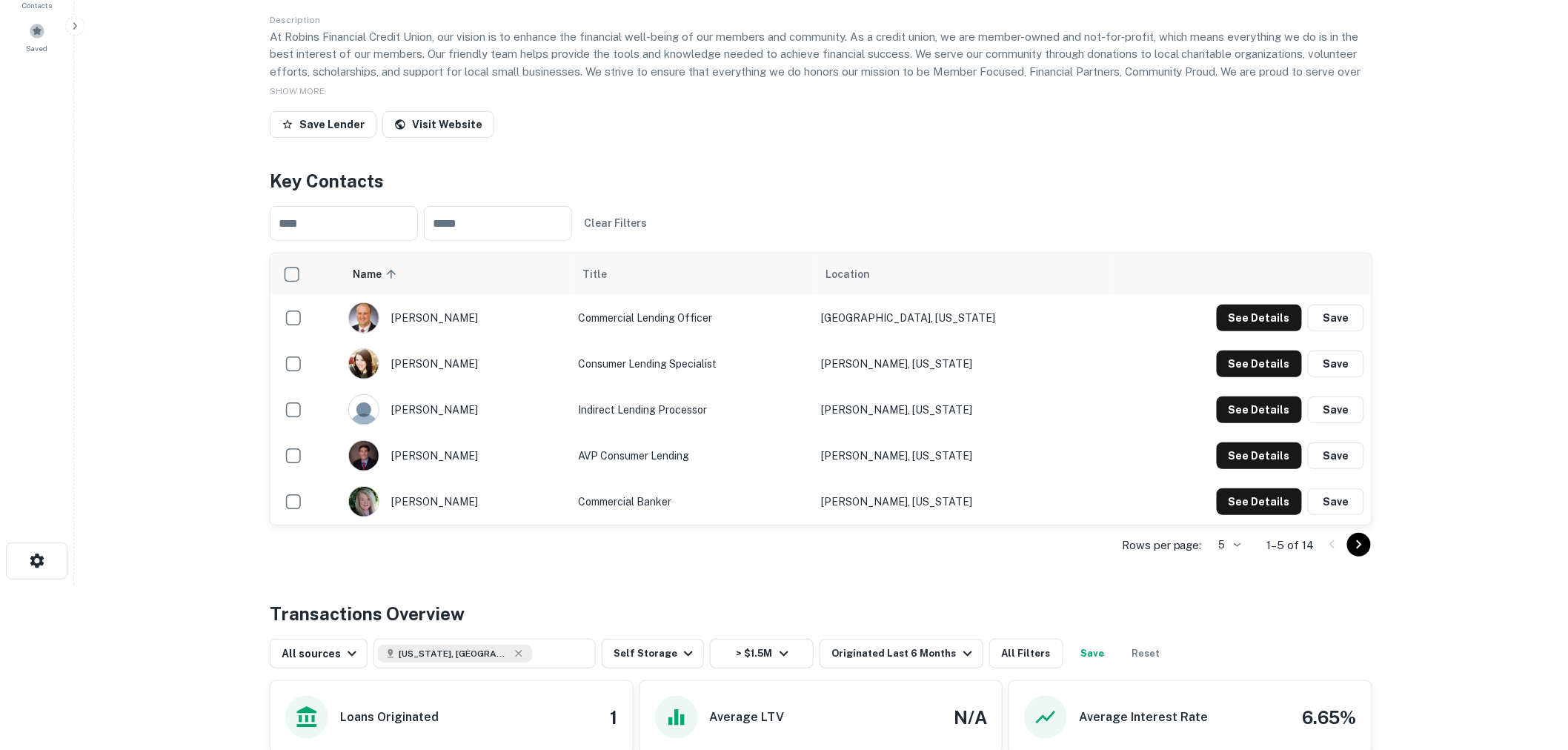
click at [1372, 549] on div "Rows per page: 5 * 1–5 of 14" at bounding box center [821, 544] width 1103 height 40
click at [1367, 544] on button "Go to next page" at bounding box center [1359, 544] width 24 height 24
click at [1270, 331] on button "See Details" at bounding box center [1259, 318] width 85 height 27
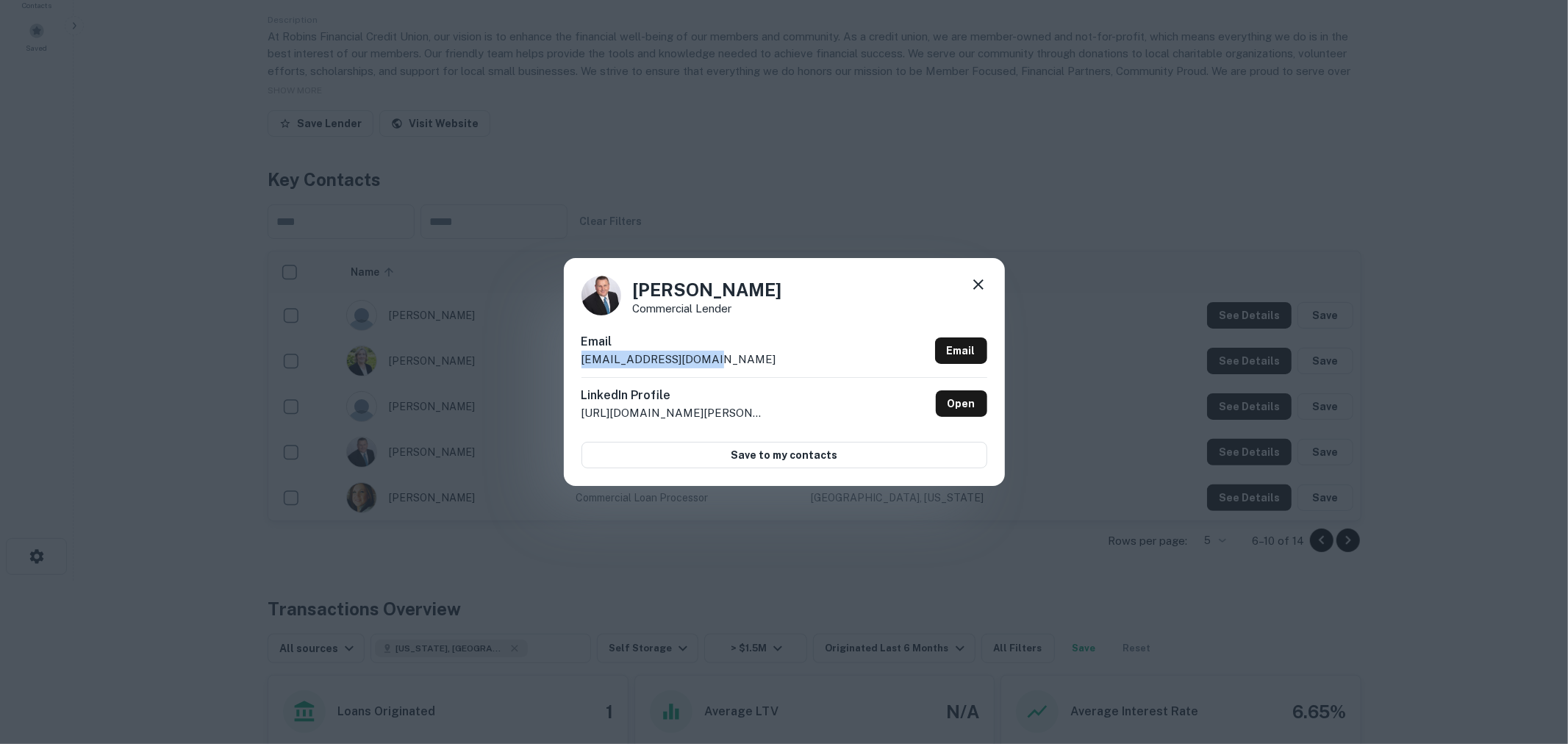
drag, startPoint x: 612, startPoint y: 364, endPoint x: 527, endPoint y: 364, distance: 85.0
click at [527, 364] on div "Bruce Spence Commercial Lender Email bspence@robinsfcu.org Email LinkedIn Profi…" at bounding box center [784, 372] width 1568 height 744
copy p "bspence@robinsfcu.org"
drag, startPoint x: 979, startPoint y: 278, endPoint x: 579, endPoint y: 335, distance: 404.0
click at [979, 278] on icon at bounding box center [978, 284] width 18 height 18
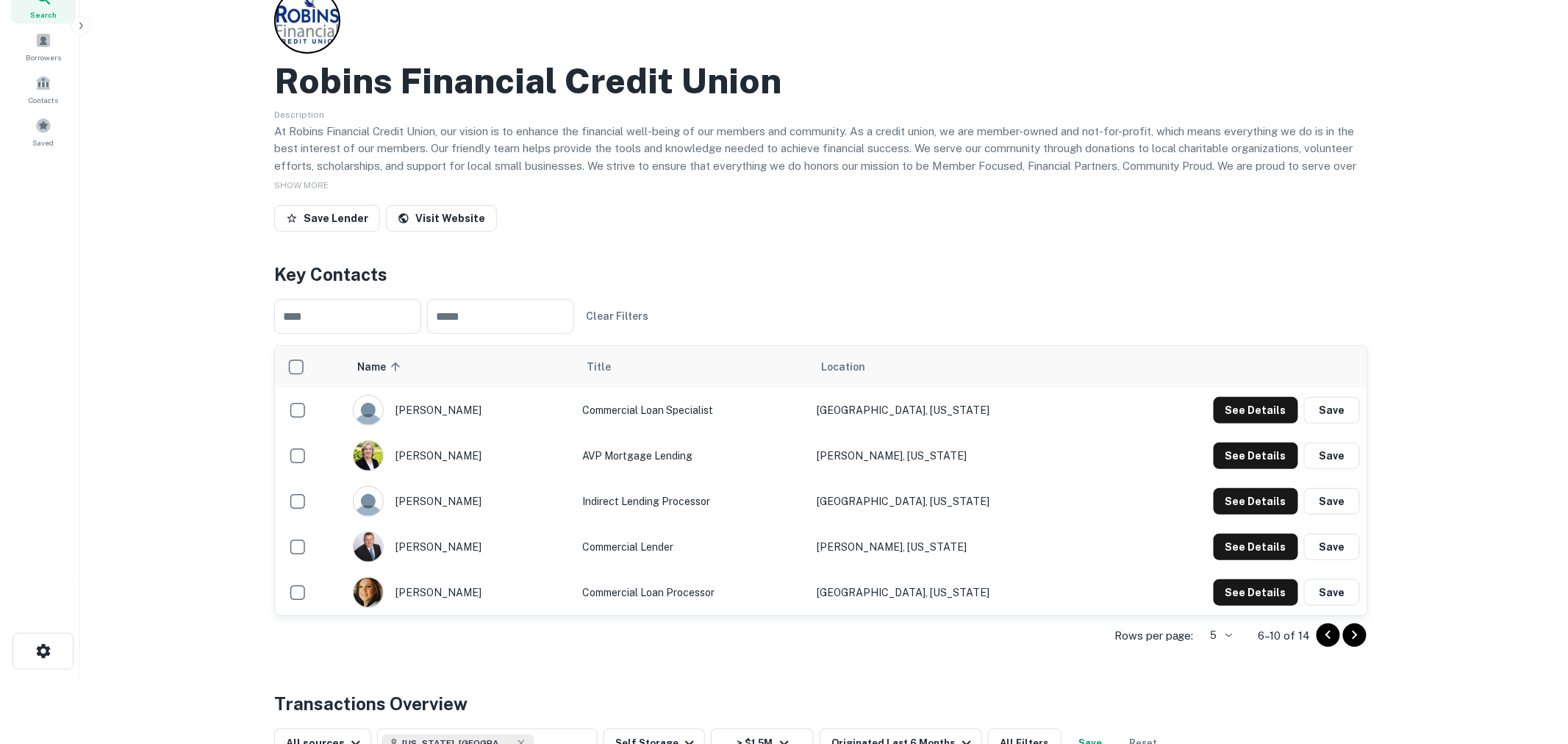
scroll to position [0, 0]
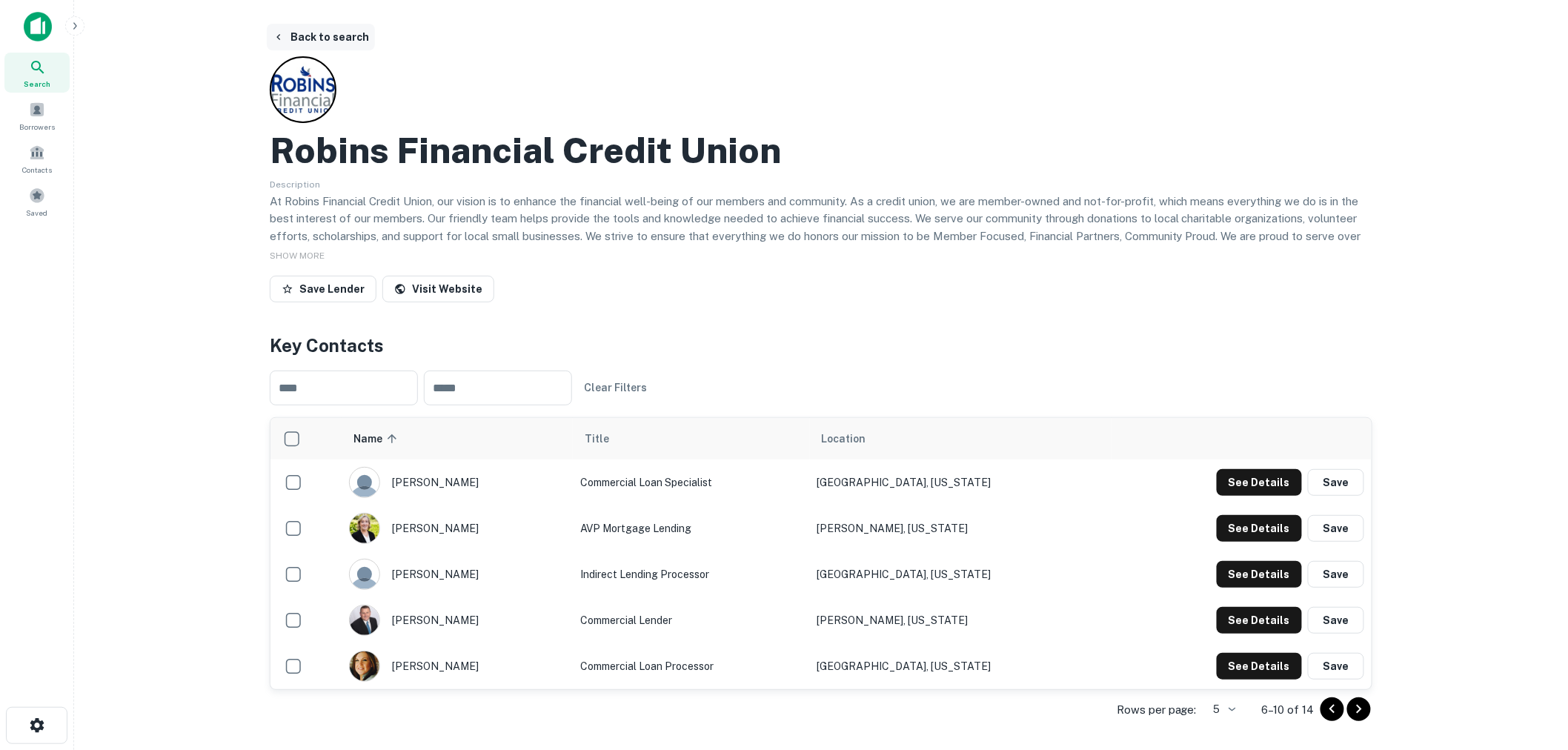
drag, startPoint x: 290, startPoint y: 33, endPoint x: 337, endPoint y: 137, distance: 114.1
click at [290, 33] on button "Back to search" at bounding box center [321, 37] width 108 height 27
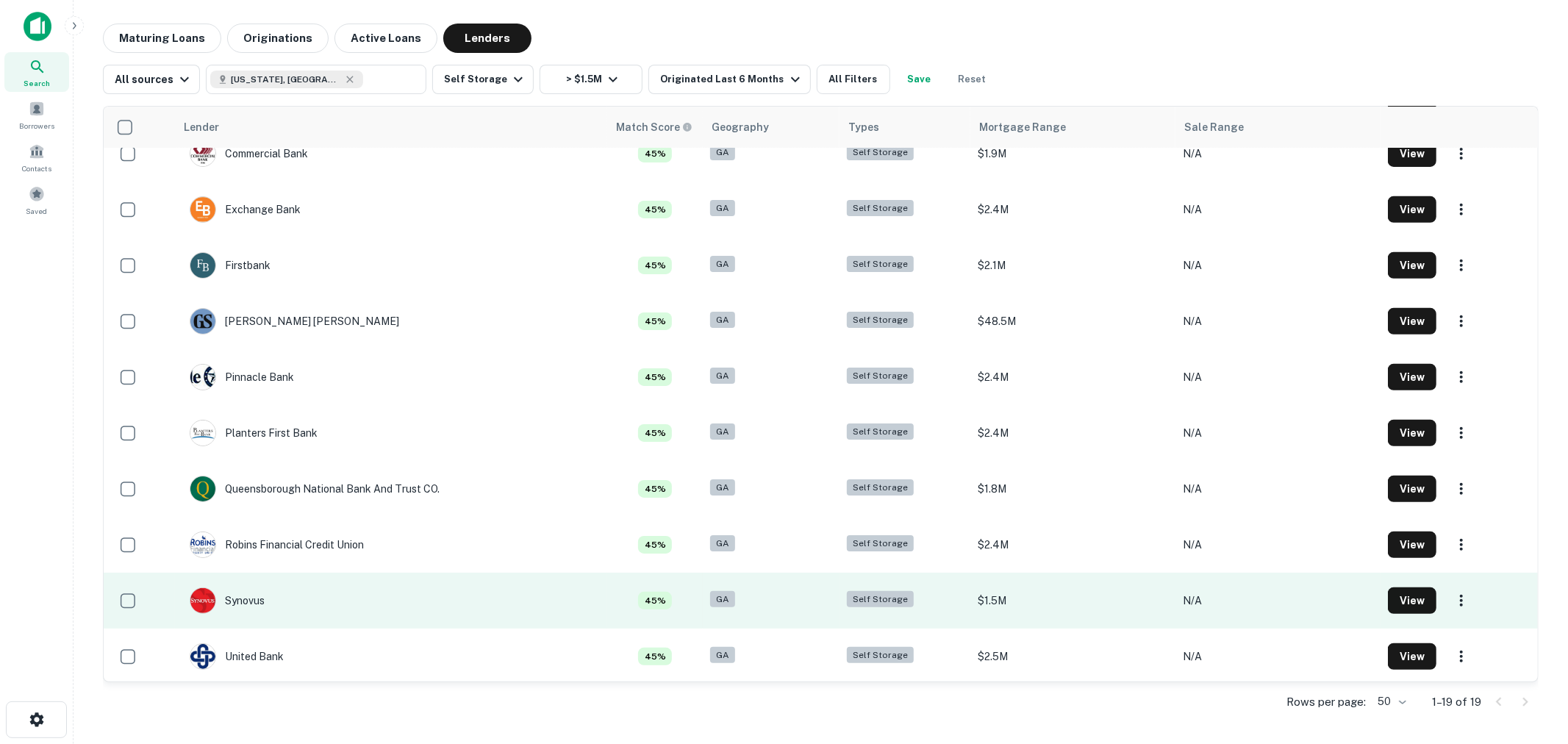
scroll to position [527, 0]
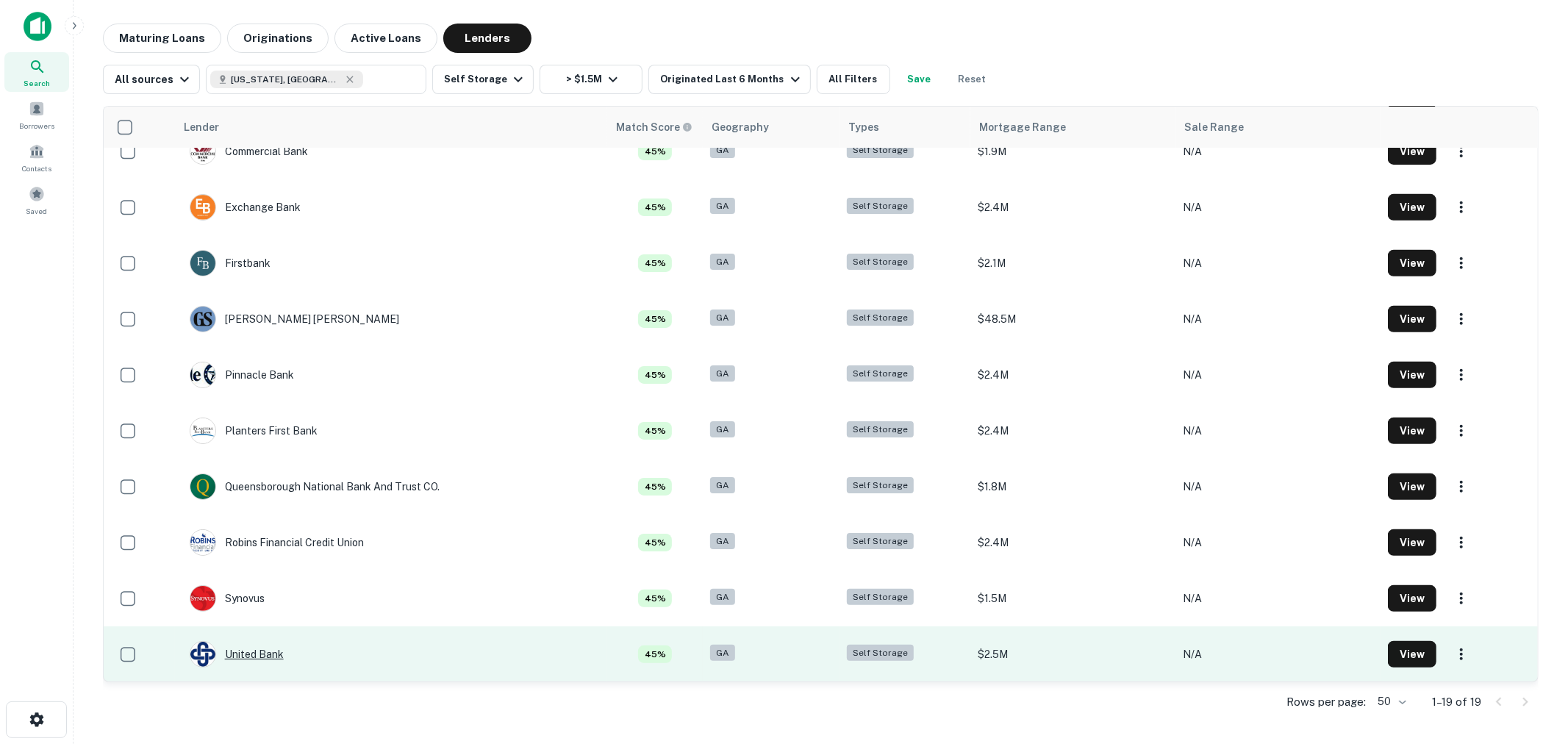
click at [255, 655] on div "United Bank" at bounding box center [237, 655] width 94 height 27
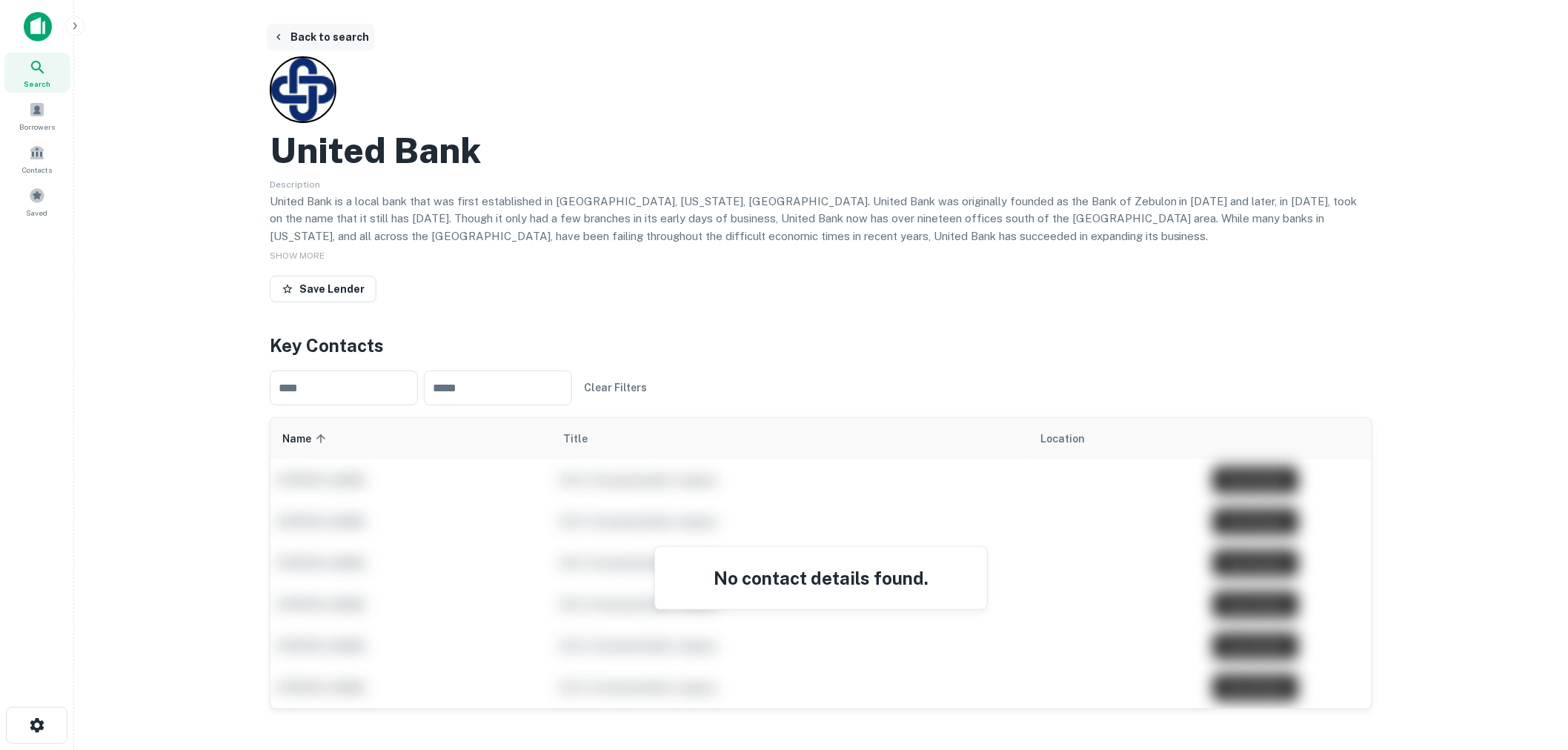
drag, startPoint x: 334, startPoint y: 28, endPoint x: 349, endPoint y: 39, distance: 18.6
click at [334, 28] on button "Back to search" at bounding box center [321, 37] width 108 height 27
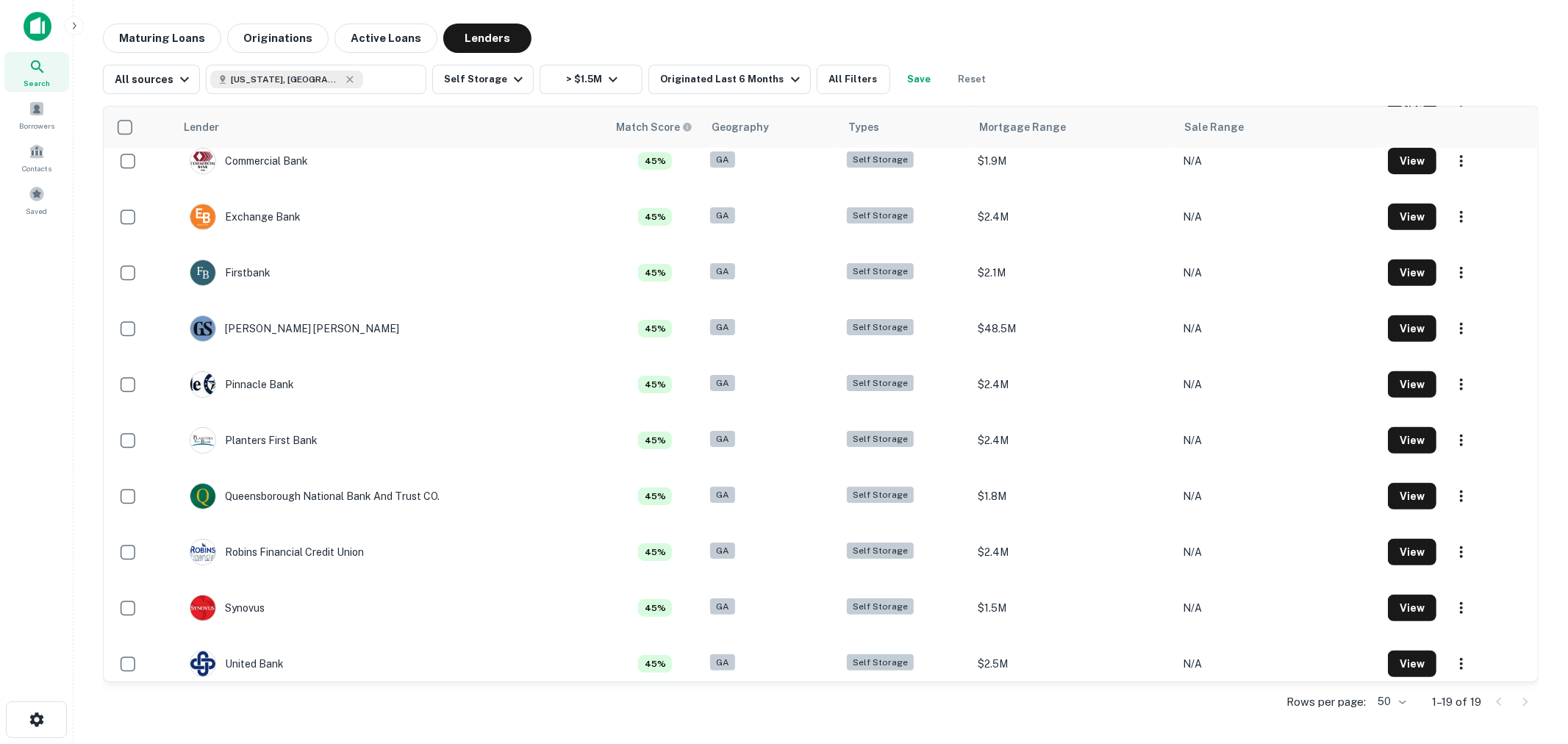
scroll to position [527, 0]
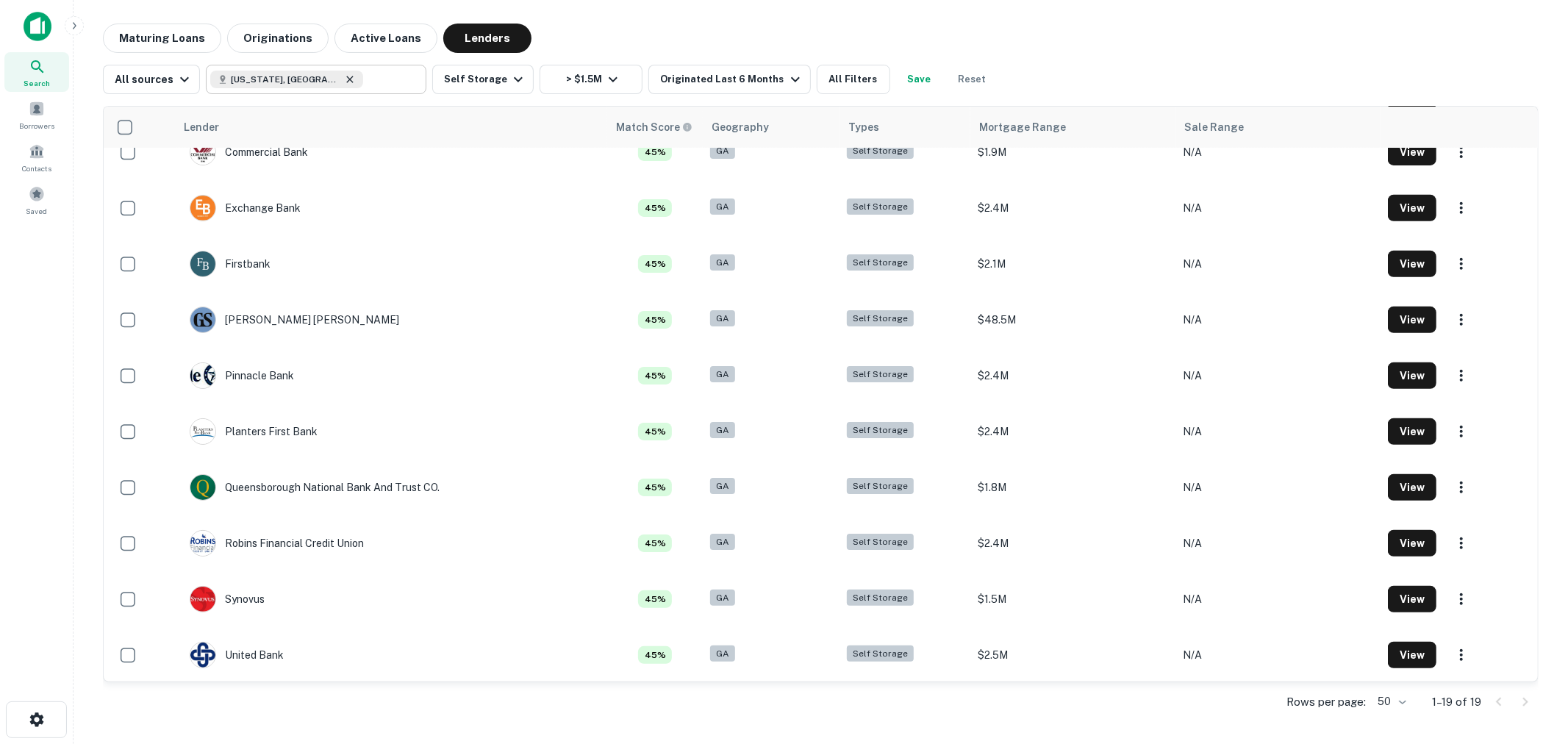
click at [344, 78] on icon at bounding box center [350, 79] width 12 height 12
type input "**********"
click at [363, 78] on input "**********" at bounding box center [391, 79] width 57 height 21
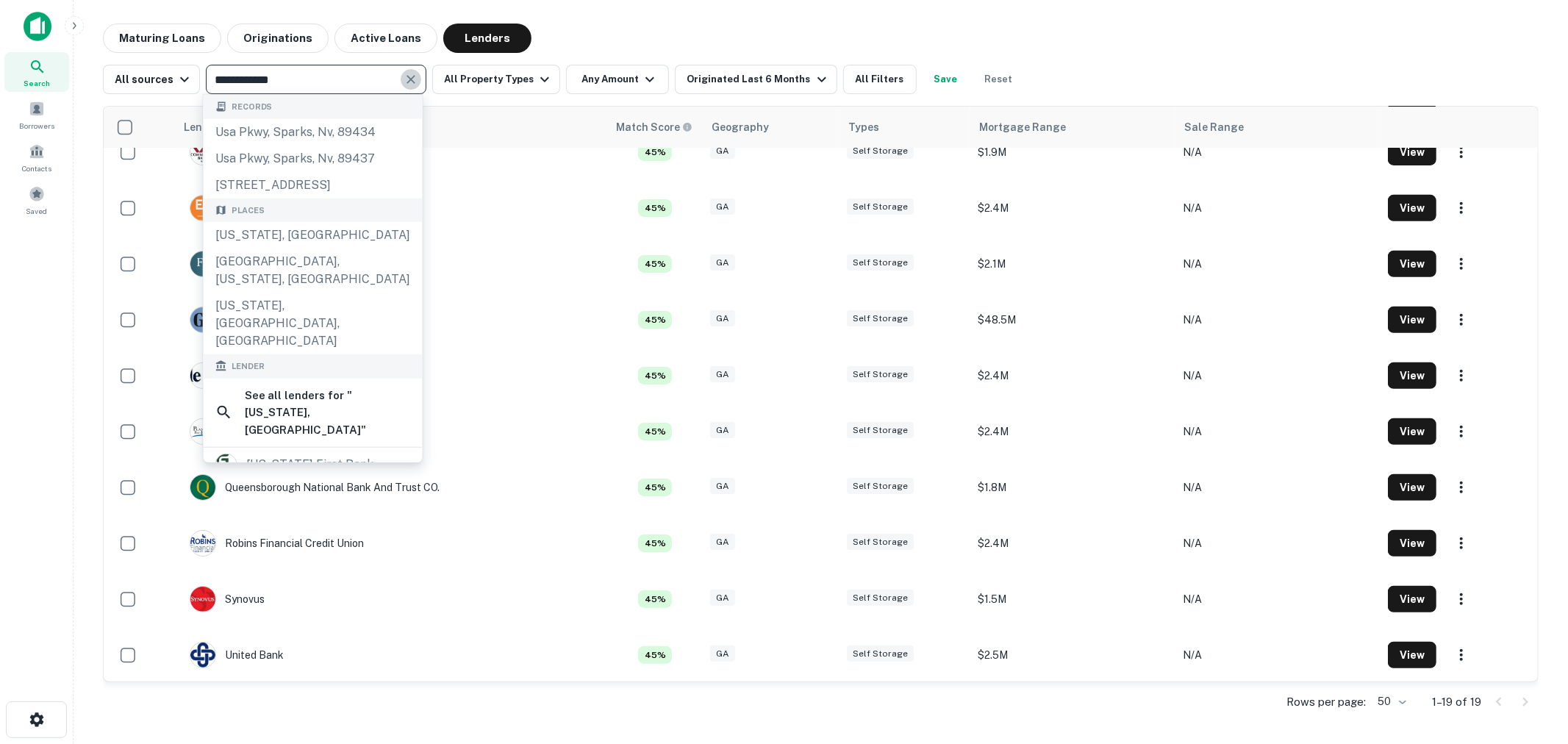
click at [404, 81] on icon "Clear" at bounding box center [411, 79] width 15 height 15
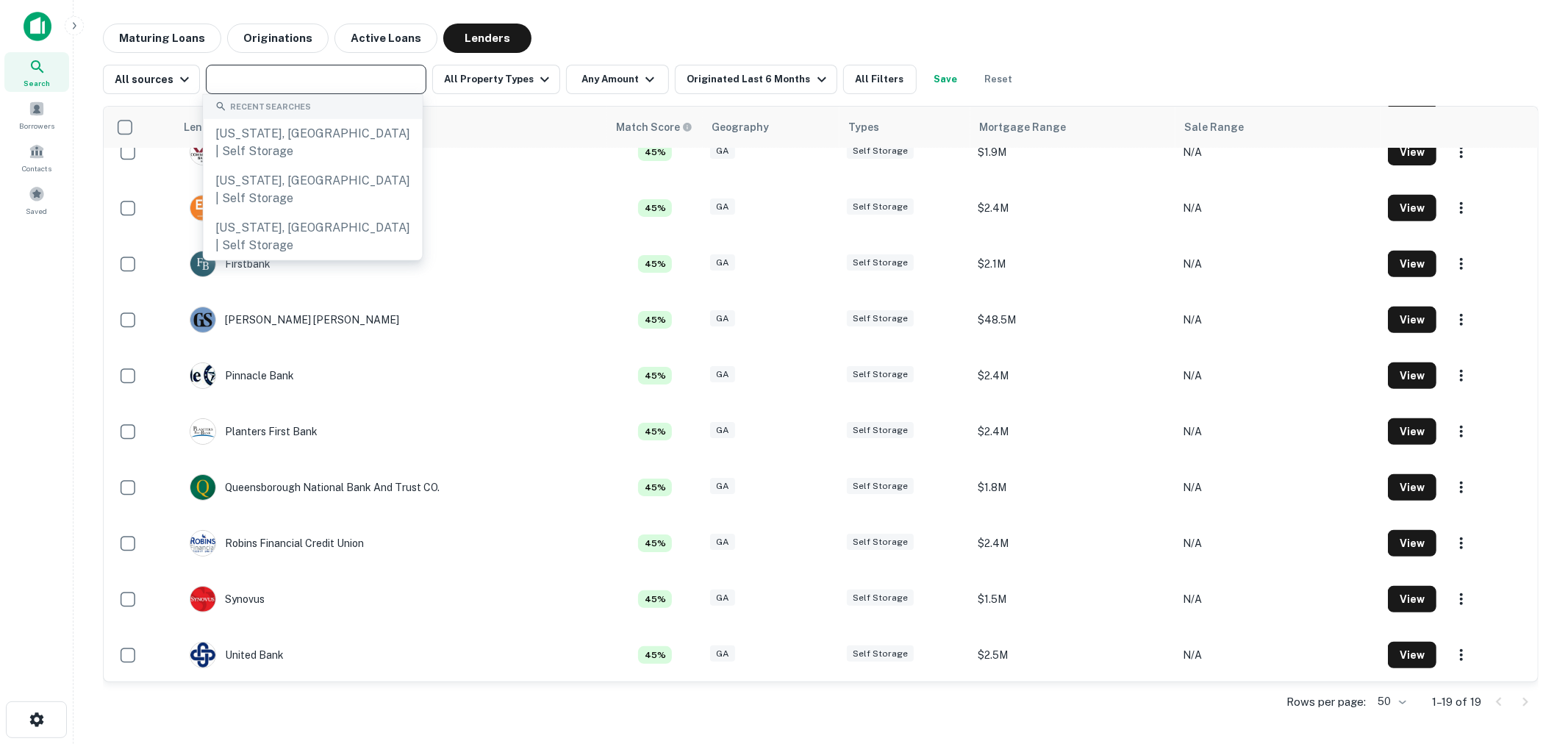
click at [341, 82] on input "text" at bounding box center [315, 79] width 210 height 21
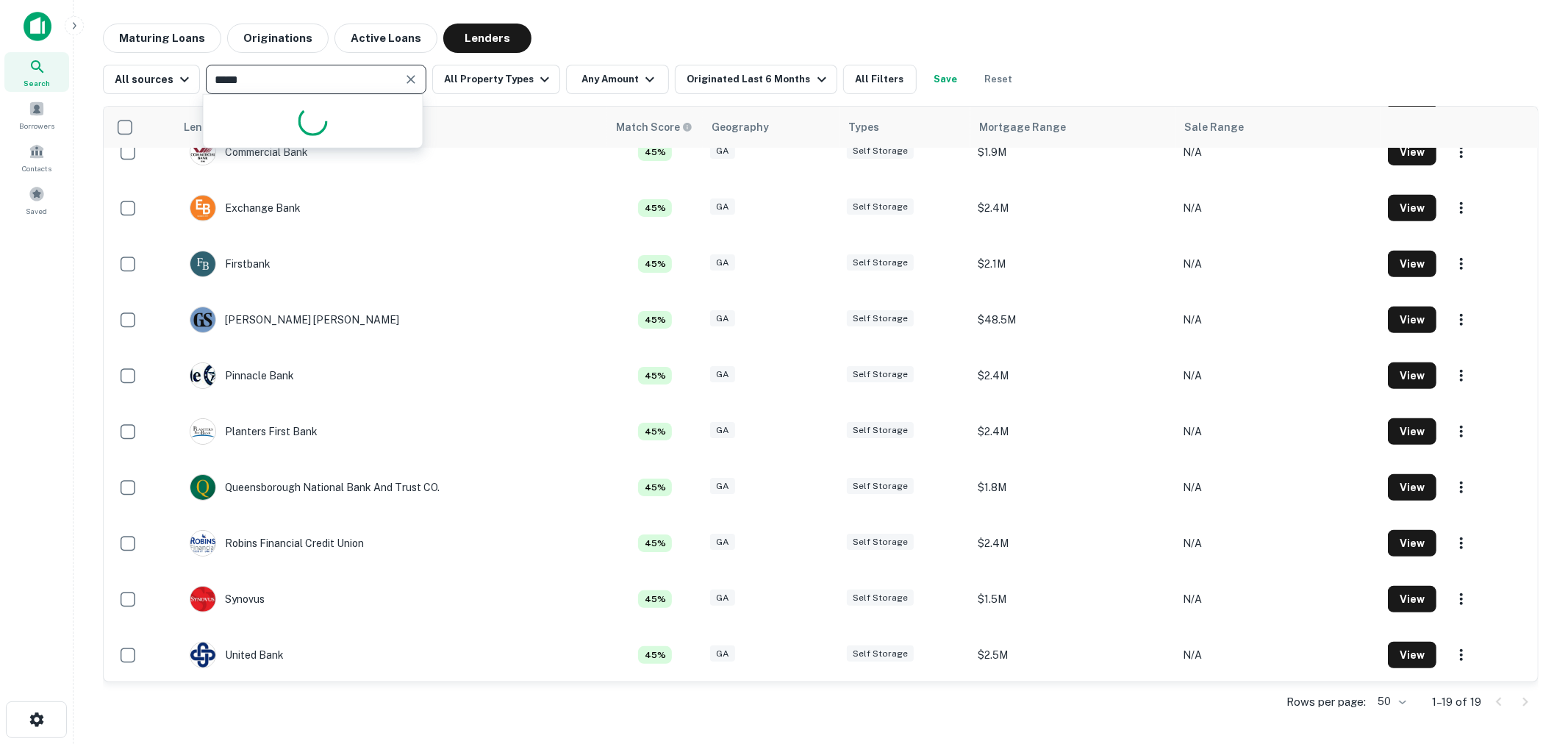
type input "****"
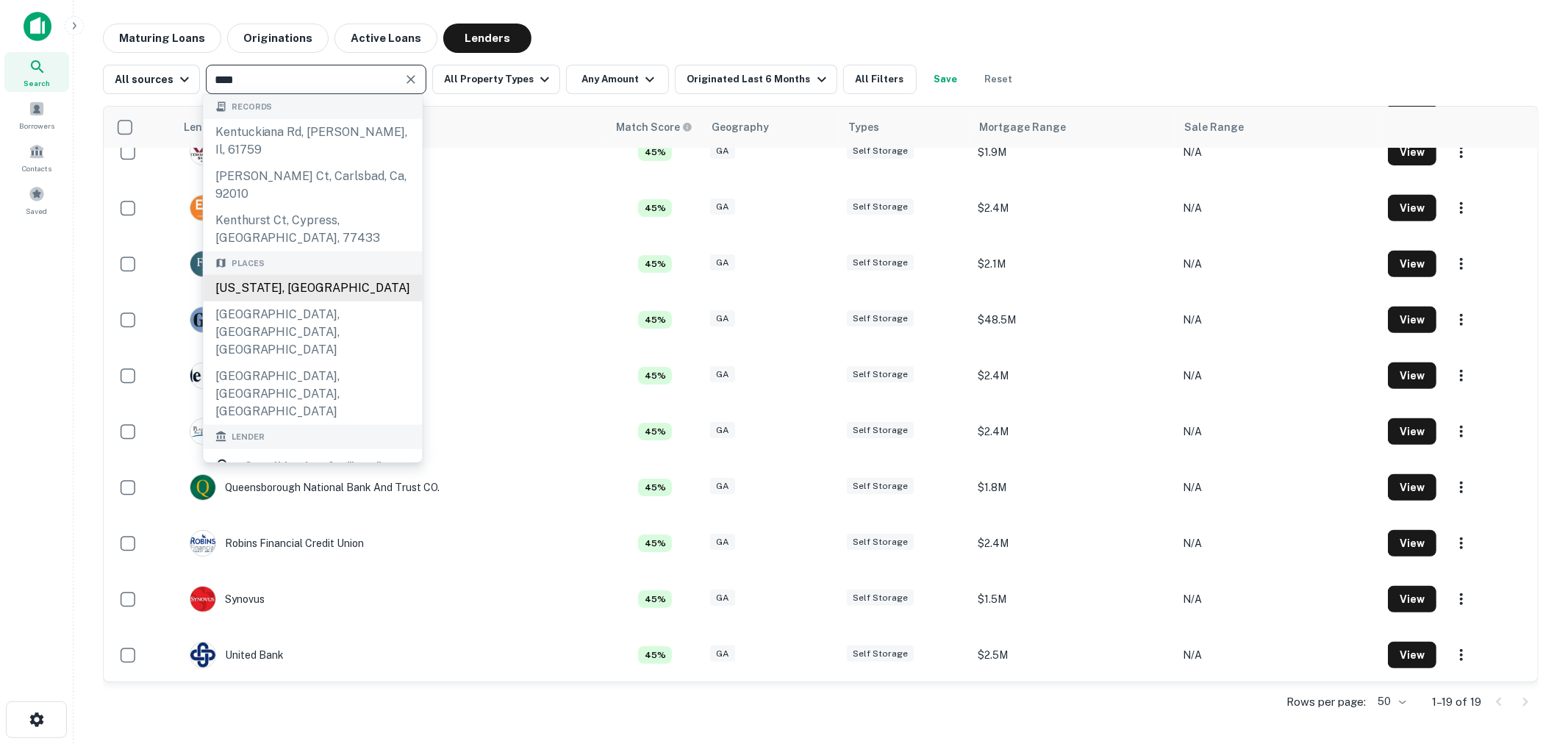
click at [298, 275] on div "Kentucky, USA" at bounding box center [313, 288] width 219 height 27
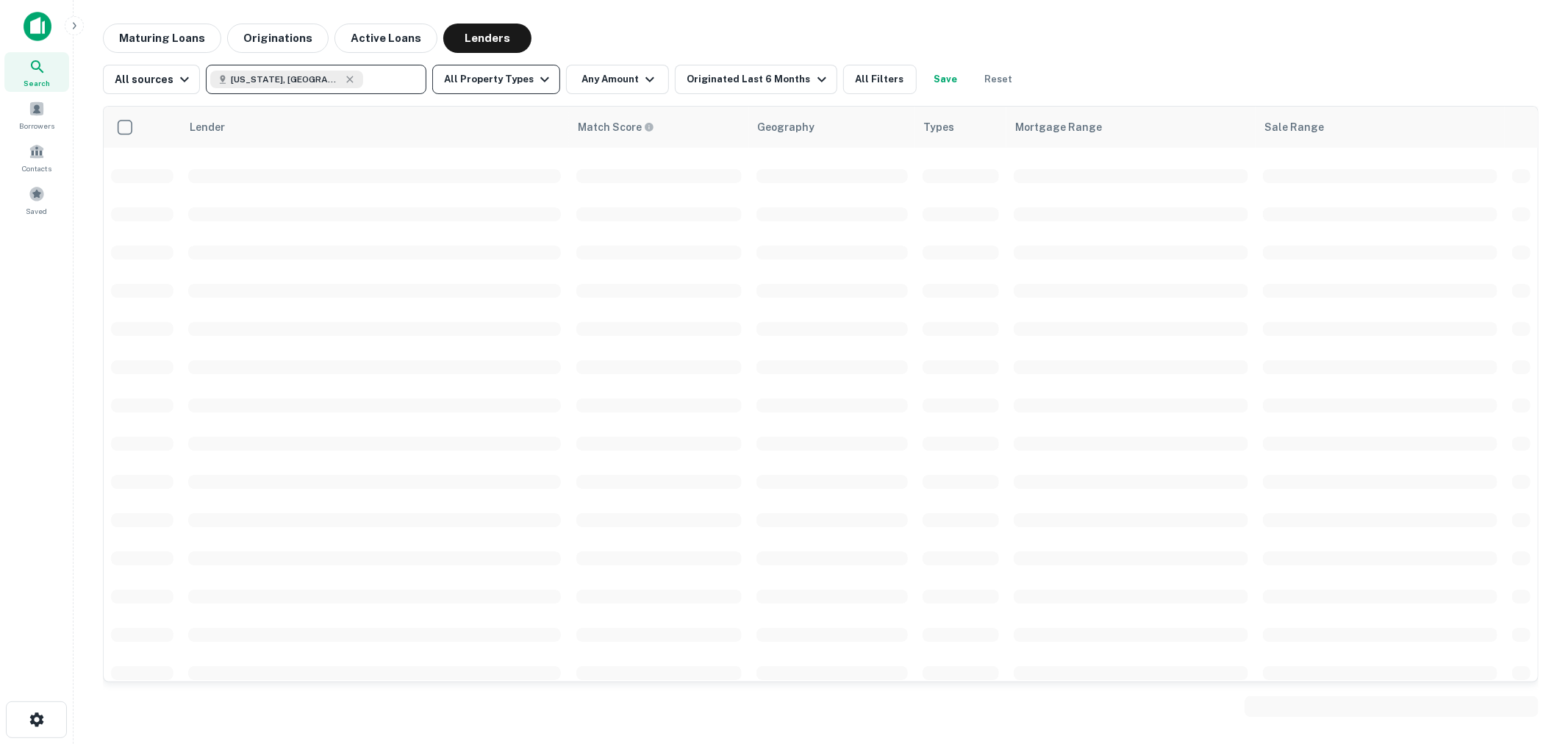
click at [509, 67] on button "All Property Types" at bounding box center [496, 79] width 128 height 29
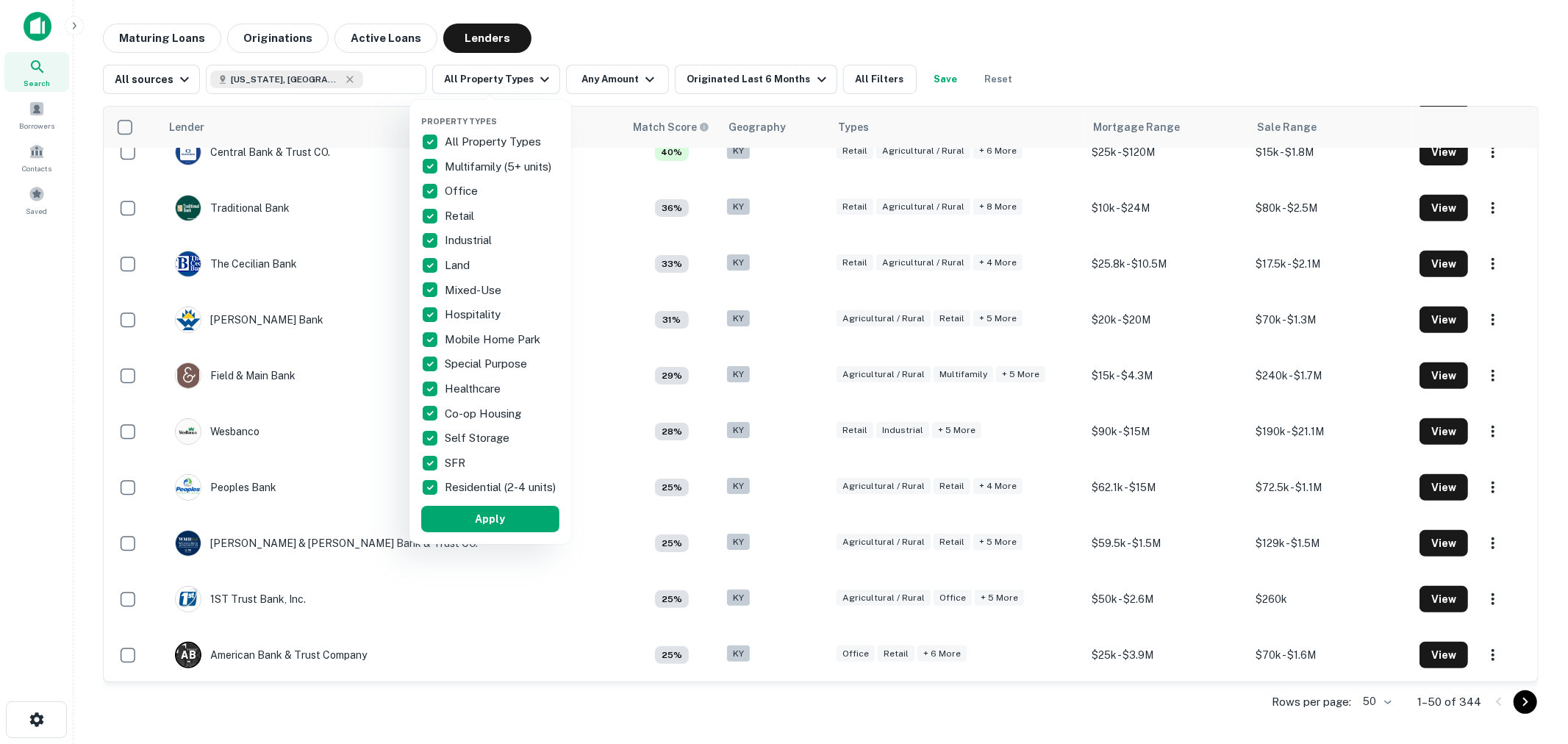
click at [471, 136] on p "All Property Types" at bounding box center [494, 141] width 99 height 18
click at [471, 445] on p "Self Storage" at bounding box center [478, 438] width 68 height 18
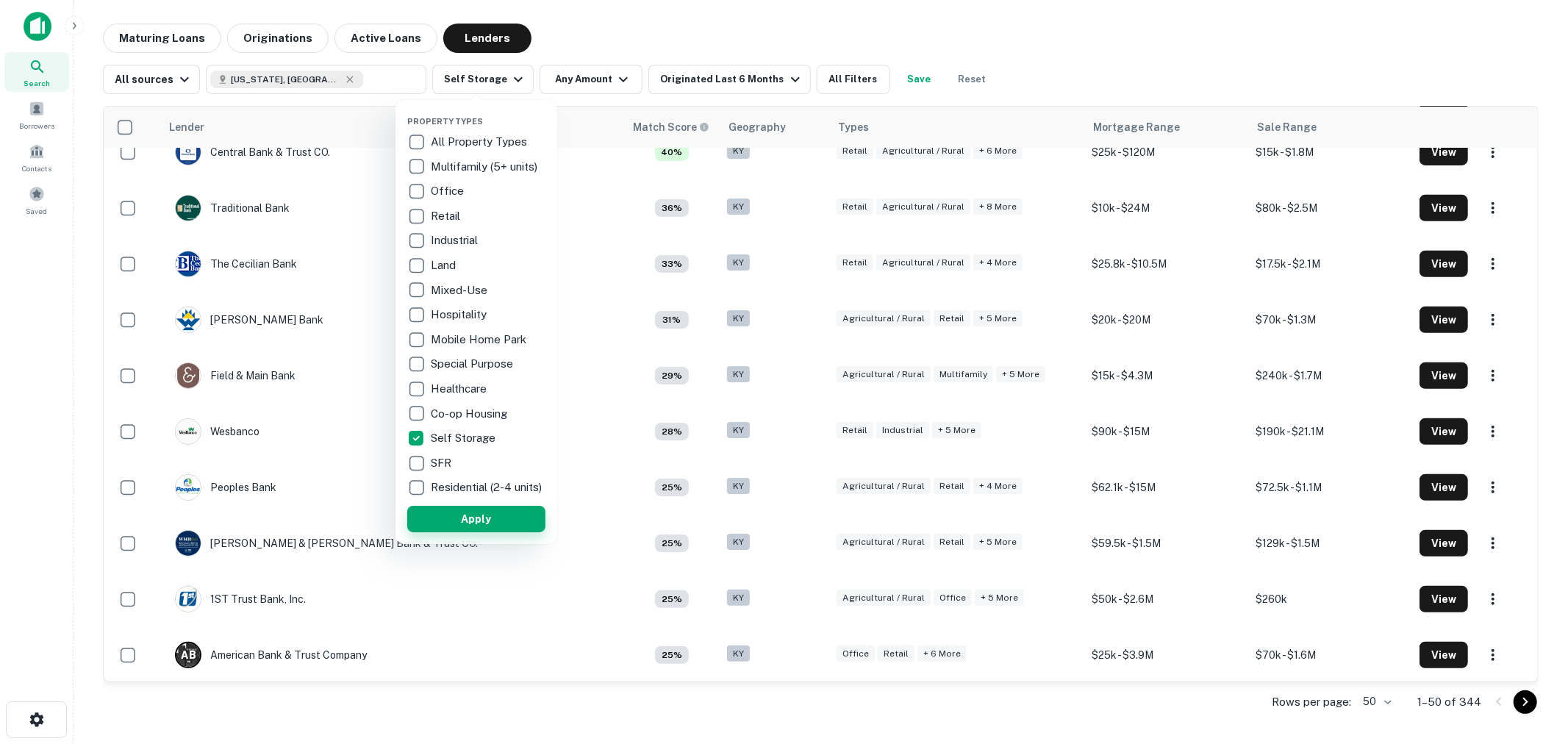
click at [472, 512] on div "Property Types All Property Types Multifamily (5+ units) Office Retail Industri…" at bounding box center [476, 322] width 138 height 420
click at [474, 518] on button "Apply" at bounding box center [476, 519] width 138 height 27
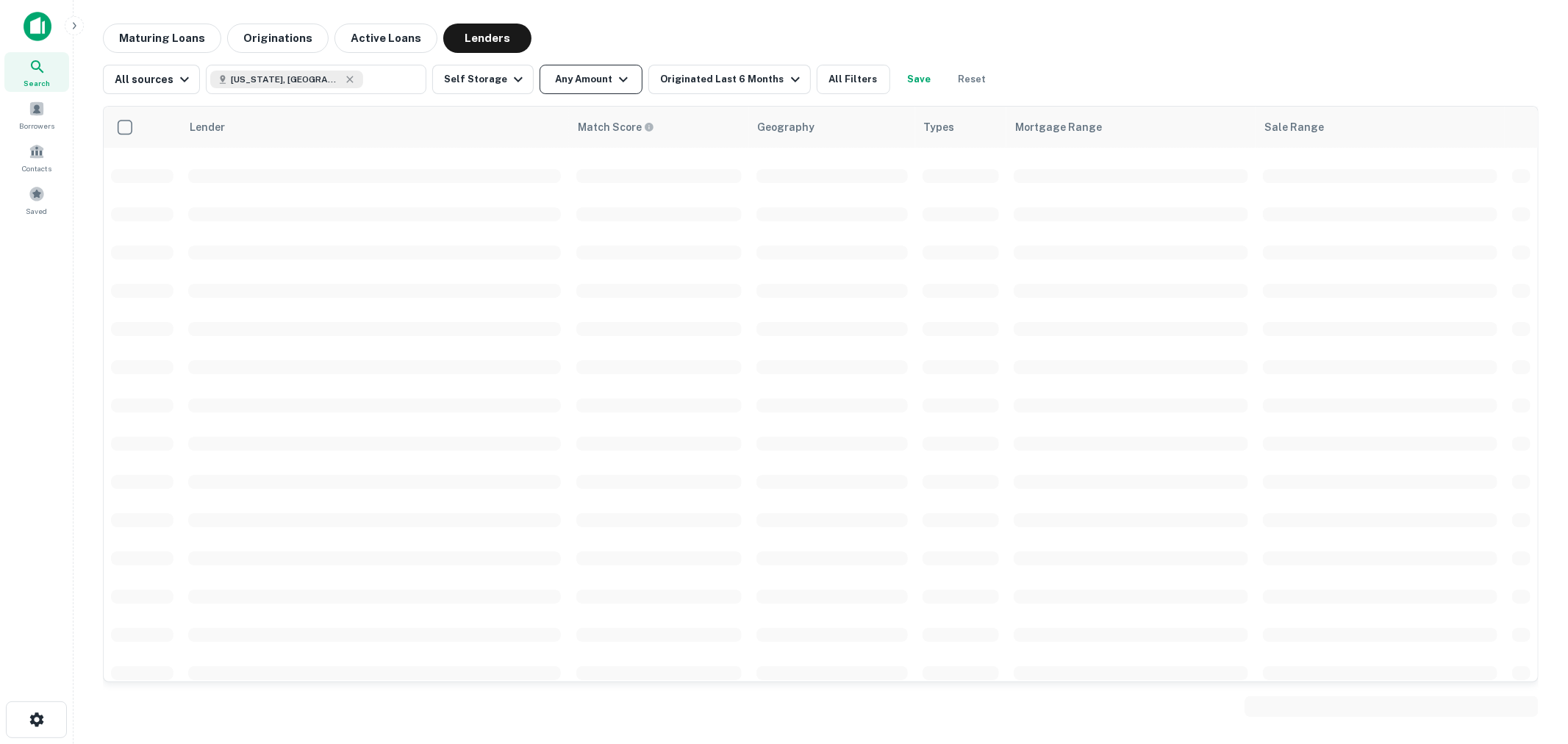
click at [572, 89] on button "Any Amount" at bounding box center [590, 79] width 103 height 29
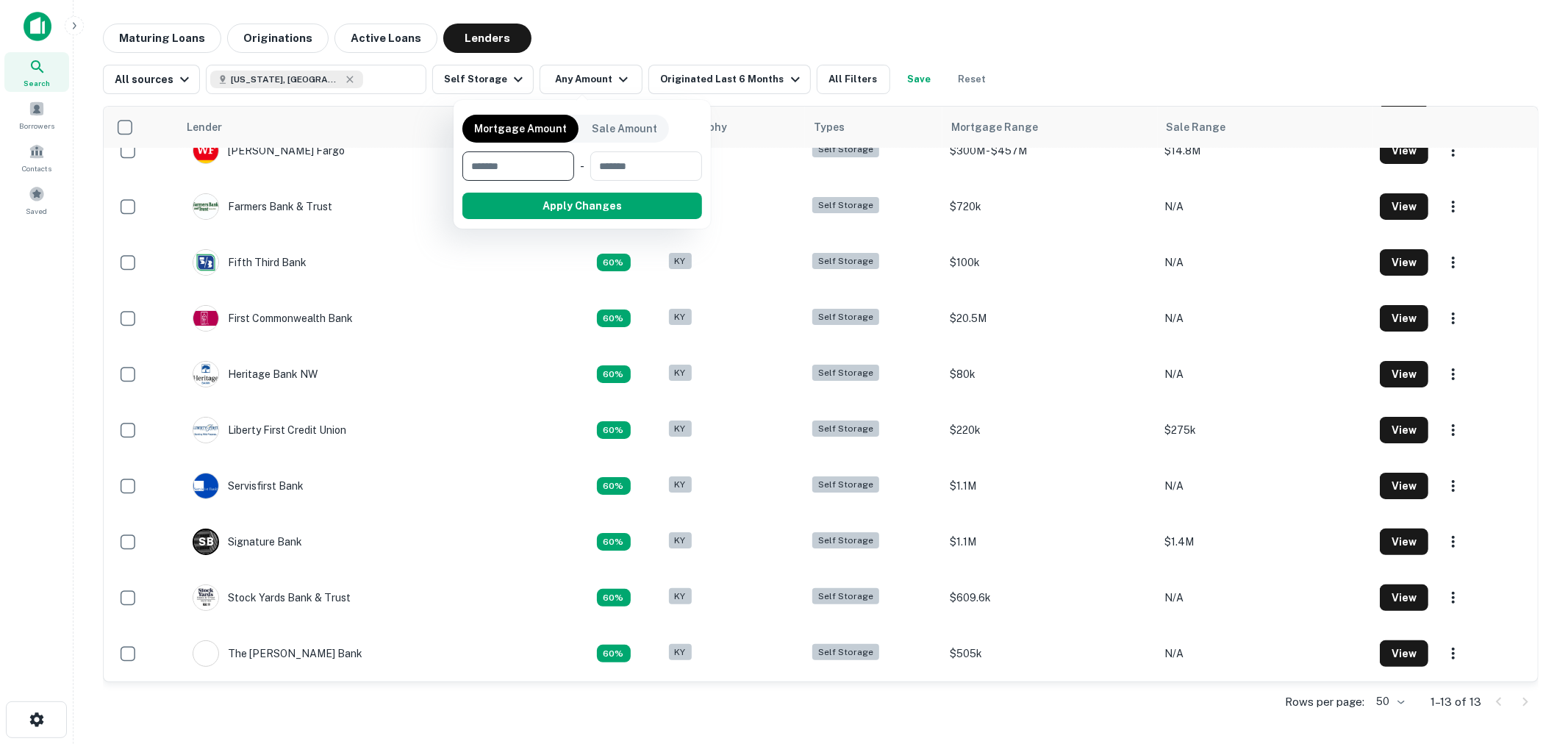
scroll to position [192, 0]
type input "*******"
click at [610, 201] on button "Apply Changes" at bounding box center [608, 206] width 186 height 27
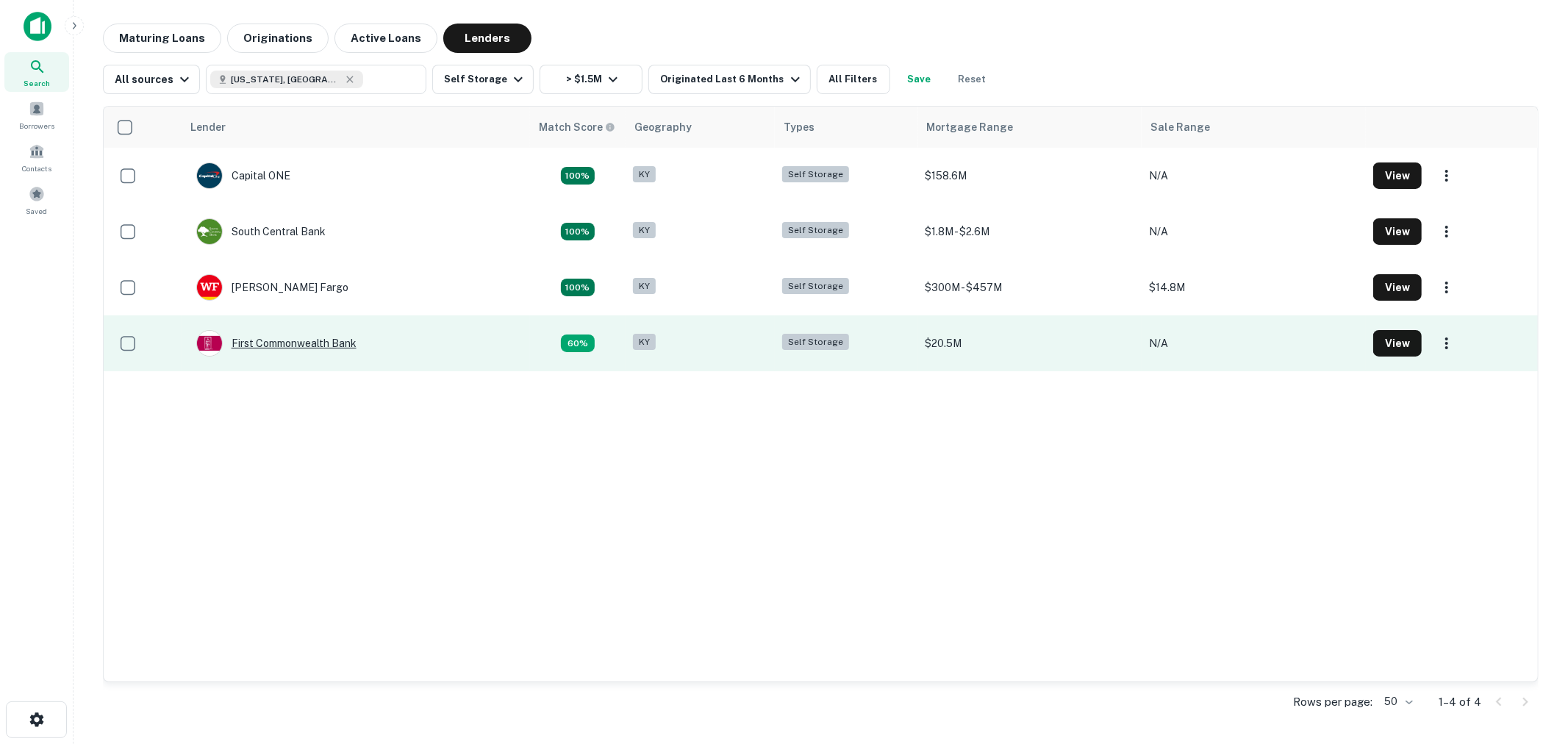
click at [289, 331] on div "First Commonwealth Bank" at bounding box center [277, 344] width 160 height 27
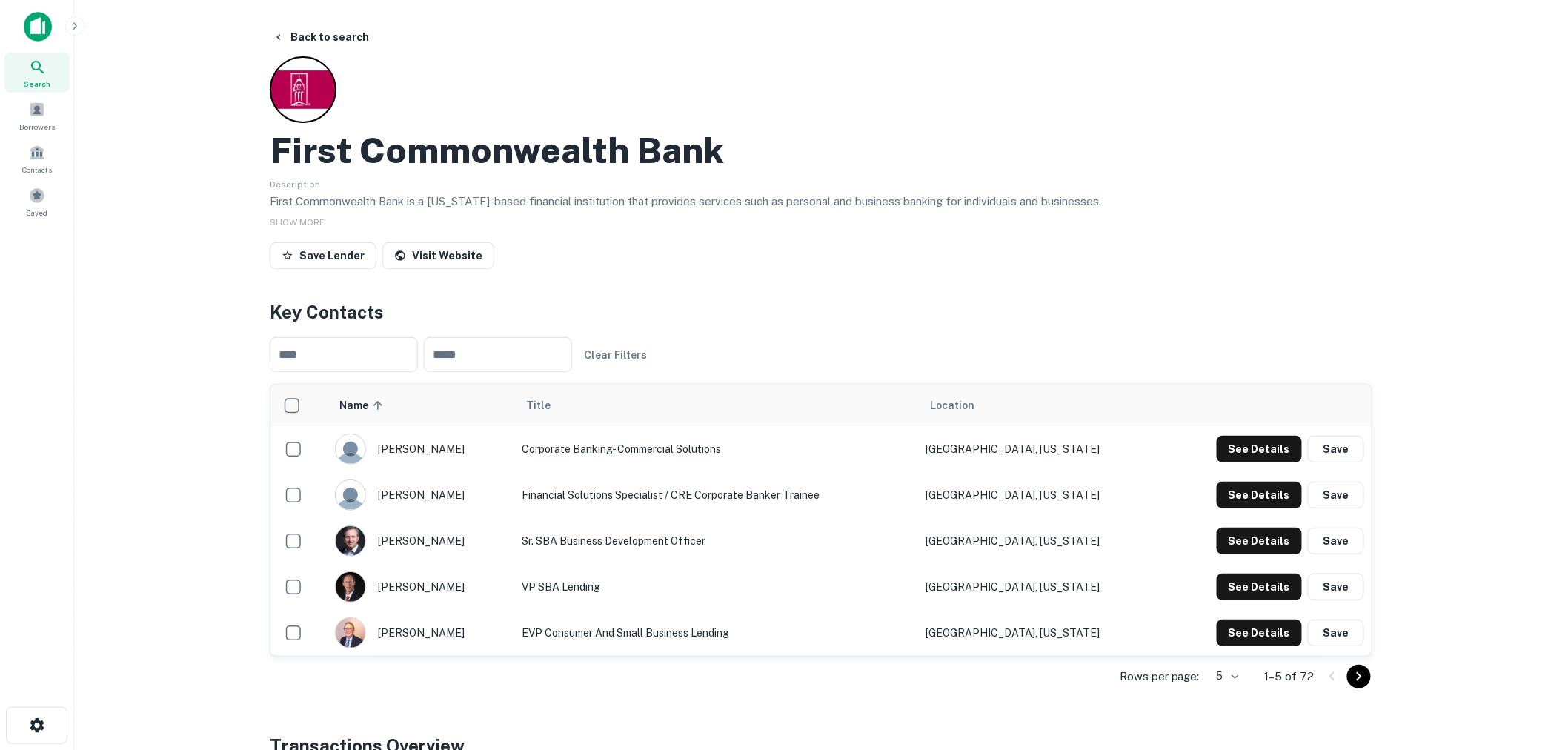
drag, startPoint x: 1373, startPoint y: 678, endPoint x: 1361, endPoint y: 682, distance: 12.6
click at [1369, 678] on div "Rows per page: 5 * 1–5 of 72" at bounding box center [821, 676] width 1103 height 40
click at [1361, 682] on icon "Go to next page" at bounding box center [1358, 676] width 18 height 18
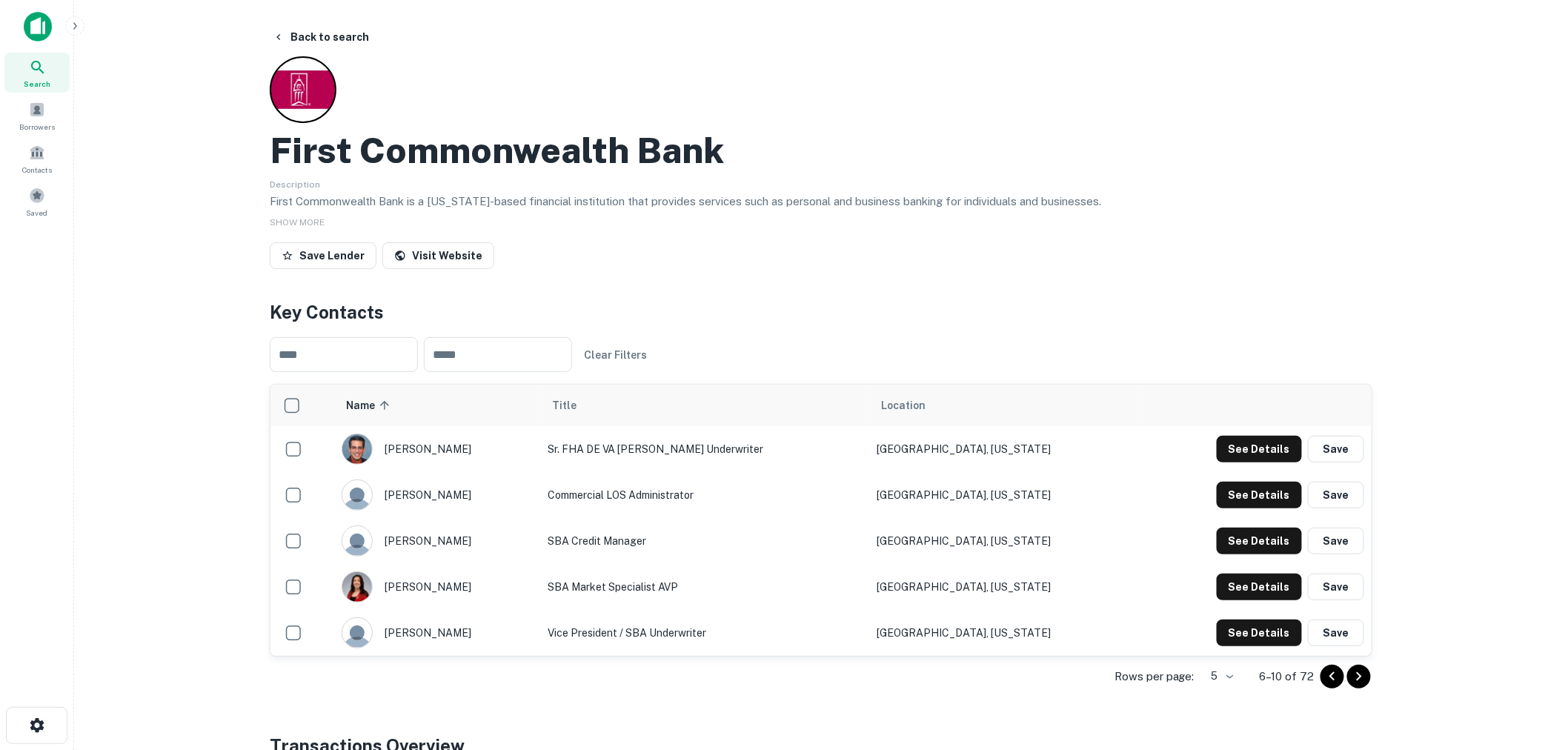
click at [1356, 678] on icon "Go to next page" at bounding box center [1358, 676] width 18 height 18
click at [1354, 668] on icon "Go to next page" at bounding box center [1358, 676] width 18 height 18
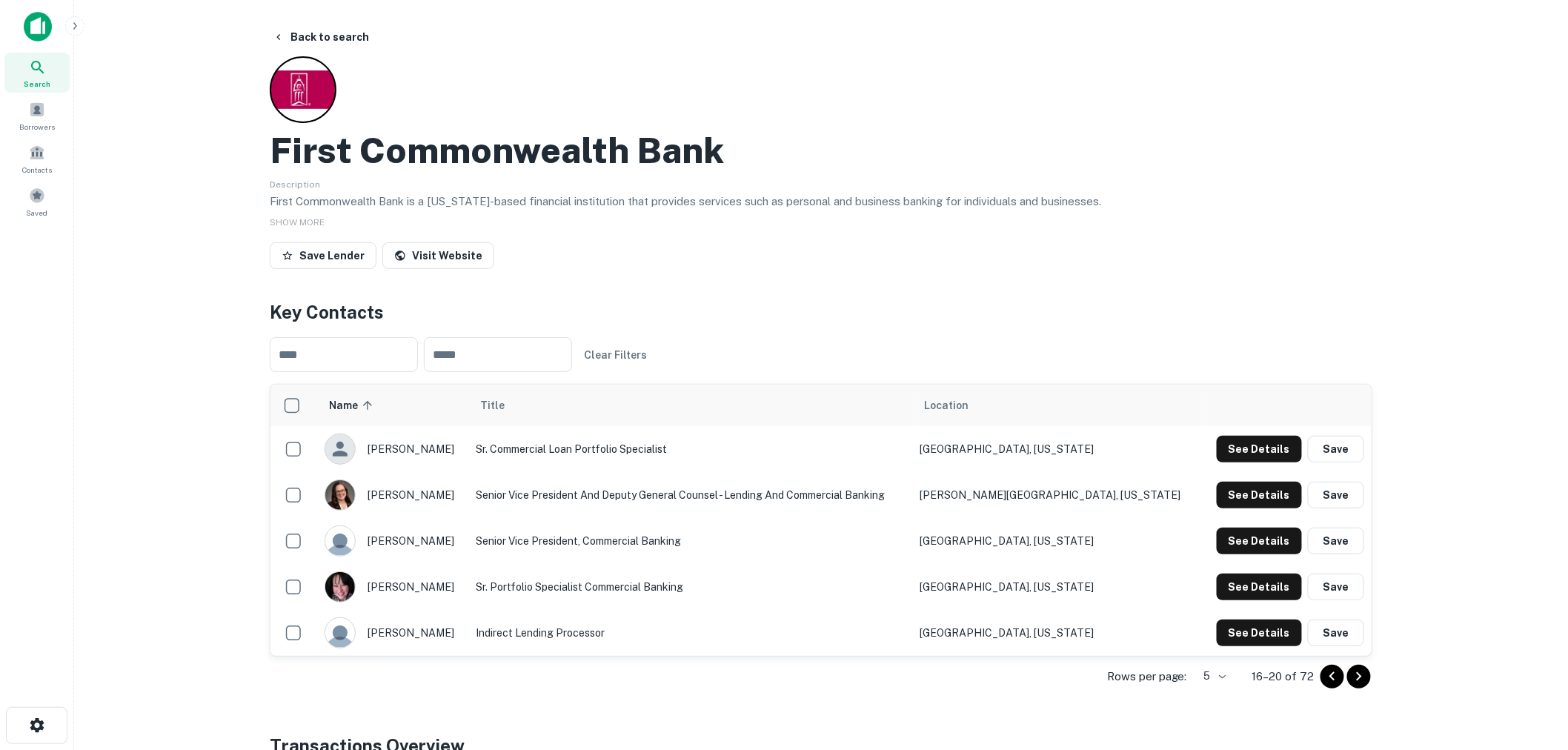
click at [1363, 680] on icon "Go to next page" at bounding box center [1358, 676] width 18 height 18
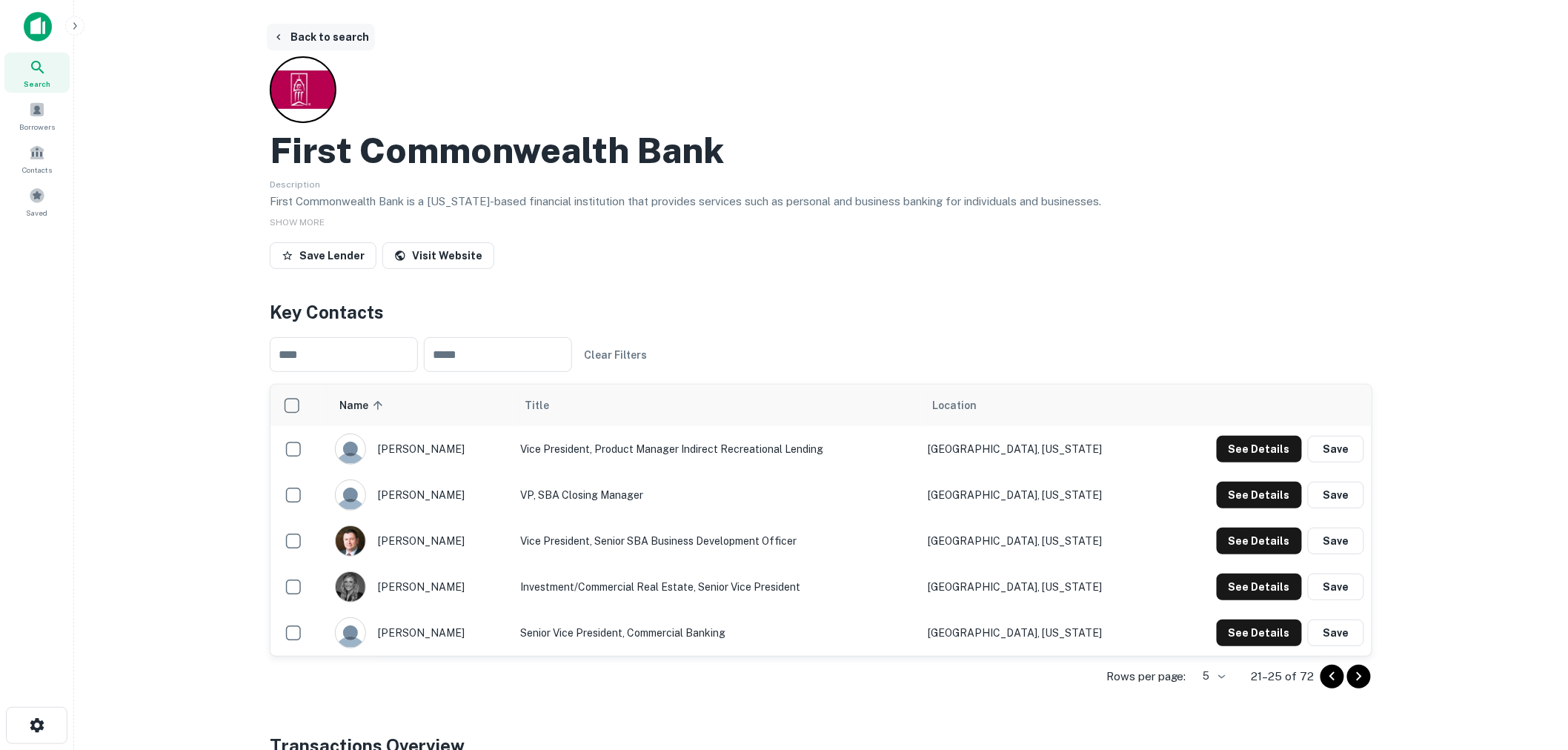
click at [305, 32] on button "Back to search" at bounding box center [321, 37] width 108 height 27
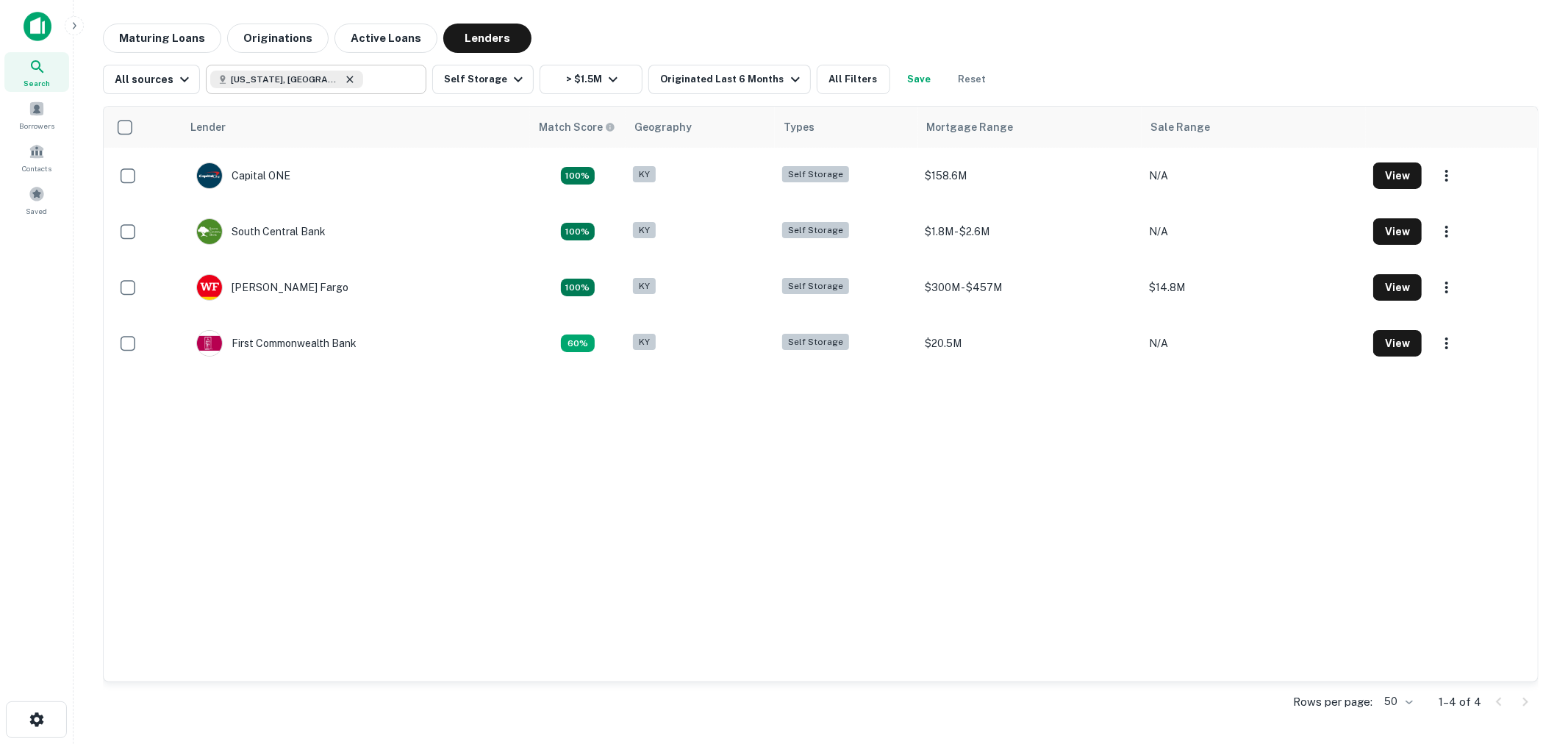
click at [344, 82] on icon at bounding box center [350, 79] width 12 height 12
type input "**********"
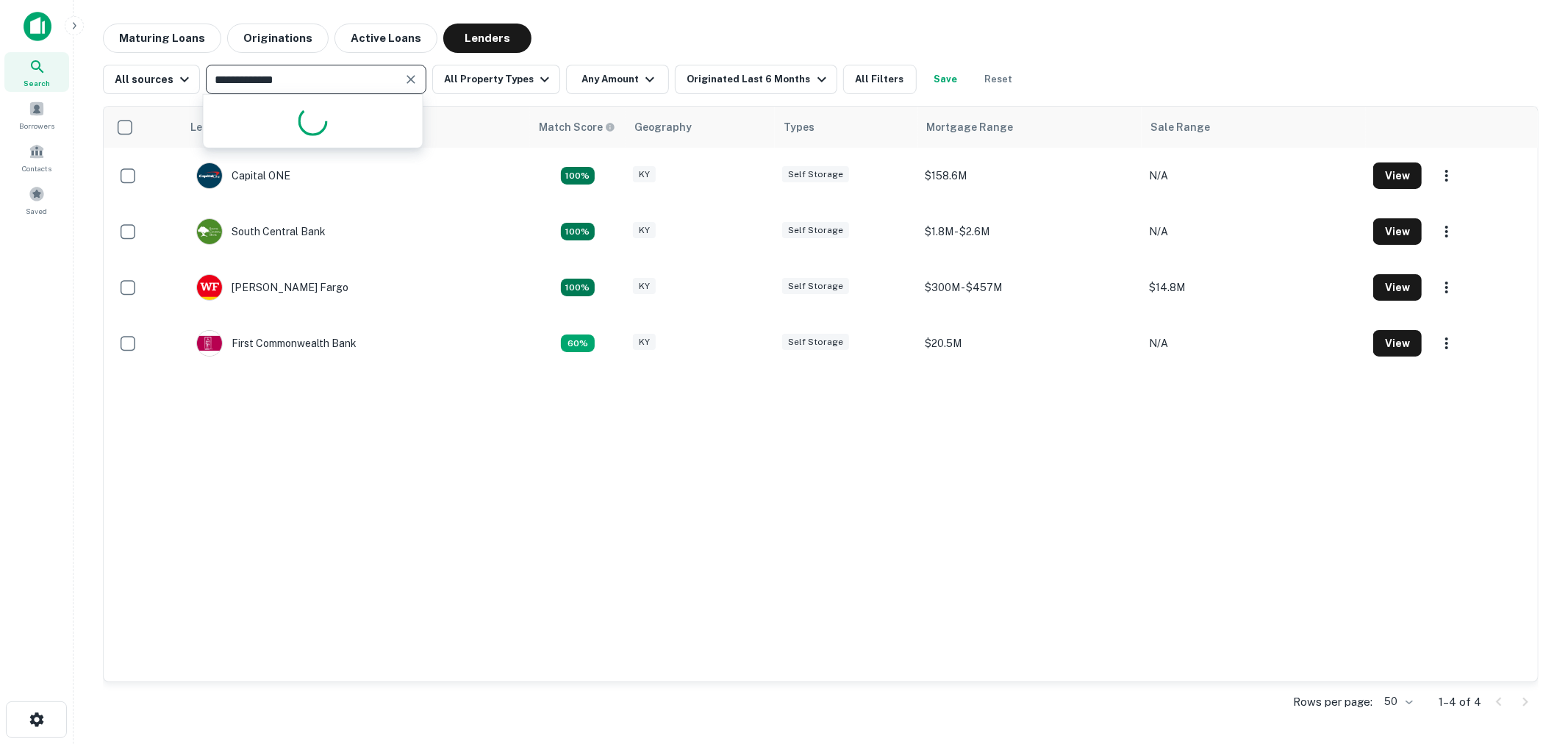
click at [303, 82] on input "**********" at bounding box center [304, 79] width 187 height 21
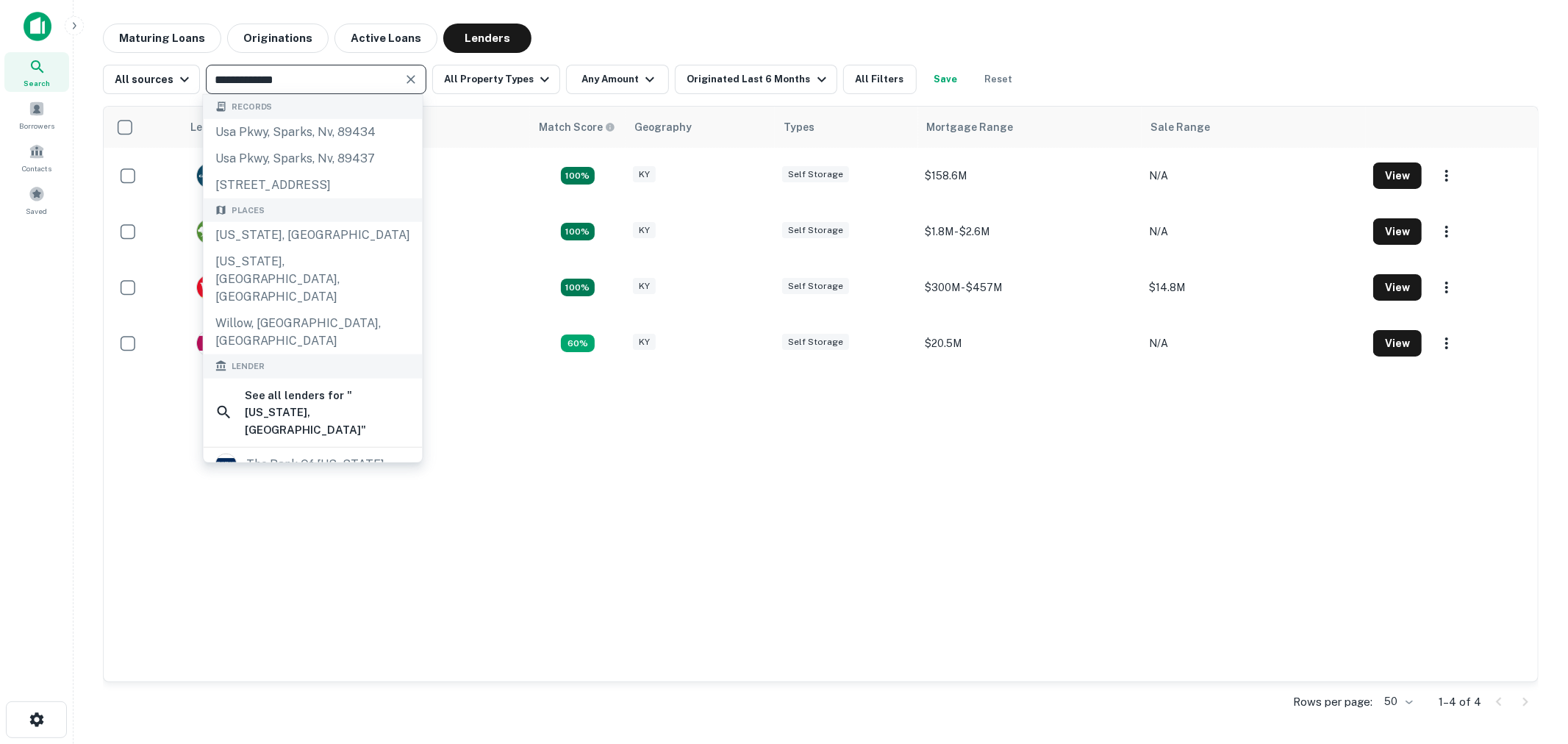
drag, startPoint x: 408, startPoint y: 82, endPoint x: 398, endPoint y: 82, distance: 10.0
click at [409, 82] on icon "Clear" at bounding box center [411, 79] width 15 height 15
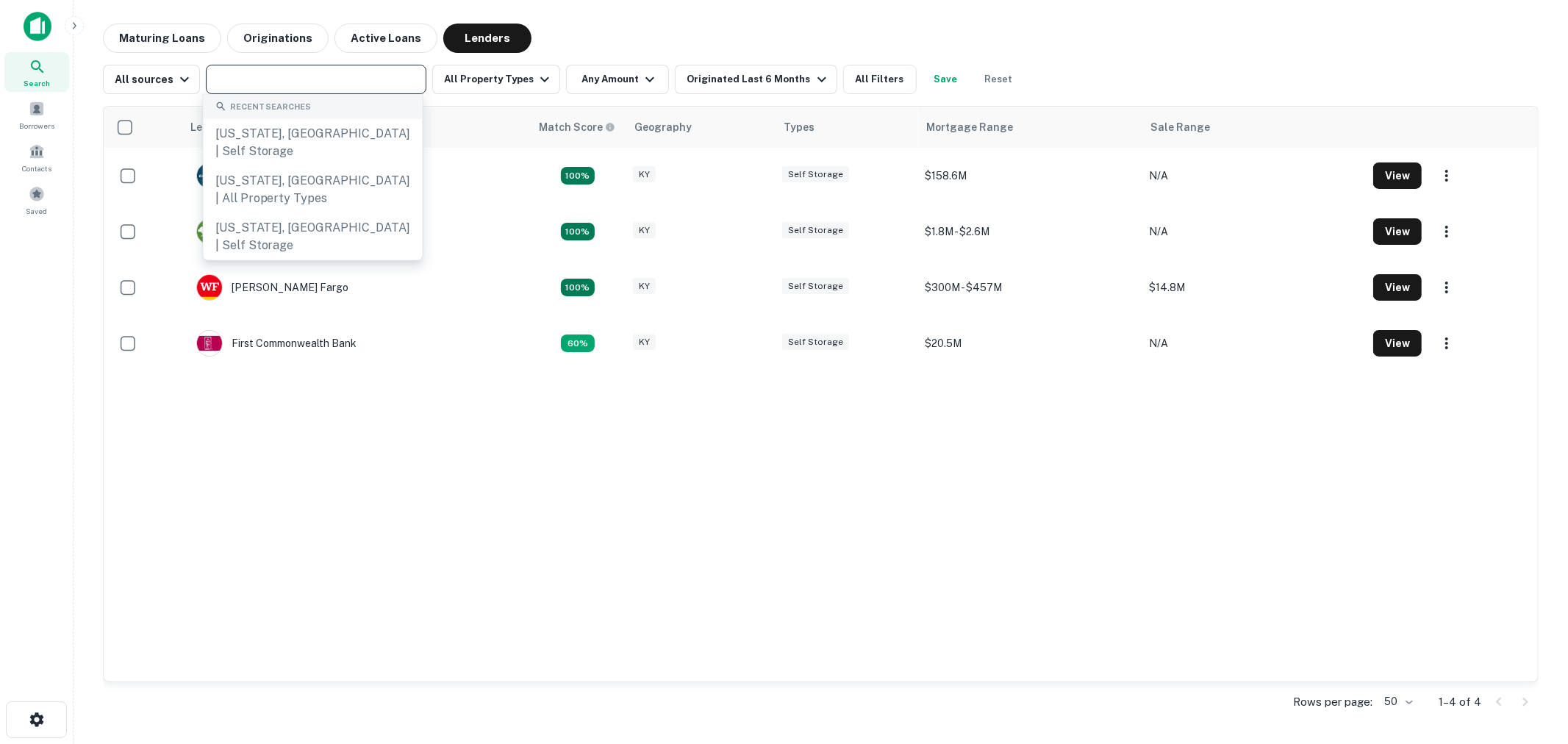
click at [320, 82] on input "text" at bounding box center [315, 79] width 210 height 21
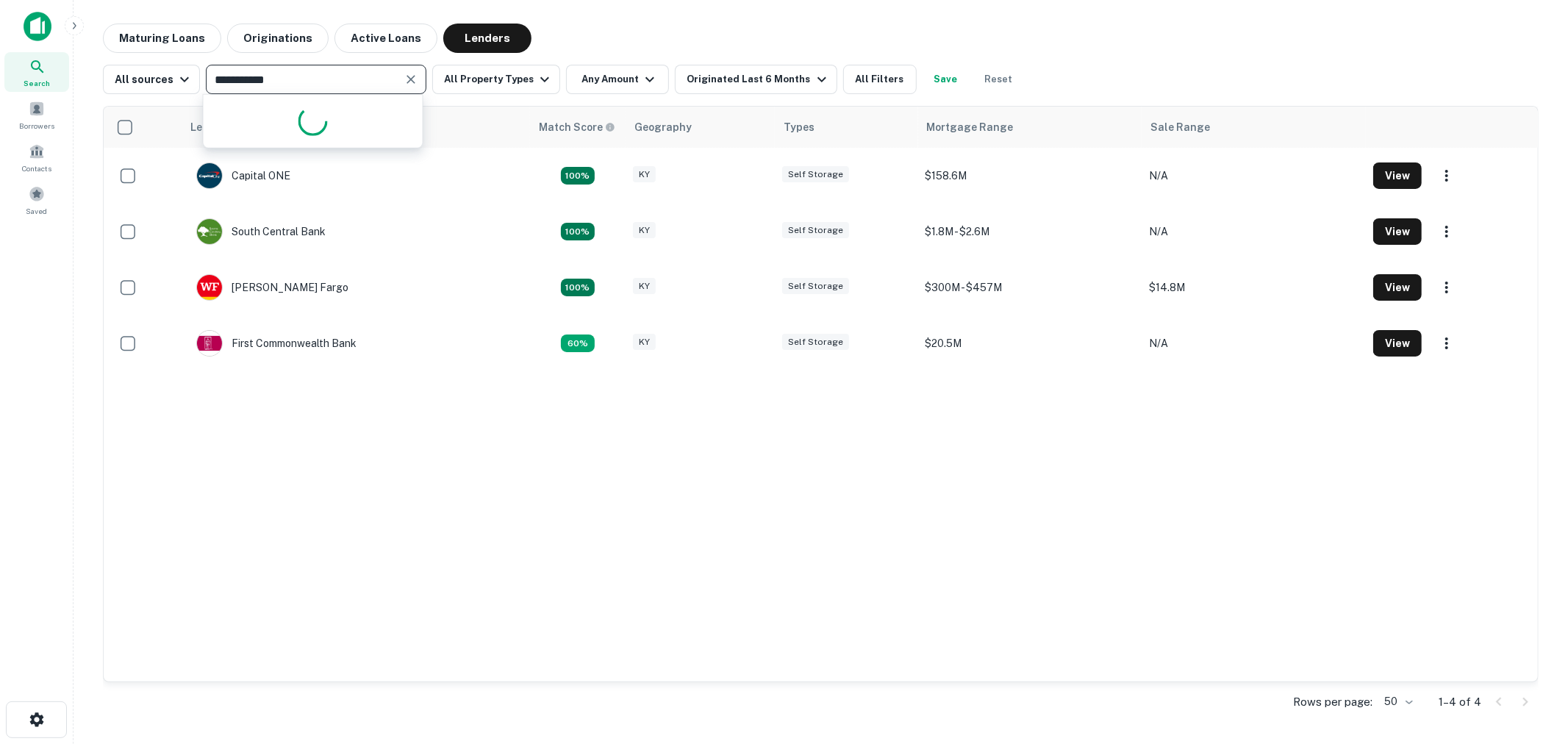
type input "**********"
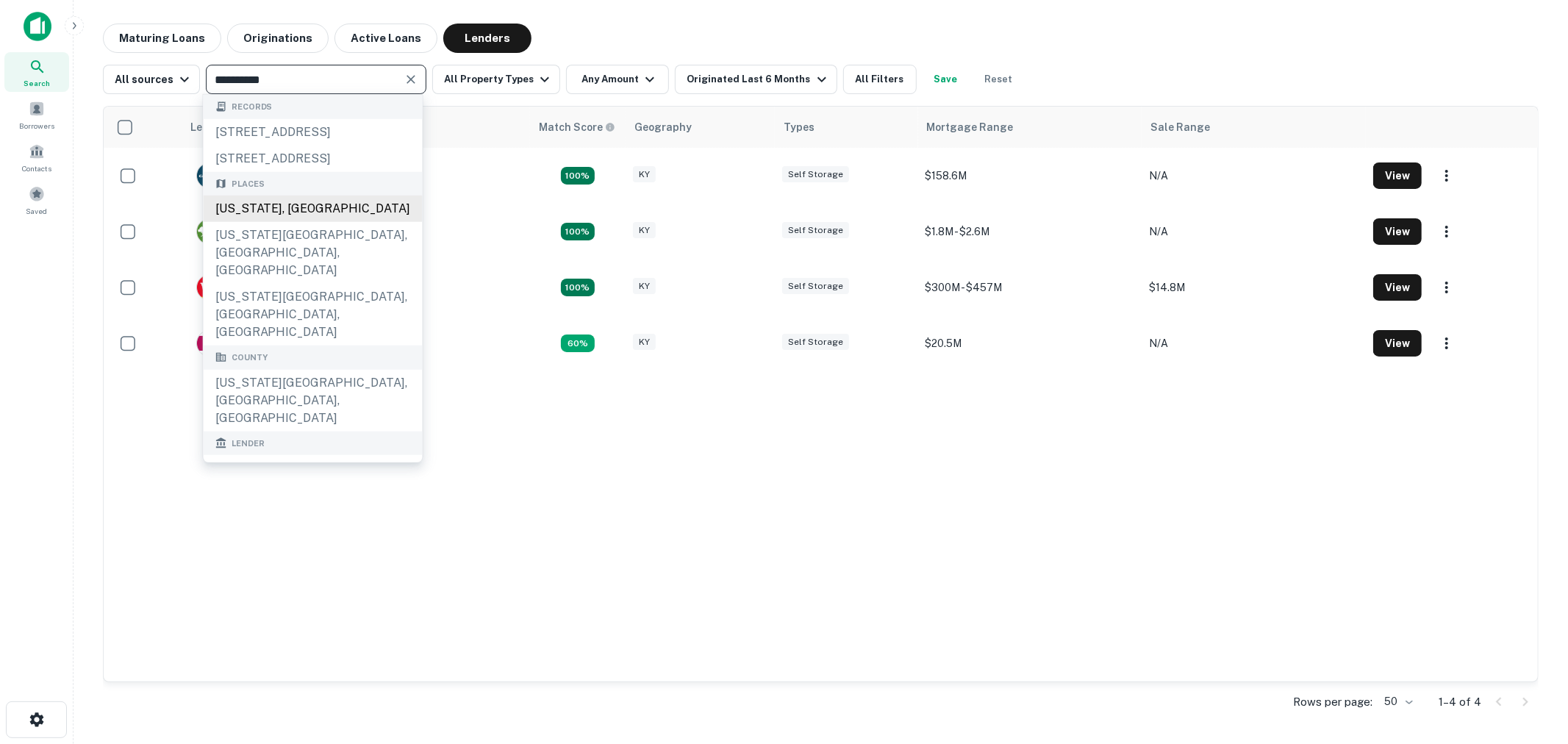
click at [272, 222] on div "Mississippi, USA" at bounding box center [313, 209] width 219 height 27
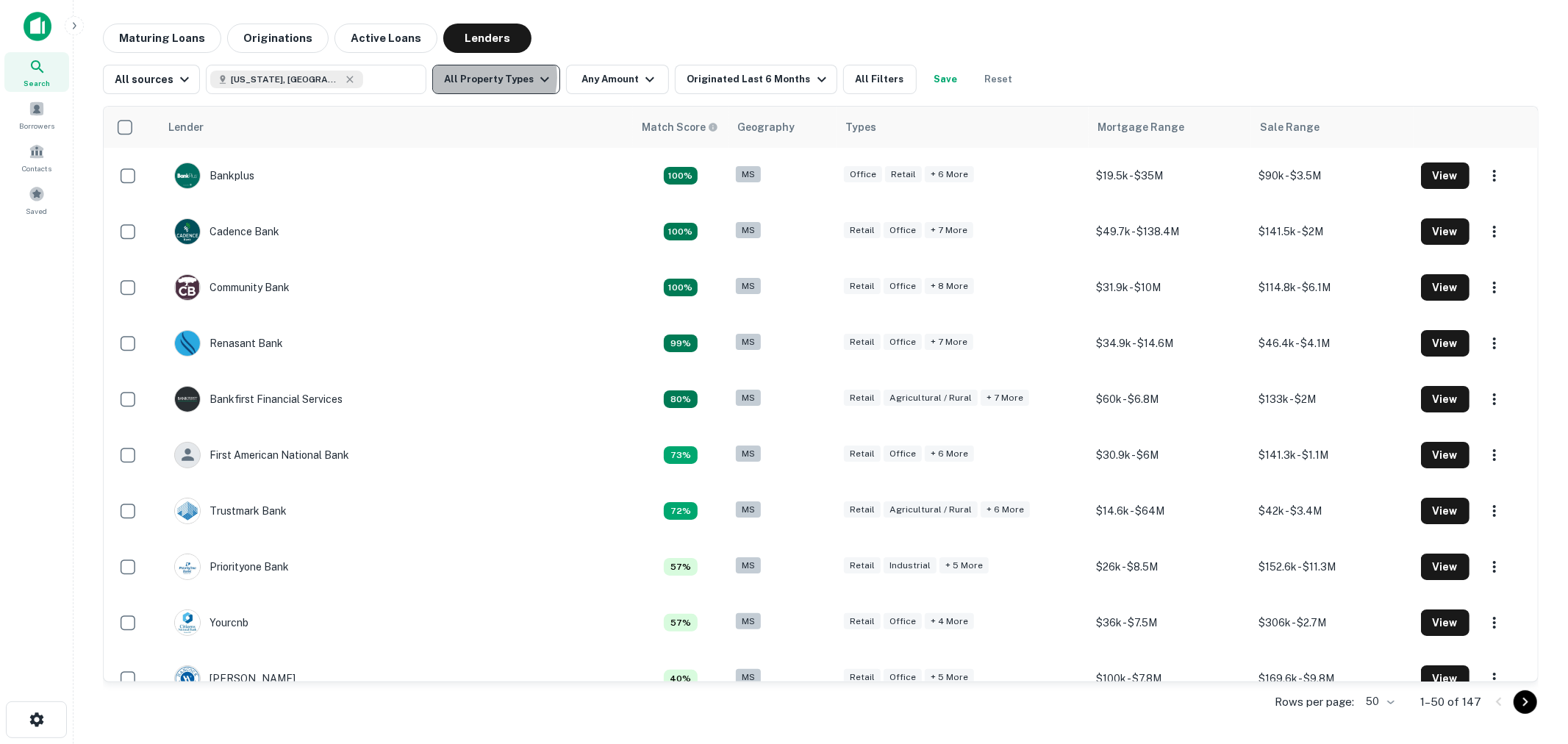
click at [479, 77] on button "All Property Types" at bounding box center [496, 79] width 128 height 29
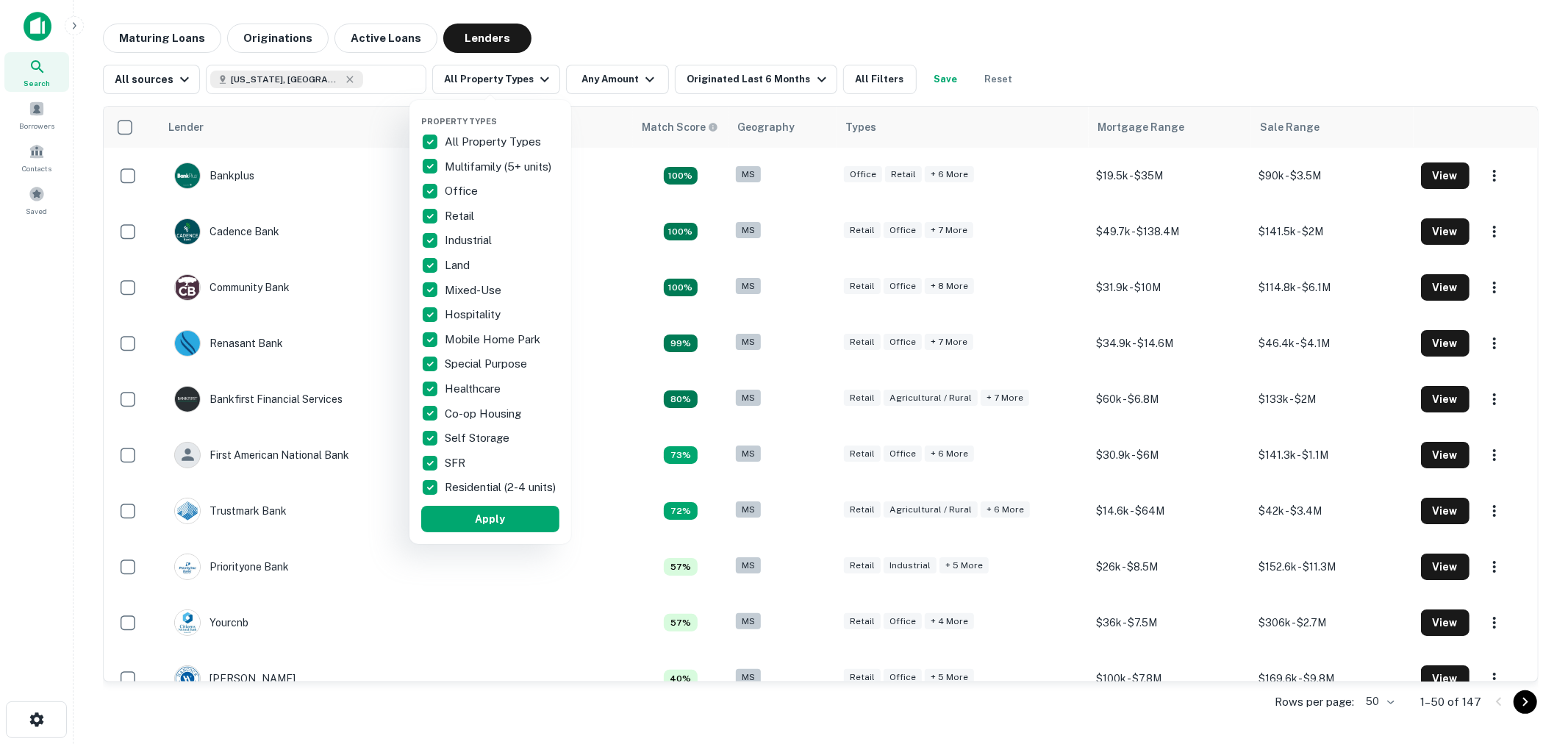
click at [472, 137] on p "All Property Types" at bounding box center [494, 141] width 99 height 18
click at [472, 431] on p "Self Storage" at bounding box center [478, 438] width 68 height 18
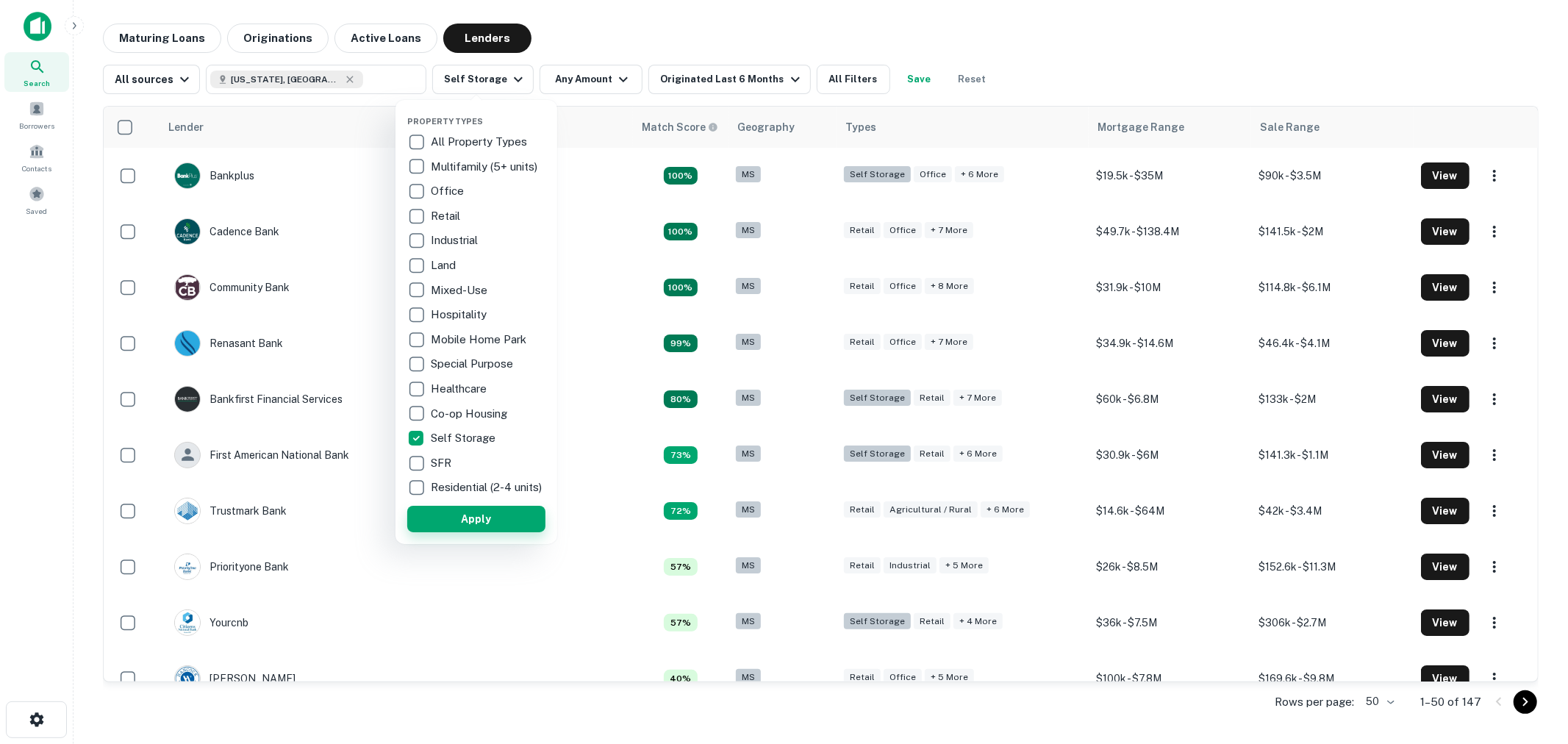
click at [485, 529] on button "Apply" at bounding box center [476, 519] width 138 height 27
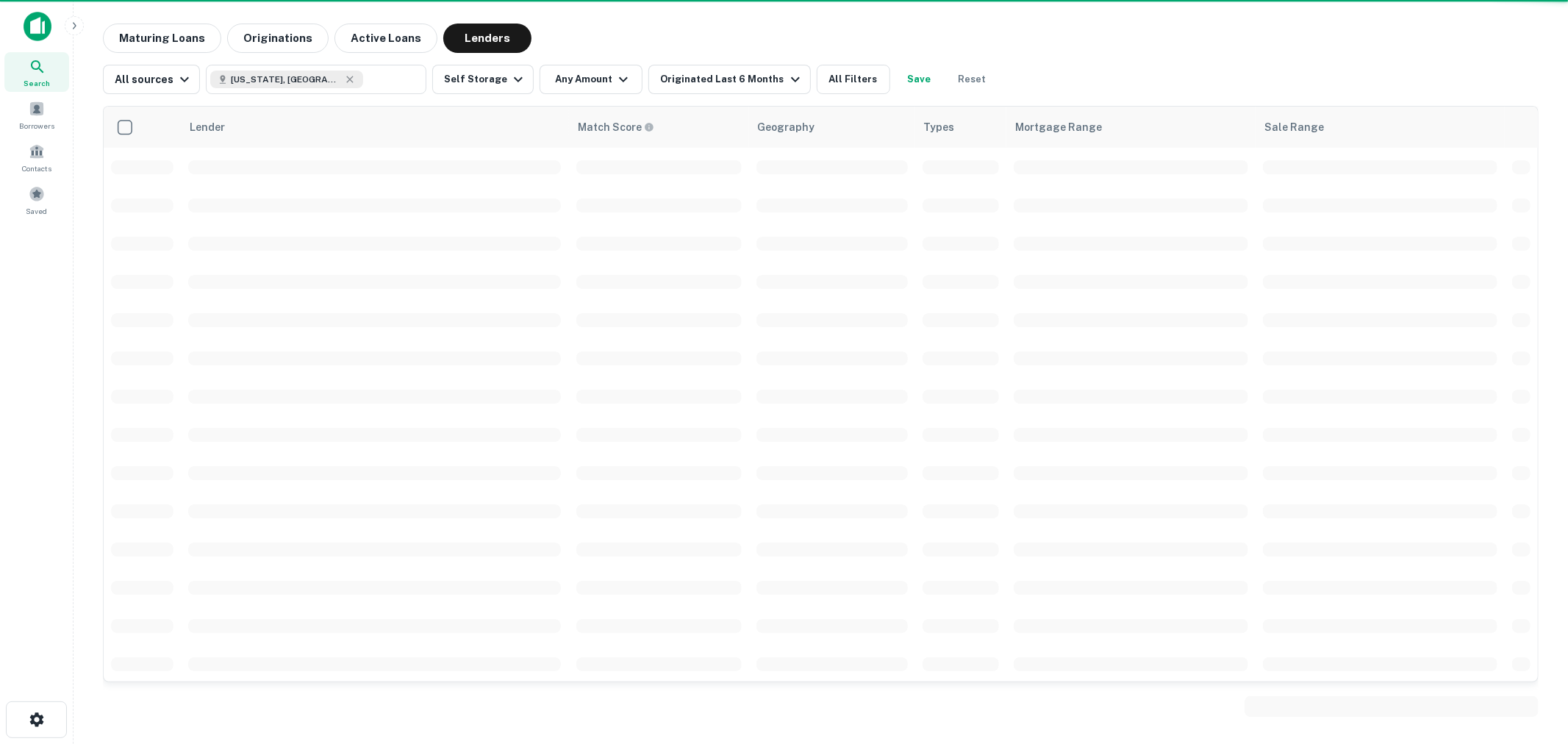
click at [586, 78] on button "Any Amount" at bounding box center [590, 79] width 103 height 29
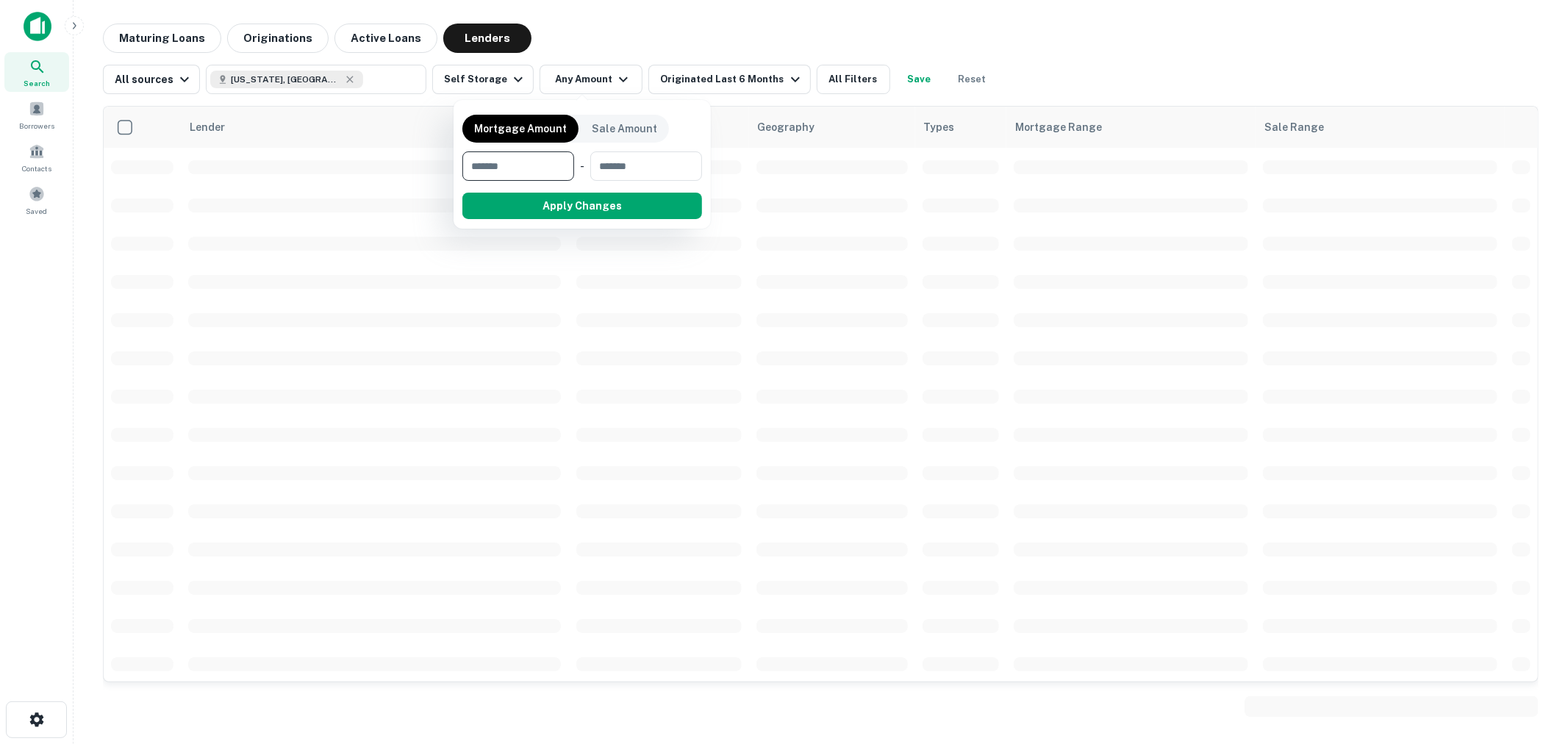
click at [587, 84] on div at bounding box center [784, 372] width 1568 height 744
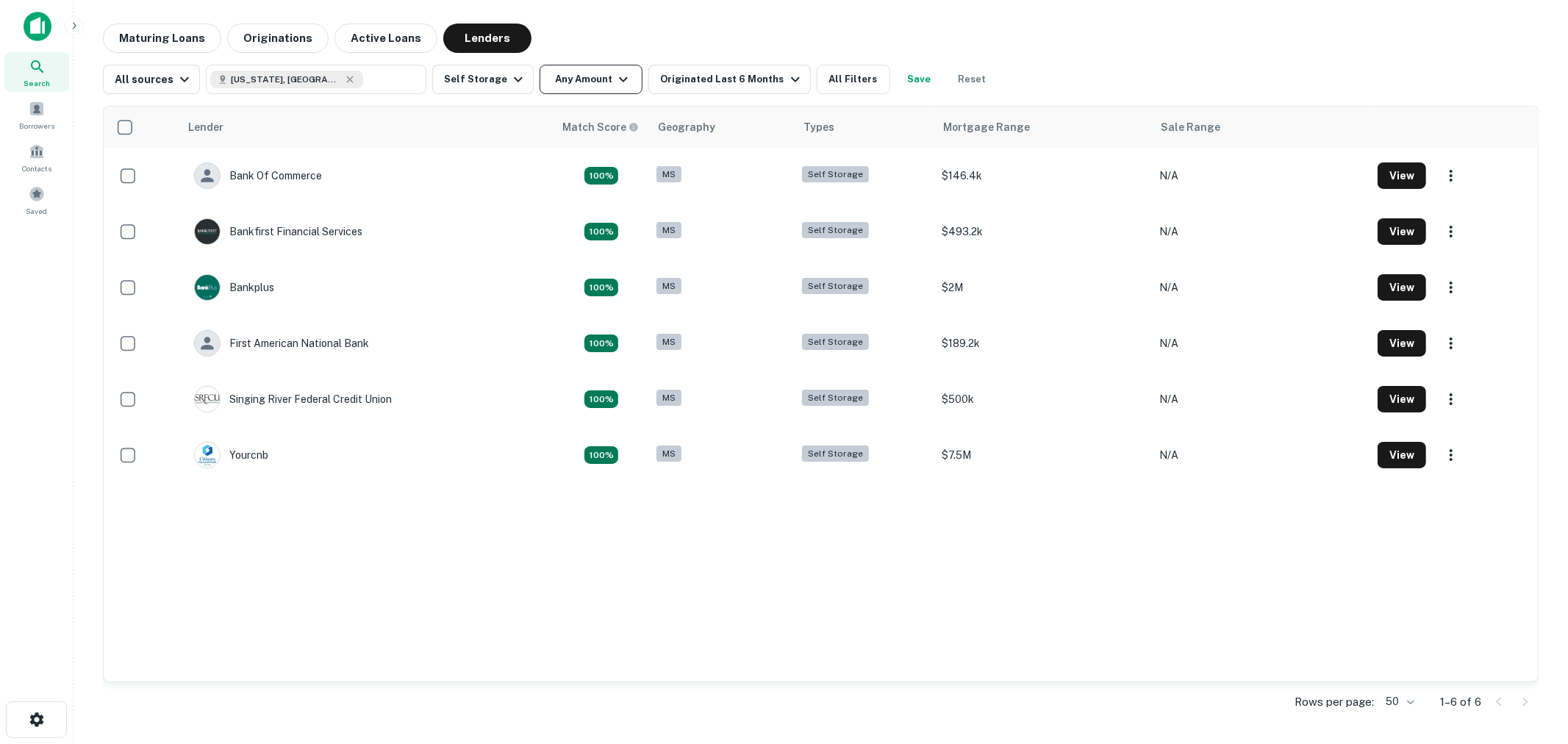
click at [582, 70] on button "Any Amount" at bounding box center [590, 79] width 103 height 29
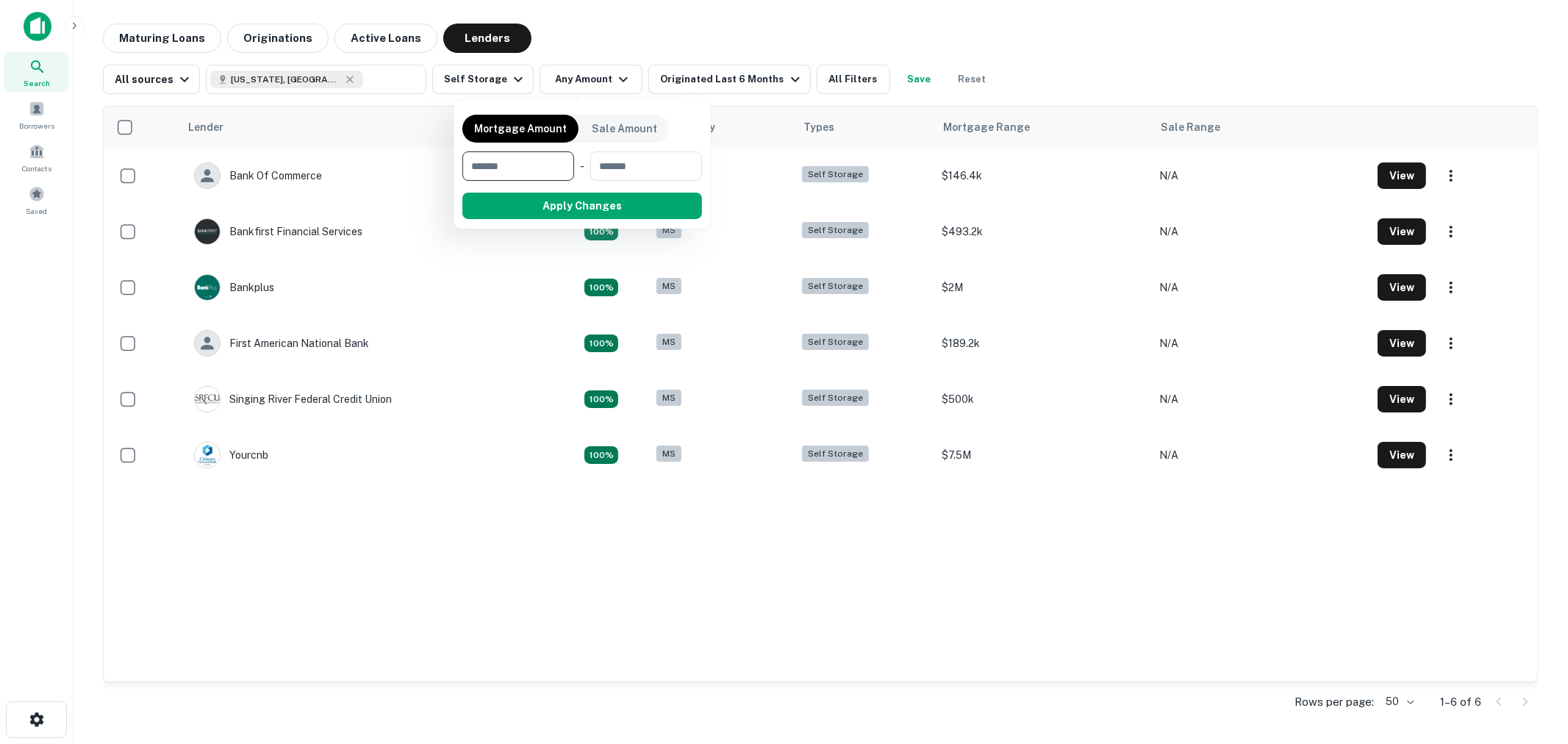
click at [517, 161] on input "number" at bounding box center [512, 166] width 101 height 29
type input "*******"
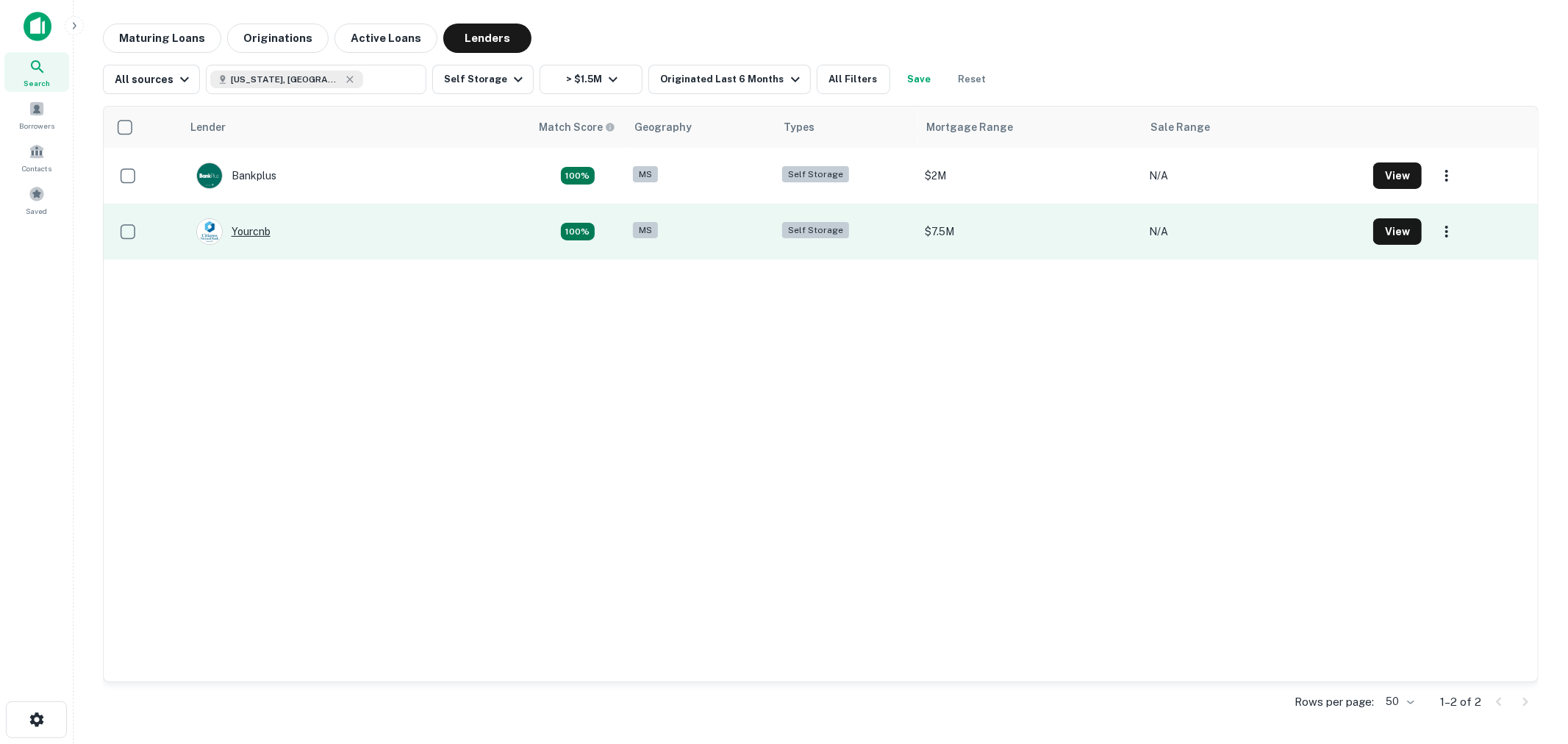
click at [243, 232] on div "Yourcnb" at bounding box center [233, 232] width 74 height 27
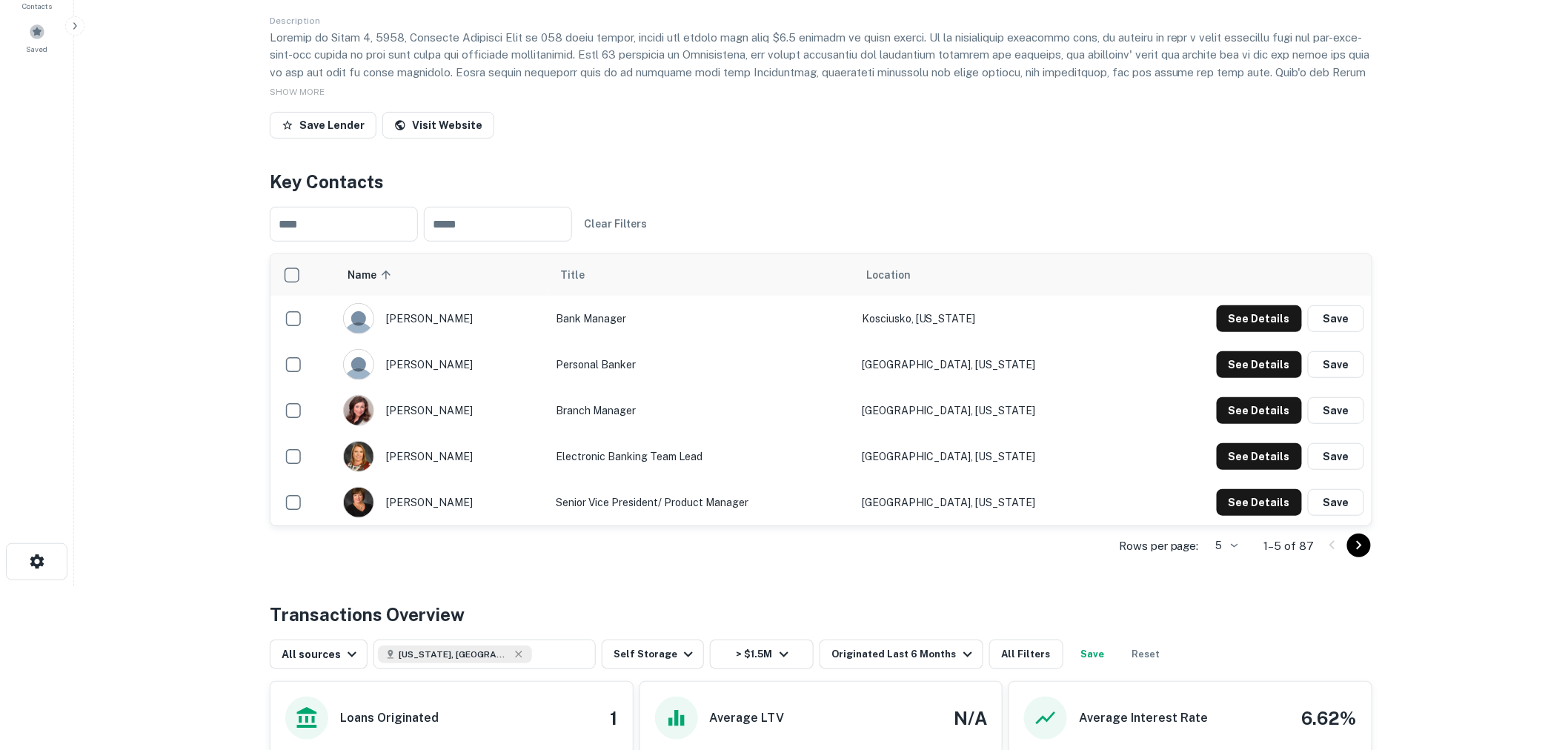
scroll to position [164, 0]
click at [1365, 547] on icon "Go to next page" at bounding box center [1358, 544] width 18 height 18
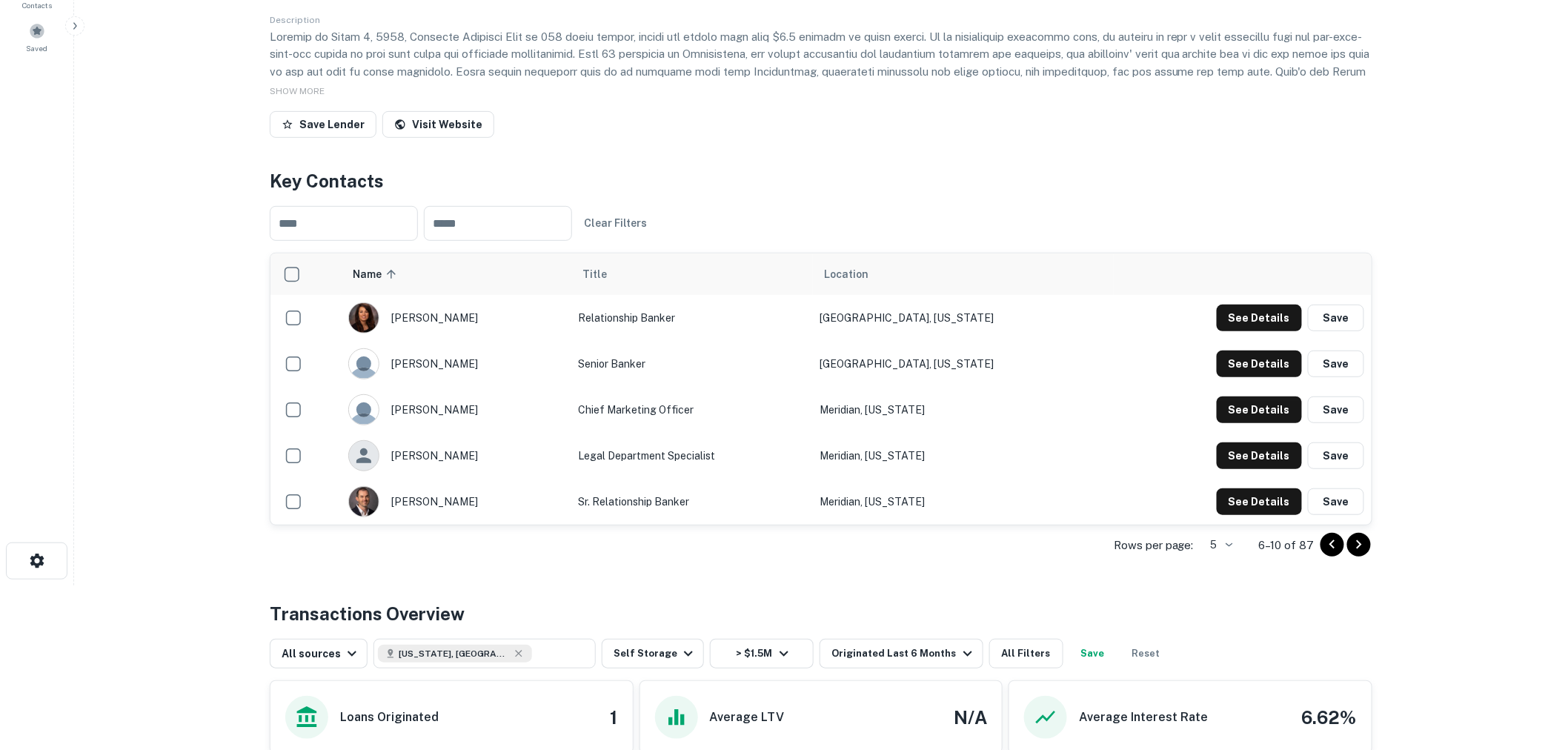
click at [1365, 547] on icon "Go to next page" at bounding box center [1358, 544] width 18 height 18
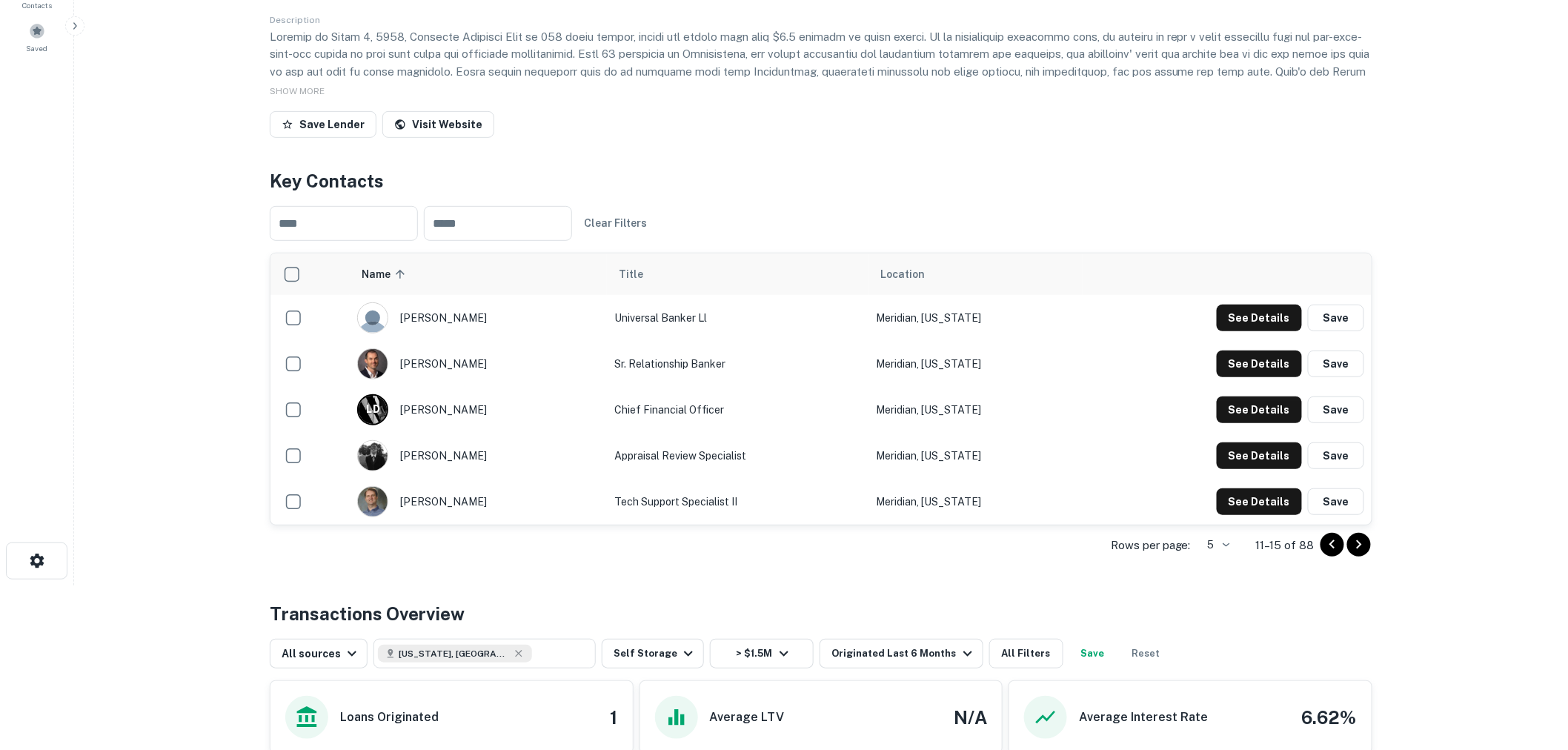
click at [1365, 547] on icon "Go to next page" at bounding box center [1358, 544] width 18 height 18
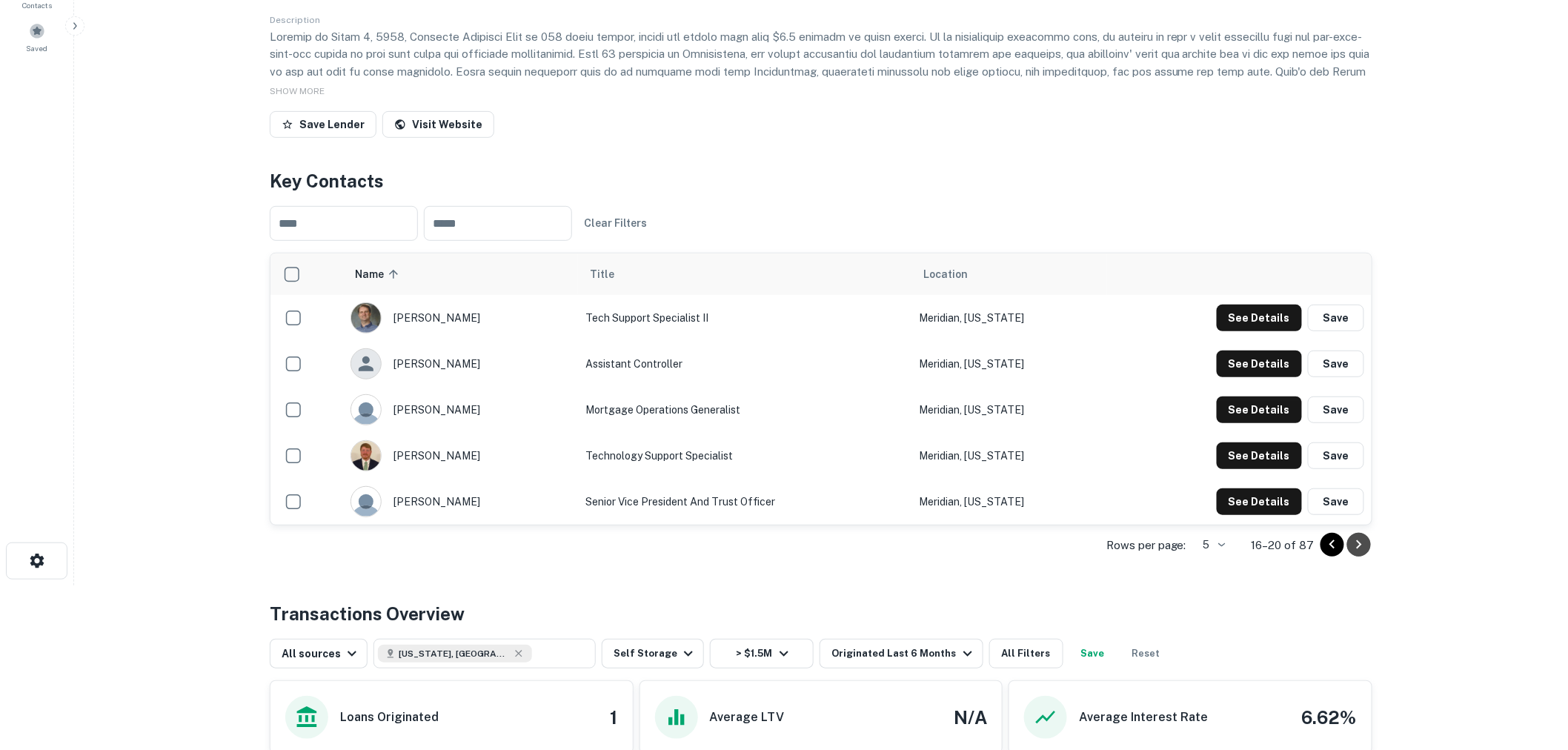
click at [1365, 547] on icon "Go to next page" at bounding box center [1358, 544] width 18 height 18
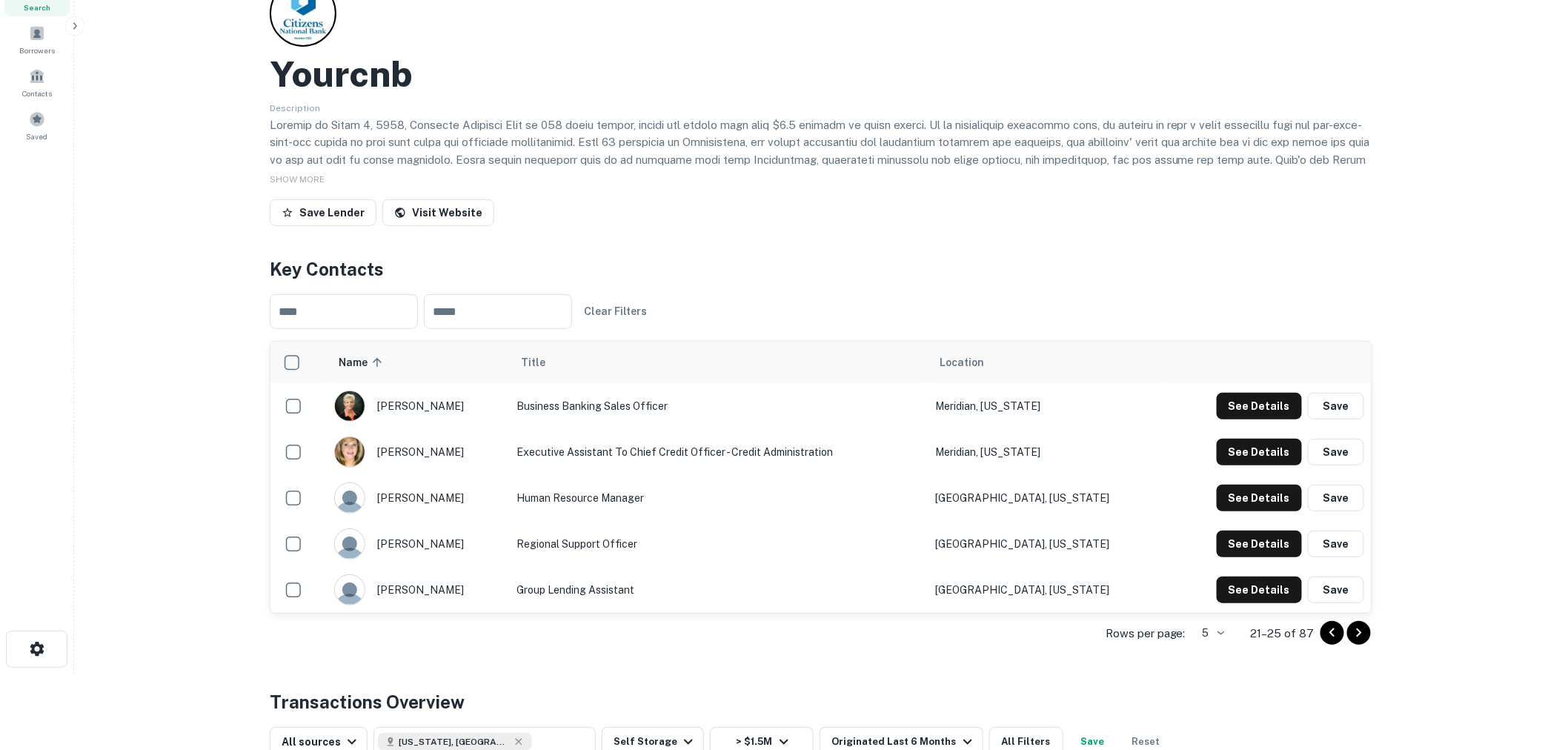
scroll to position [0, 0]
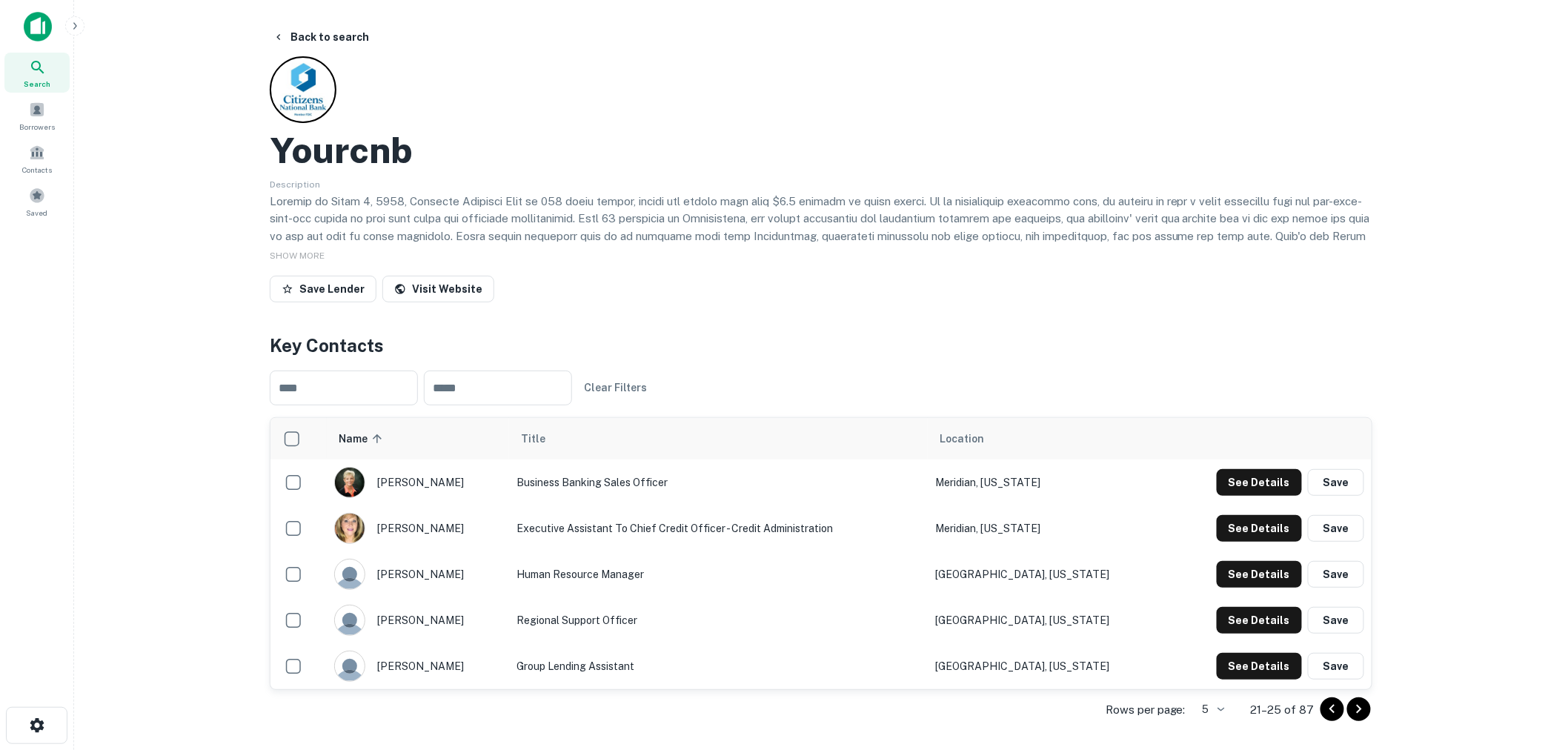
click at [38, 25] on img at bounding box center [37, 26] width 28 height 29
